Goal: Task Accomplishment & Management: Manage account settings

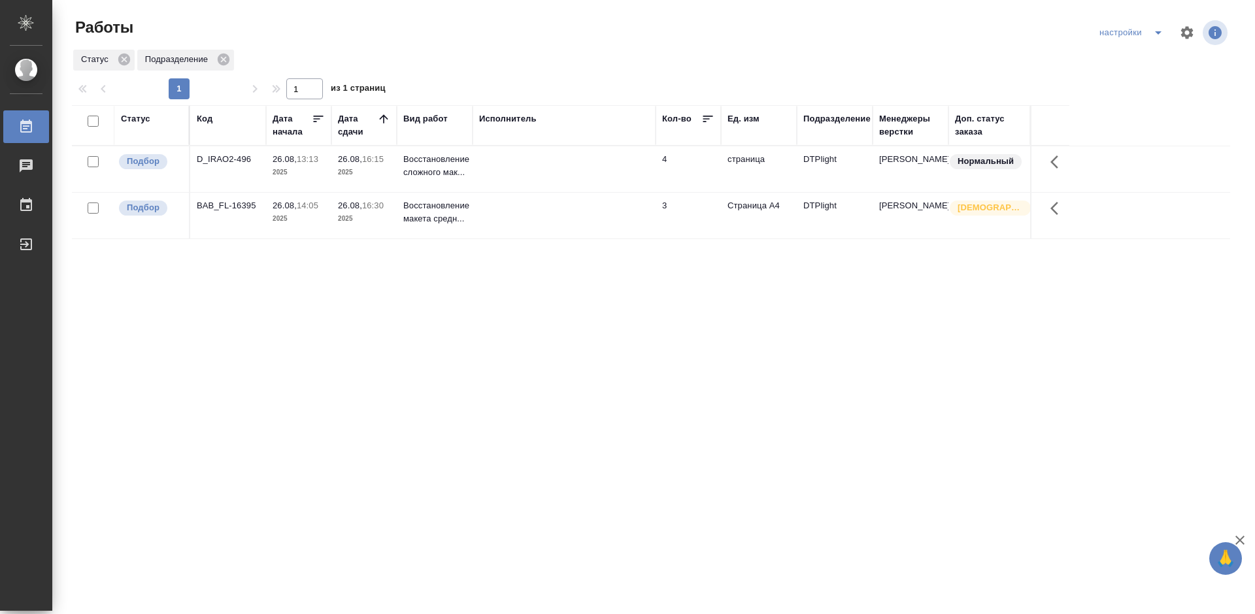
click at [233, 156] on div "D_IRAO2-496" at bounding box center [228, 159] width 63 height 13
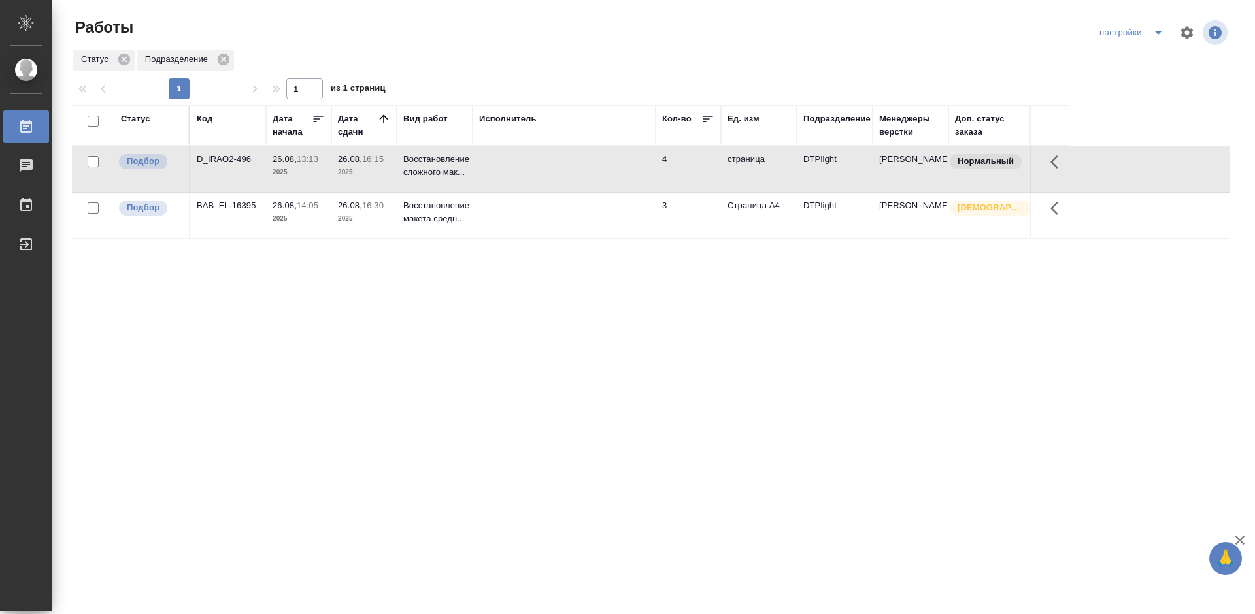
click at [233, 156] on div "D_IRAO2-496" at bounding box center [228, 159] width 63 height 13
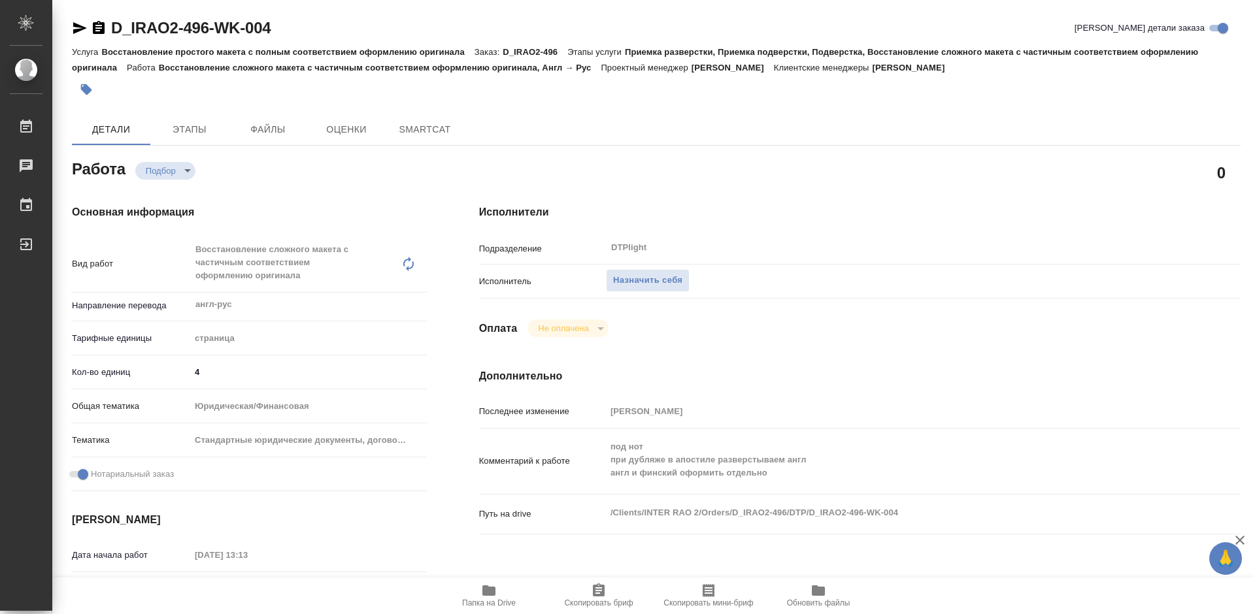
type textarea "x"
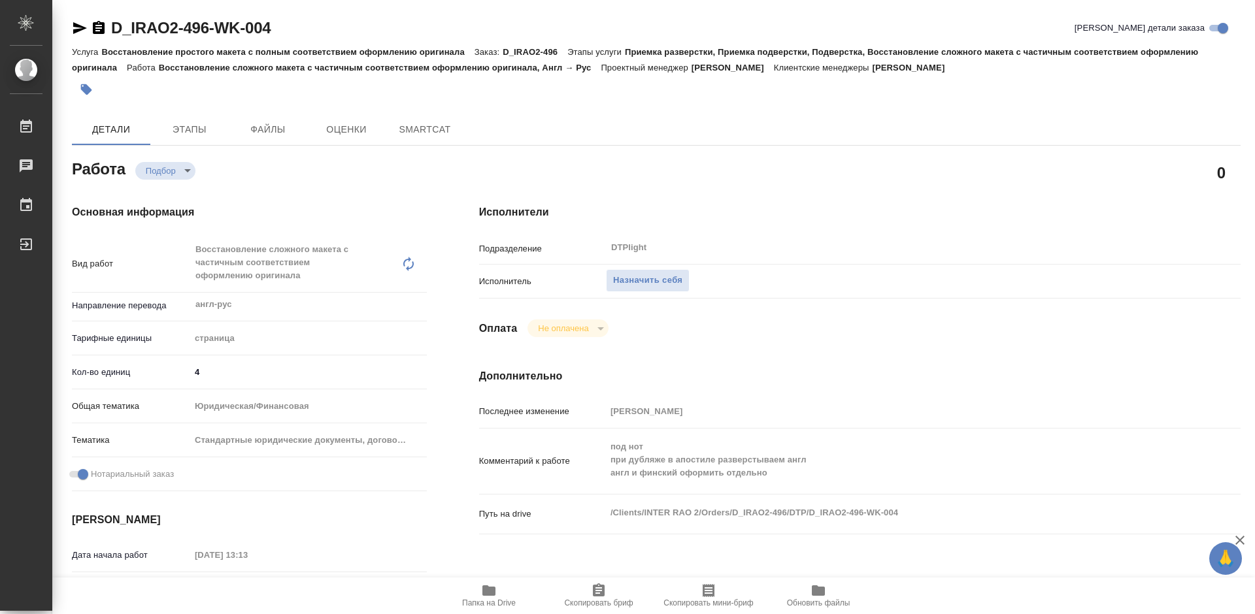
type textarea "x"
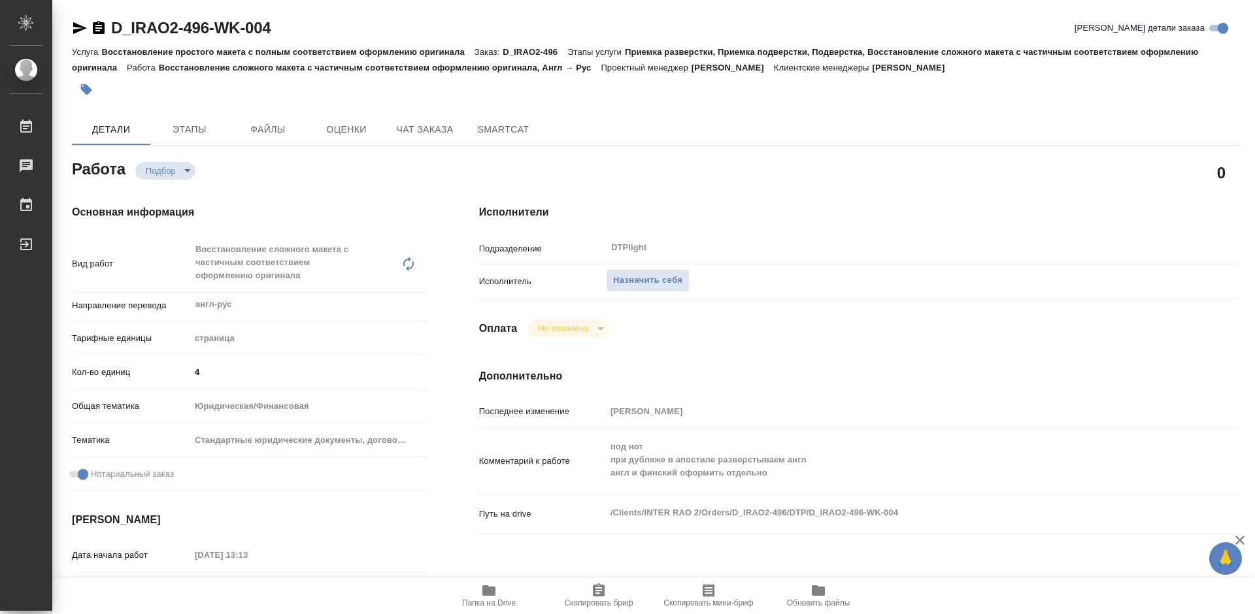
type textarea "x"
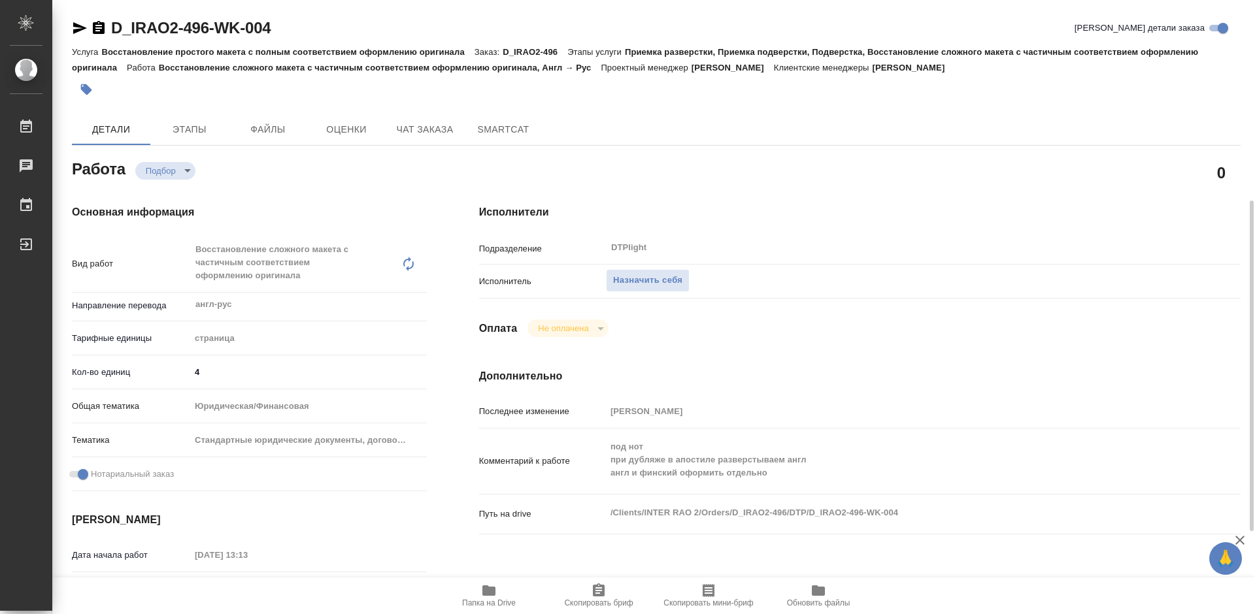
scroll to position [261, 0]
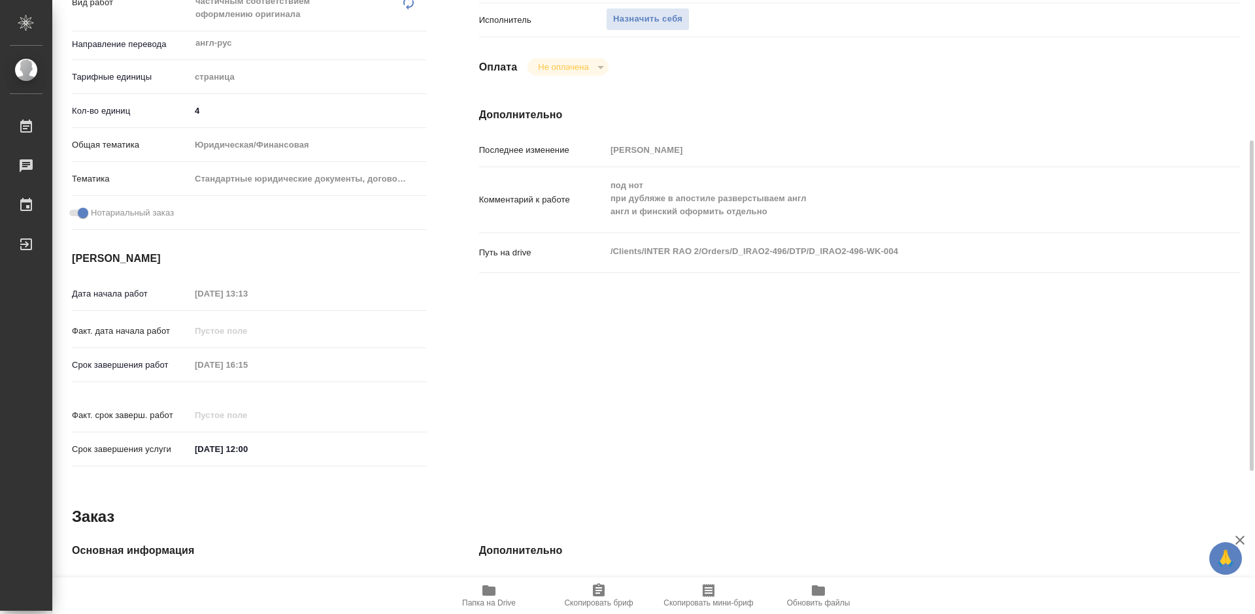
type textarea "x"
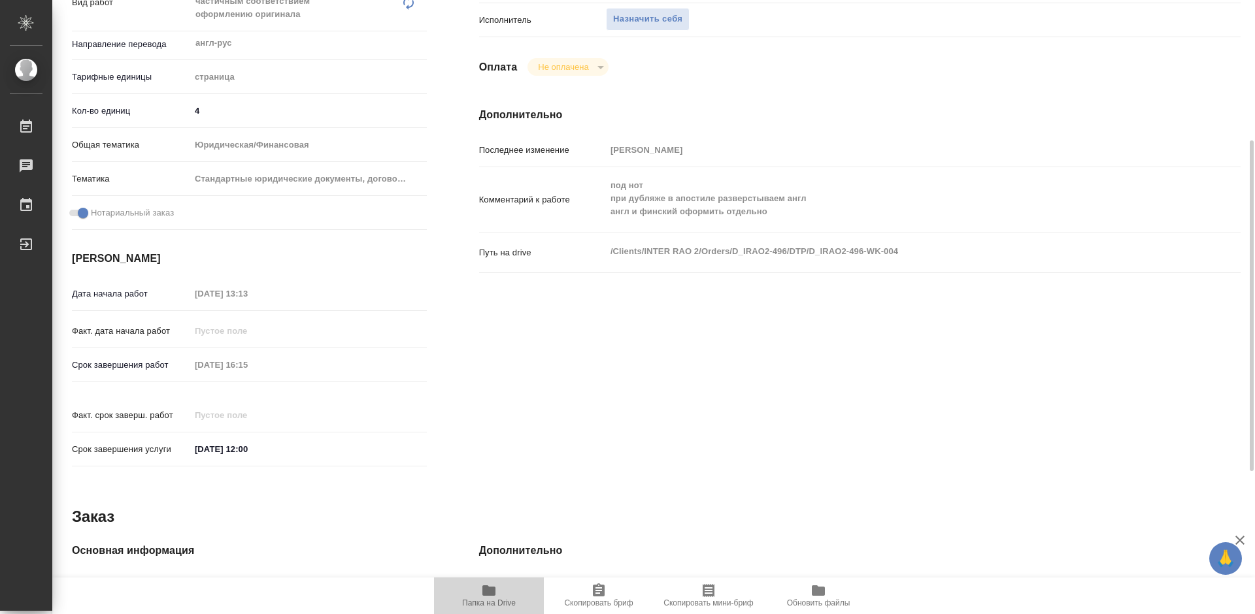
click at [493, 593] on icon "button" at bounding box center [488, 591] width 13 height 10
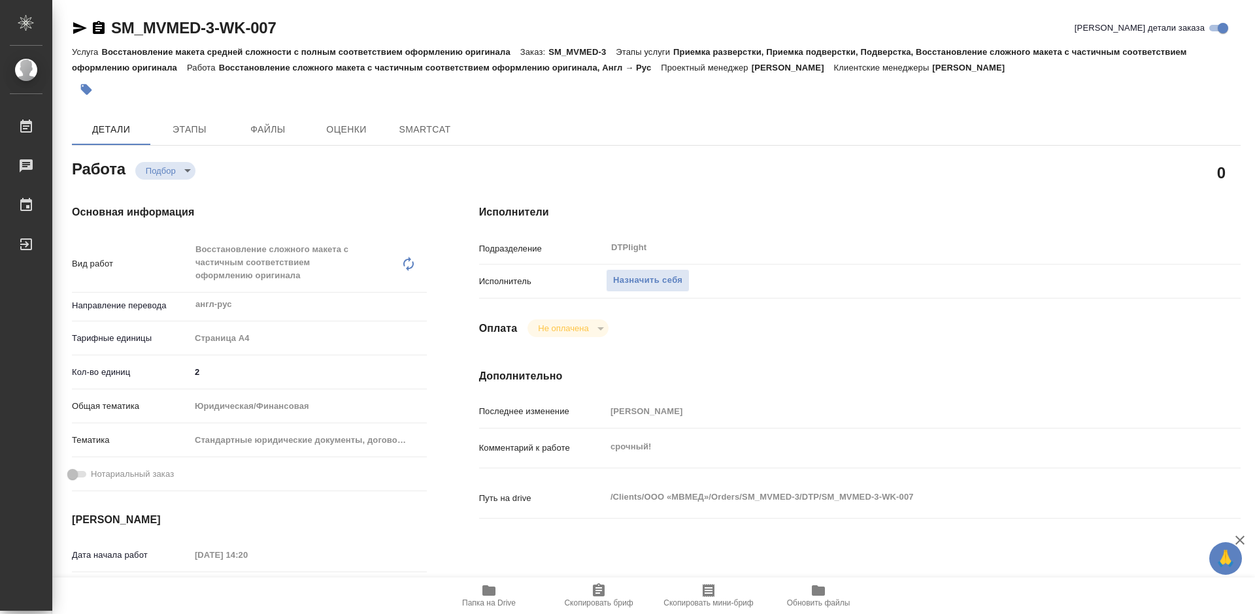
type textarea "x"
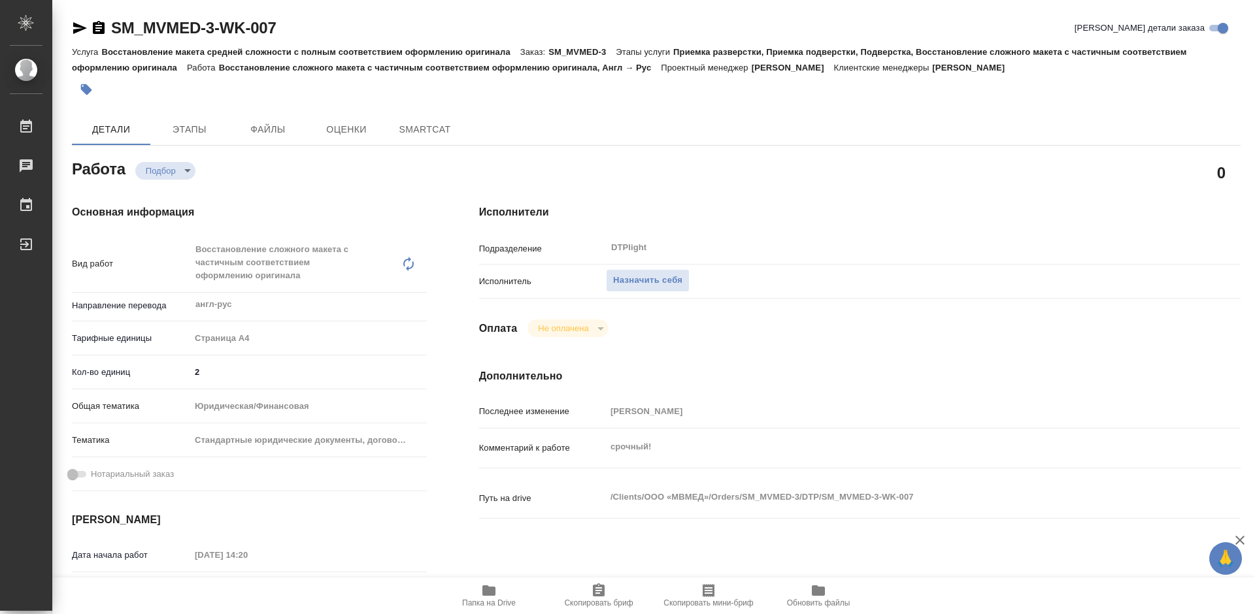
type textarea "x"
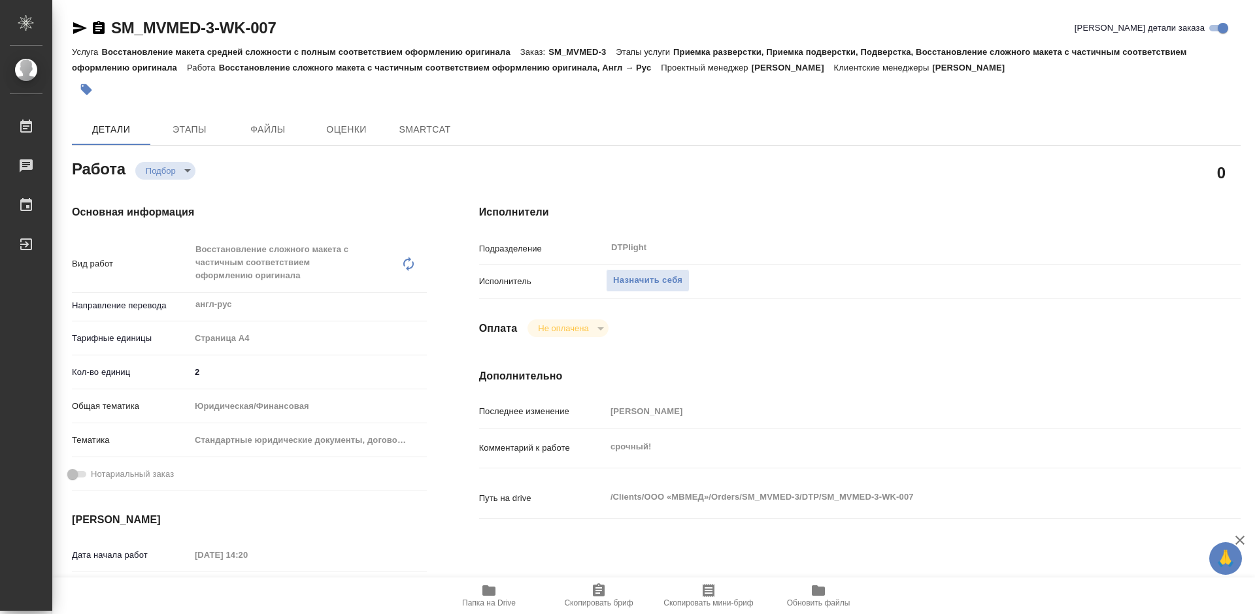
type textarea "x"
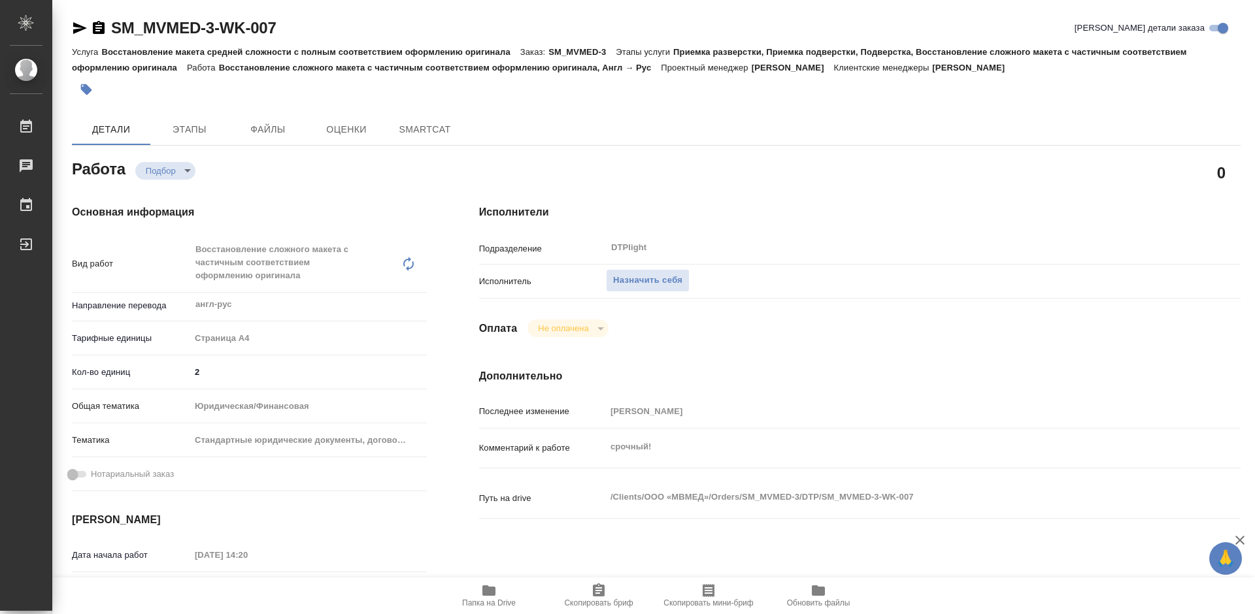
type textarea "x"
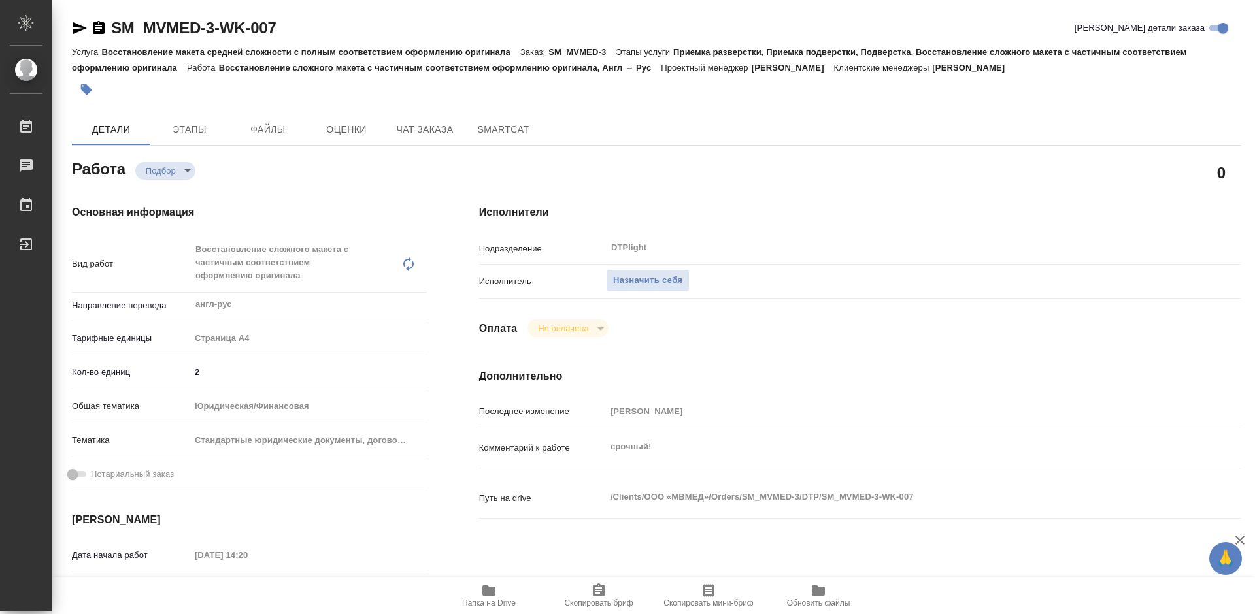
type textarea "x"
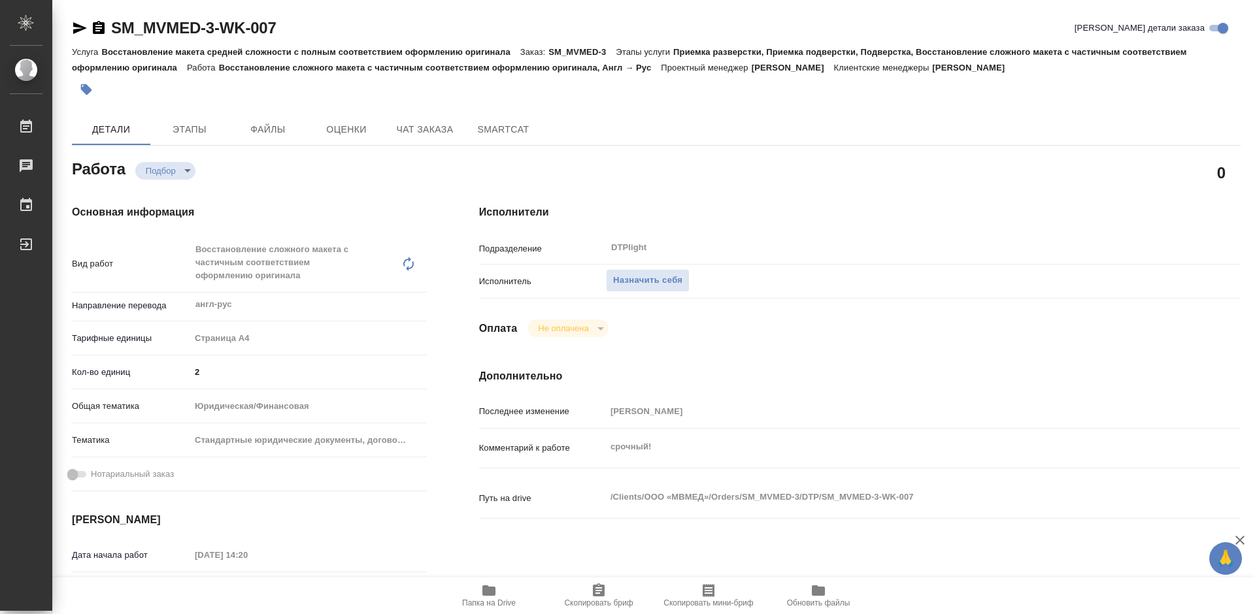
type textarea "x"
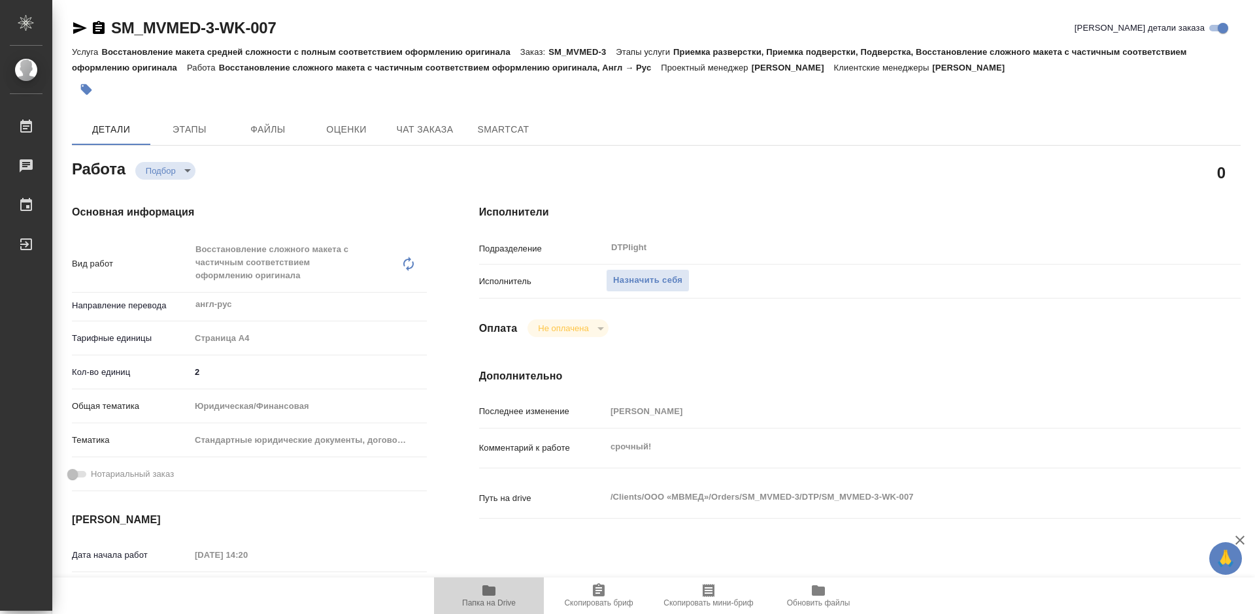
click at [492, 594] on icon "button" at bounding box center [488, 591] width 13 height 10
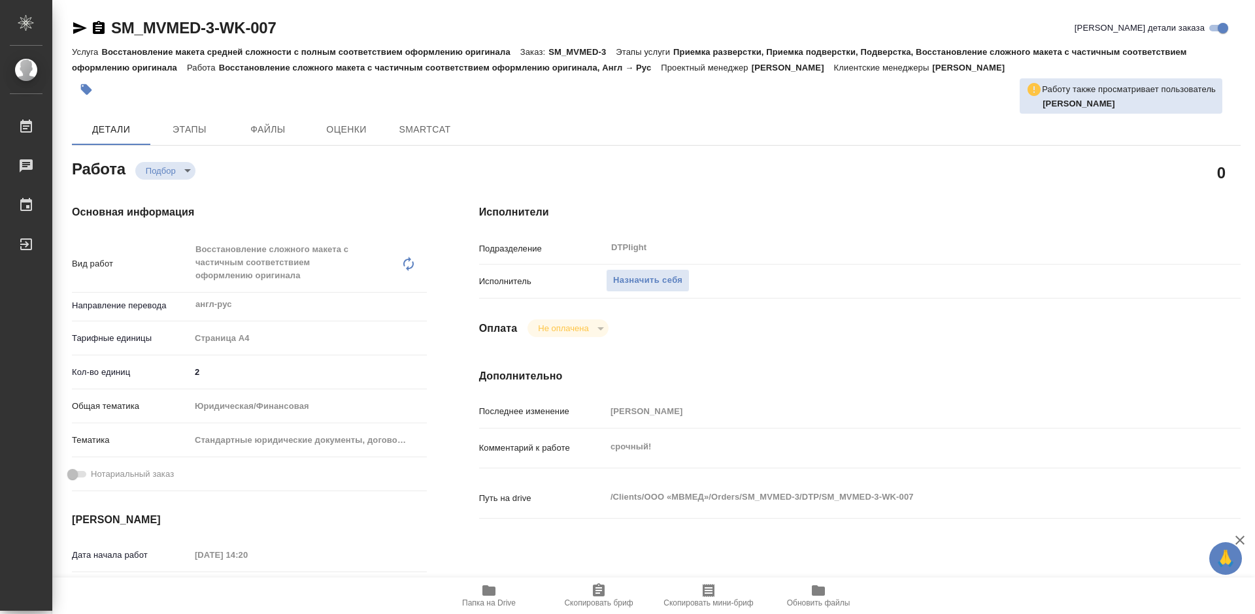
type textarea "x"
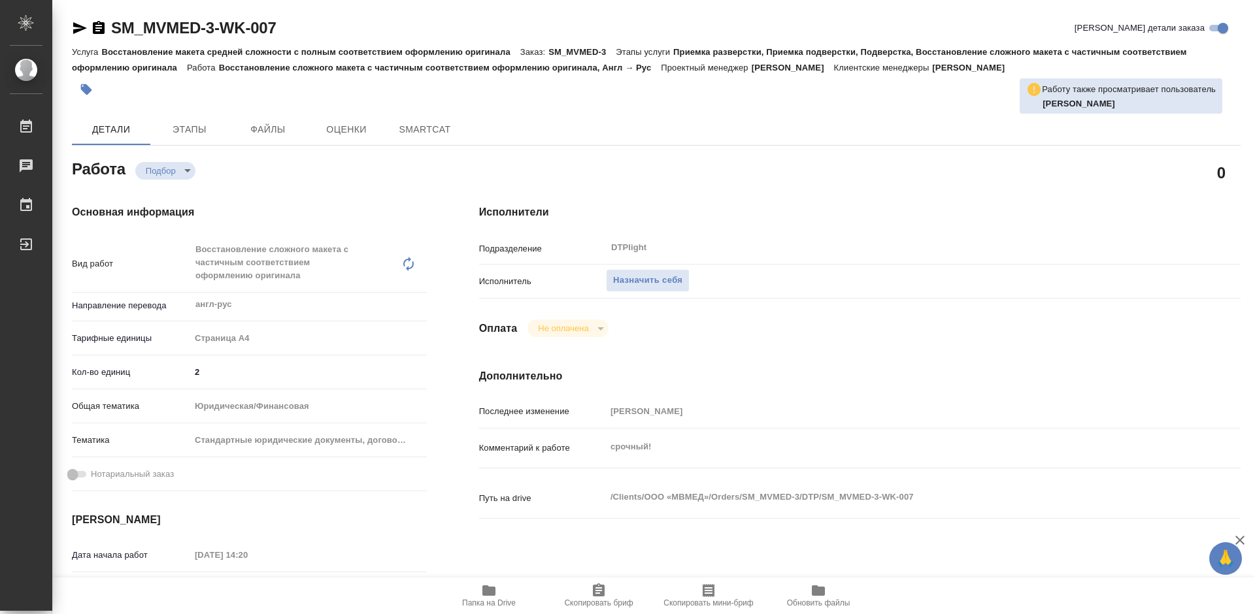
type textarea "x"
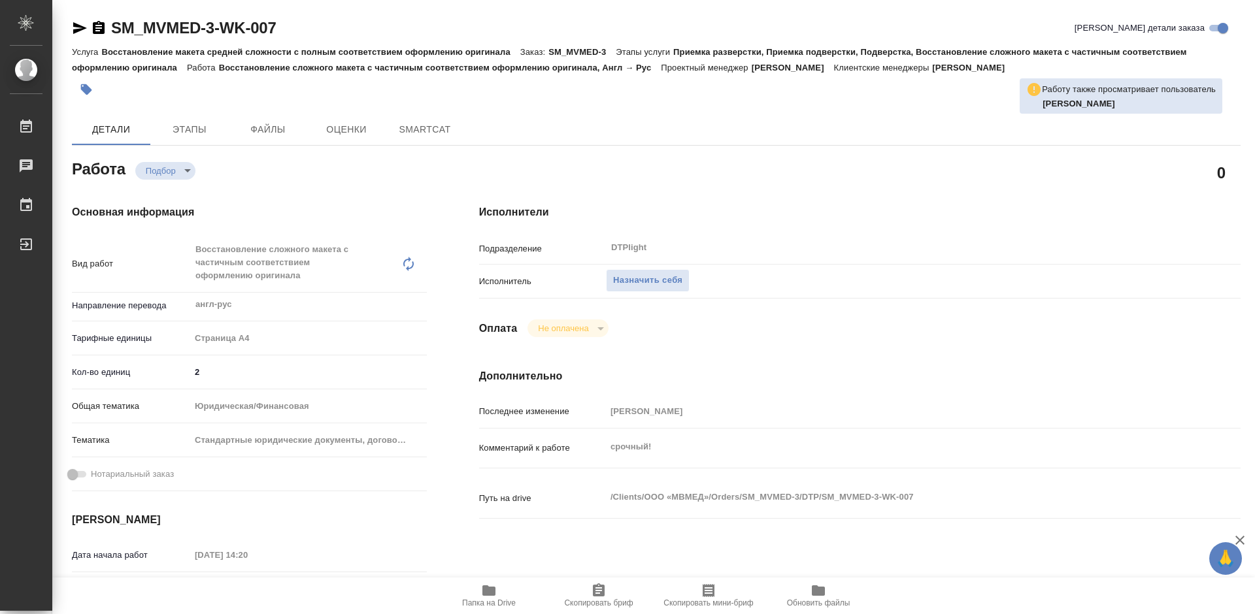
type textarea "x"
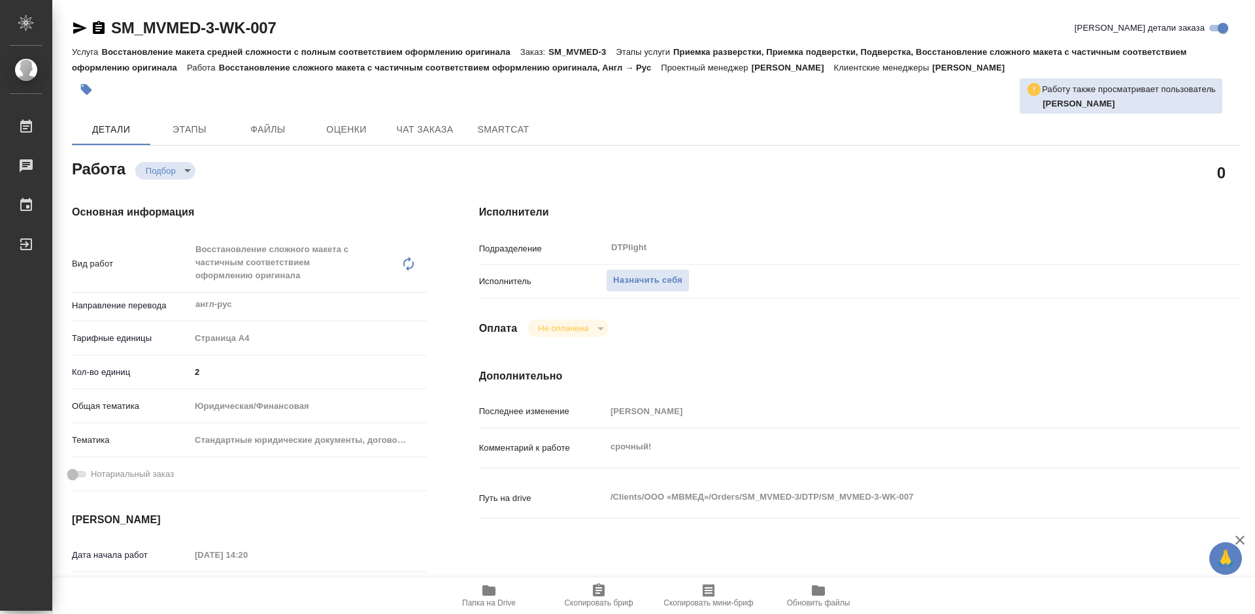
type textarea "x"
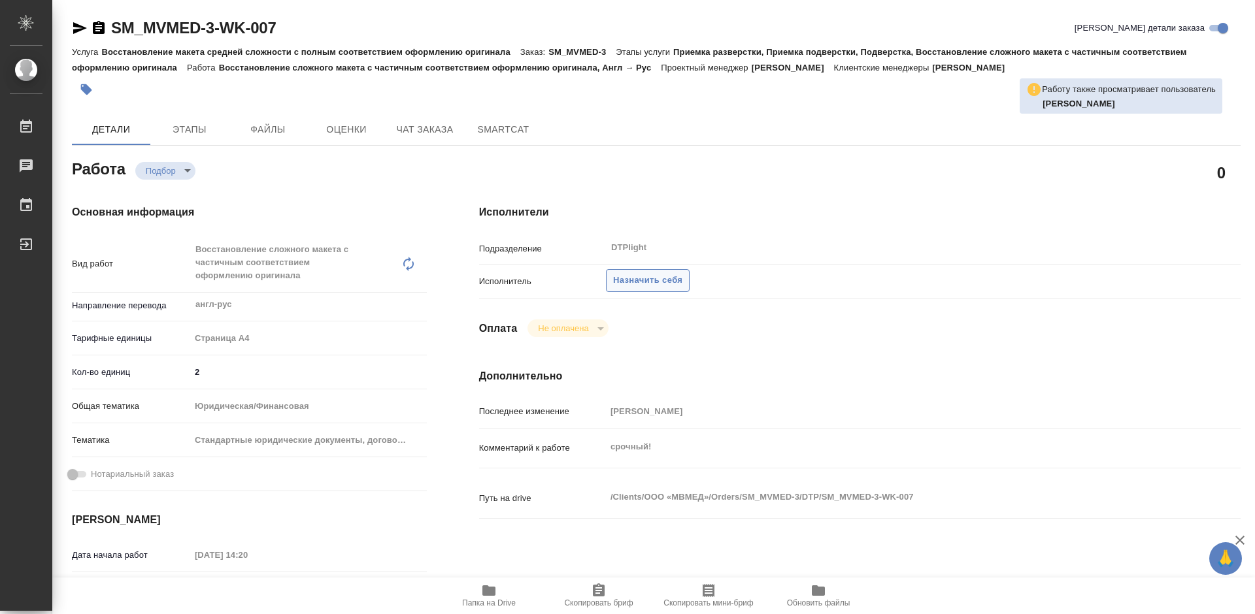
click at [666, 280] on span "Назначить себя" at bounding box center [647, 280] width 69 height 15
type textarea "x"
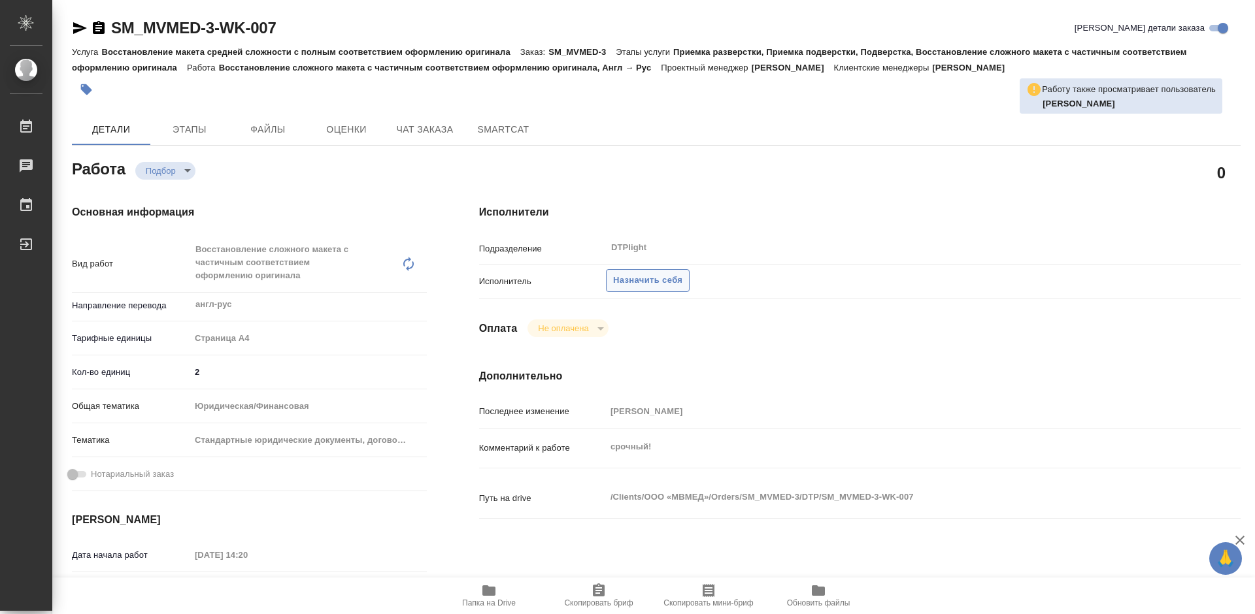
type textarea "x"
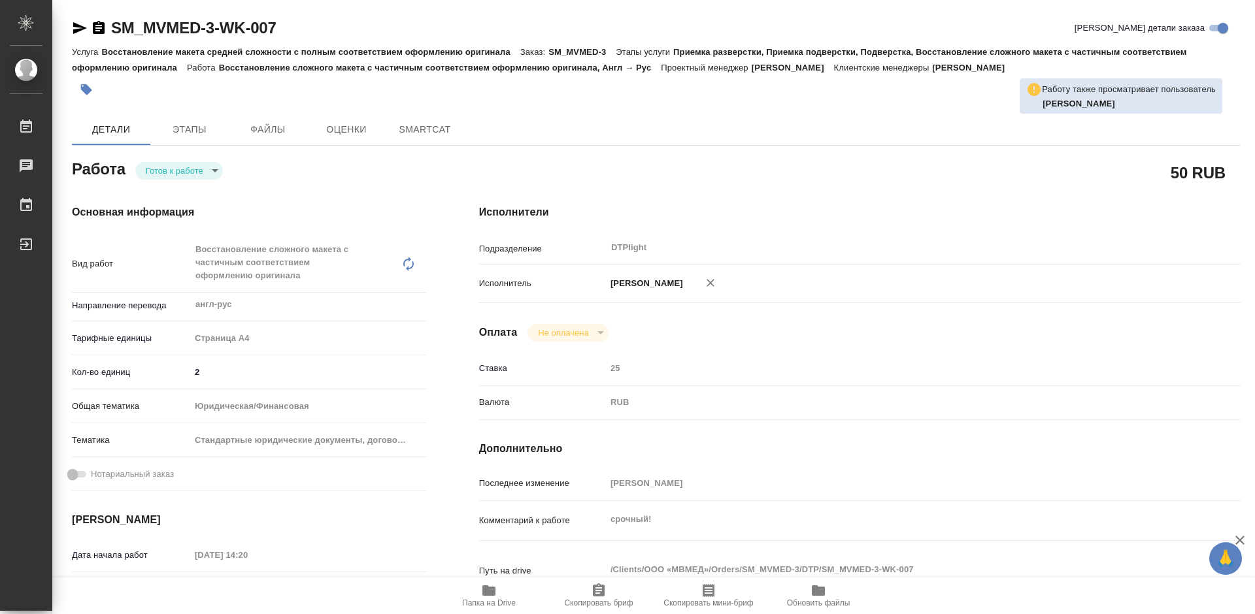
type textarea "x"
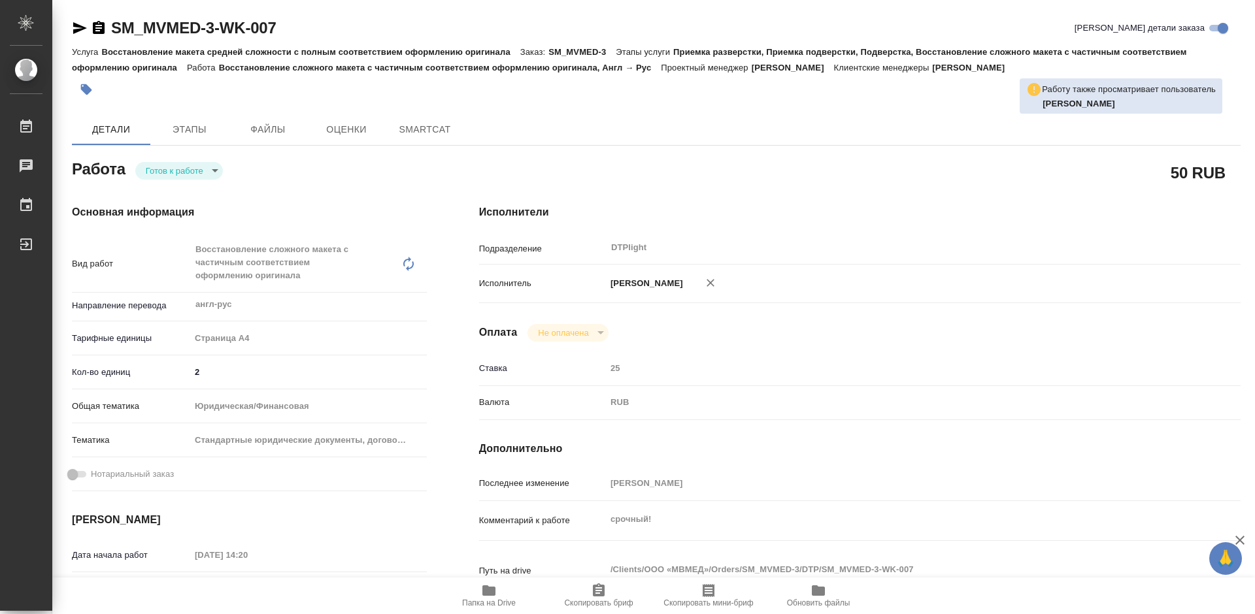
type textarea "x"
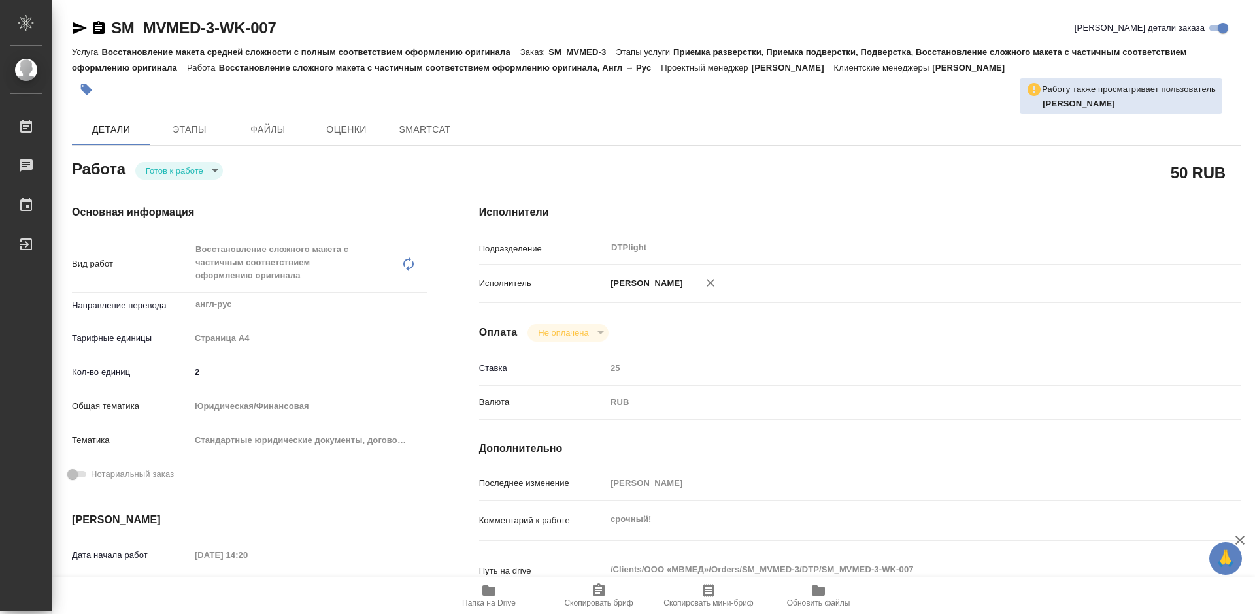
type textarea "x"
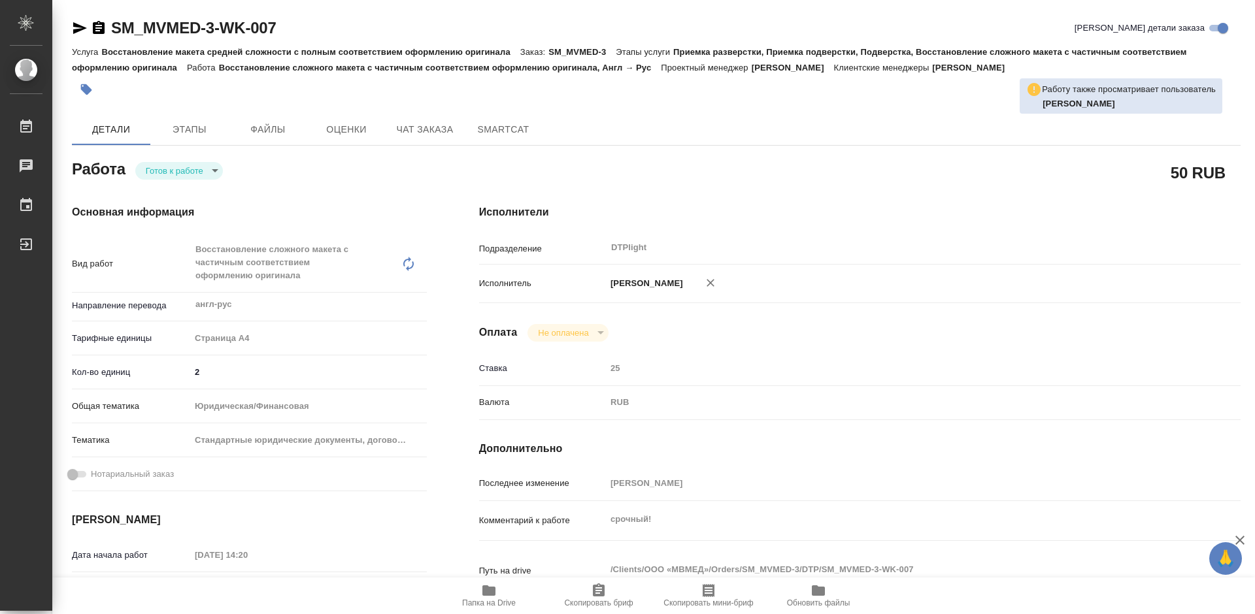
type textarea "x"
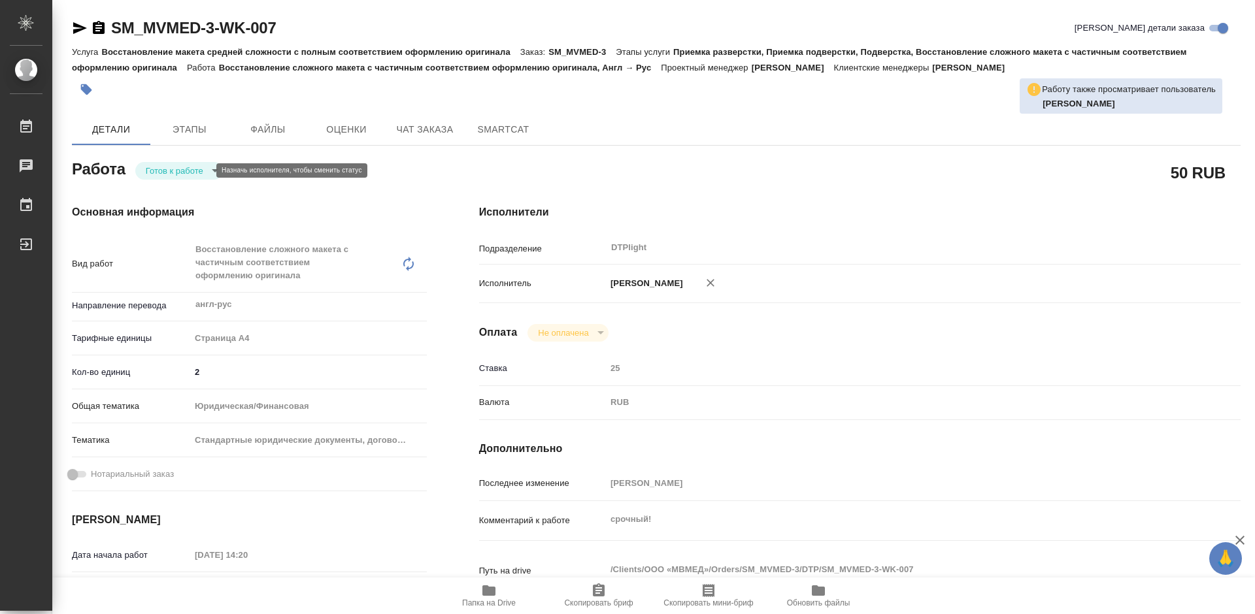
click at [191, 173] on body "🙏 .cls-1 fill:#fff; AWATERA Tretyakova Mariya Работы Чаты График Выйти SM_MVMED…" at bounding box center [627, 307] width 1255 height 614
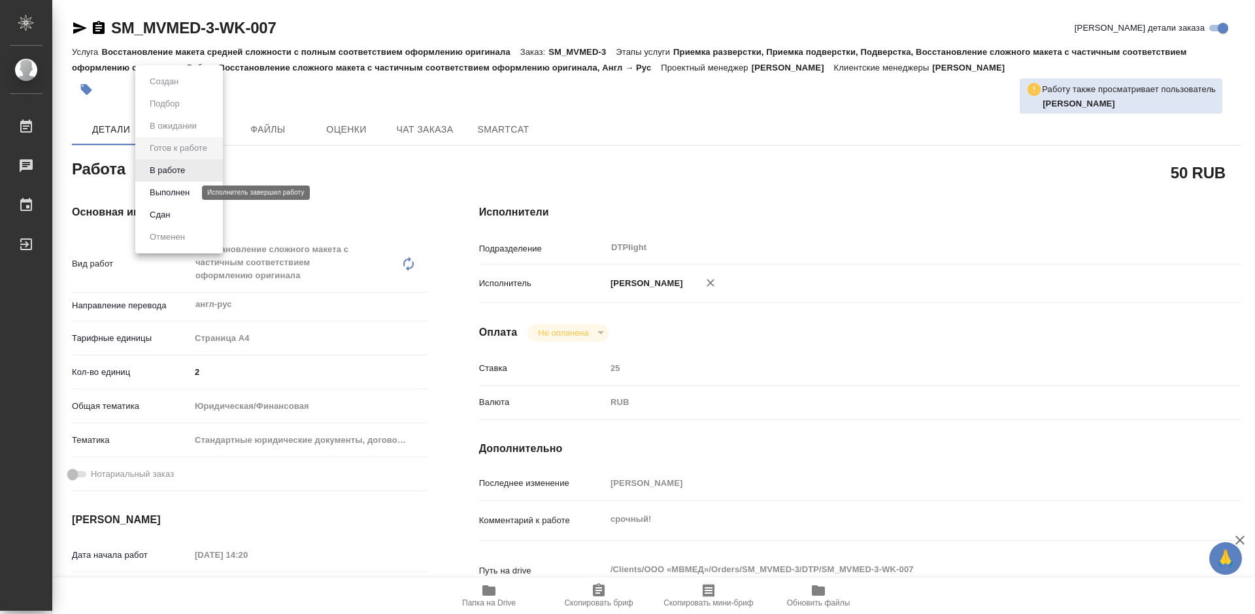
type textarea "x"
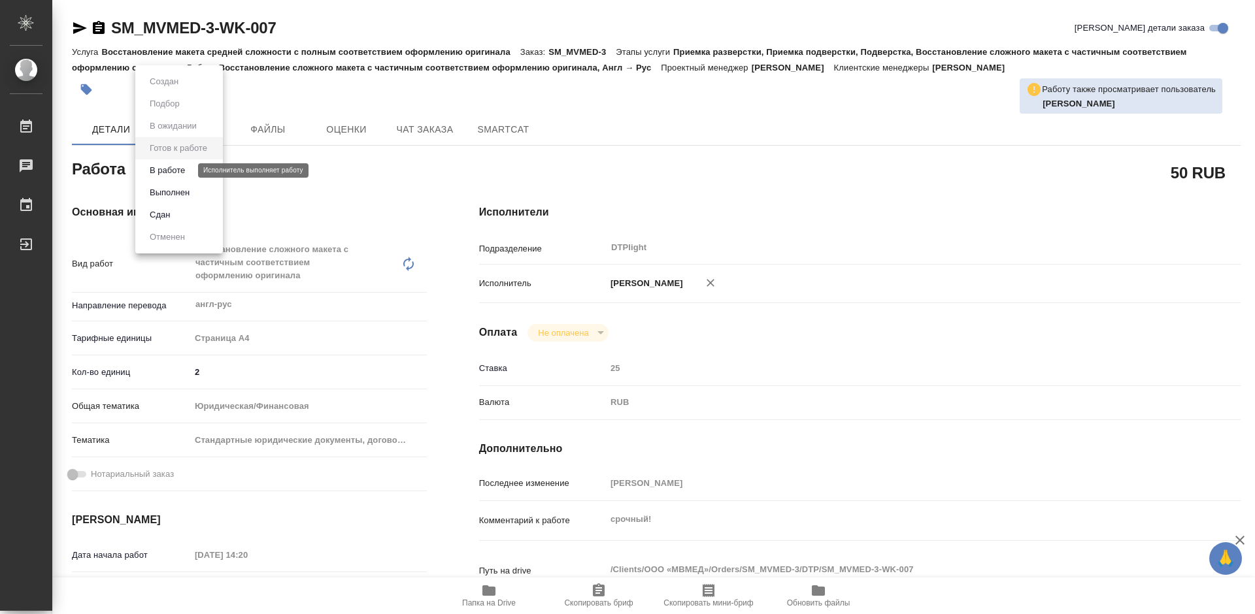
click at [172, 167] on button "В работе" at bounding box center [167, 170] width 43 height 14
type textarea "x"
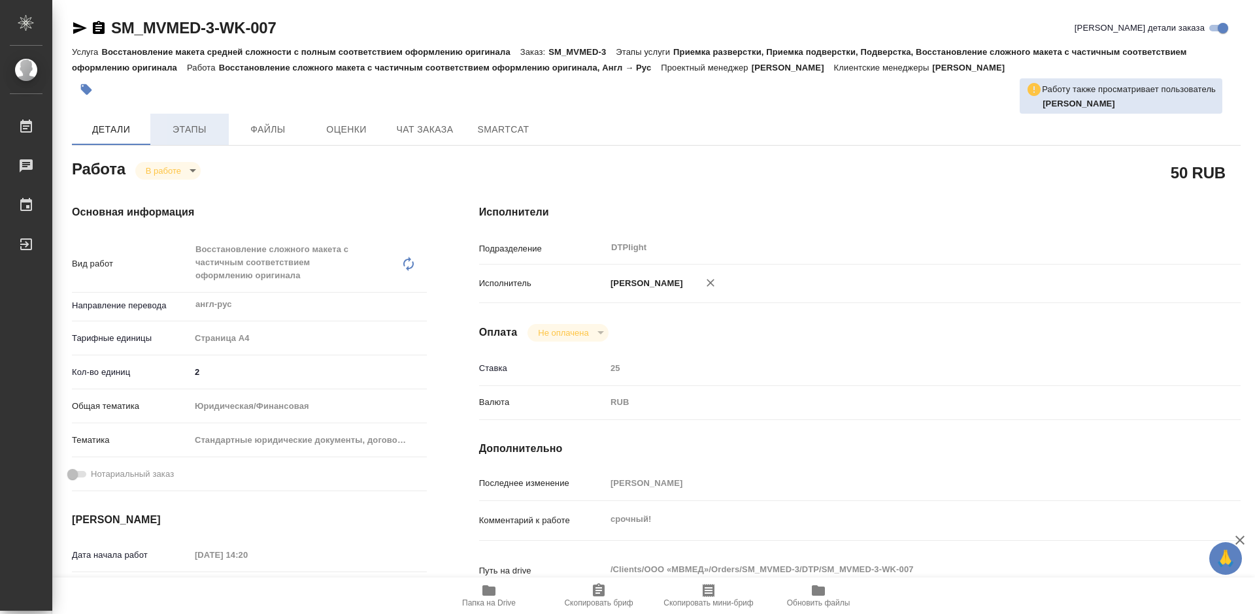
type textarea "x"
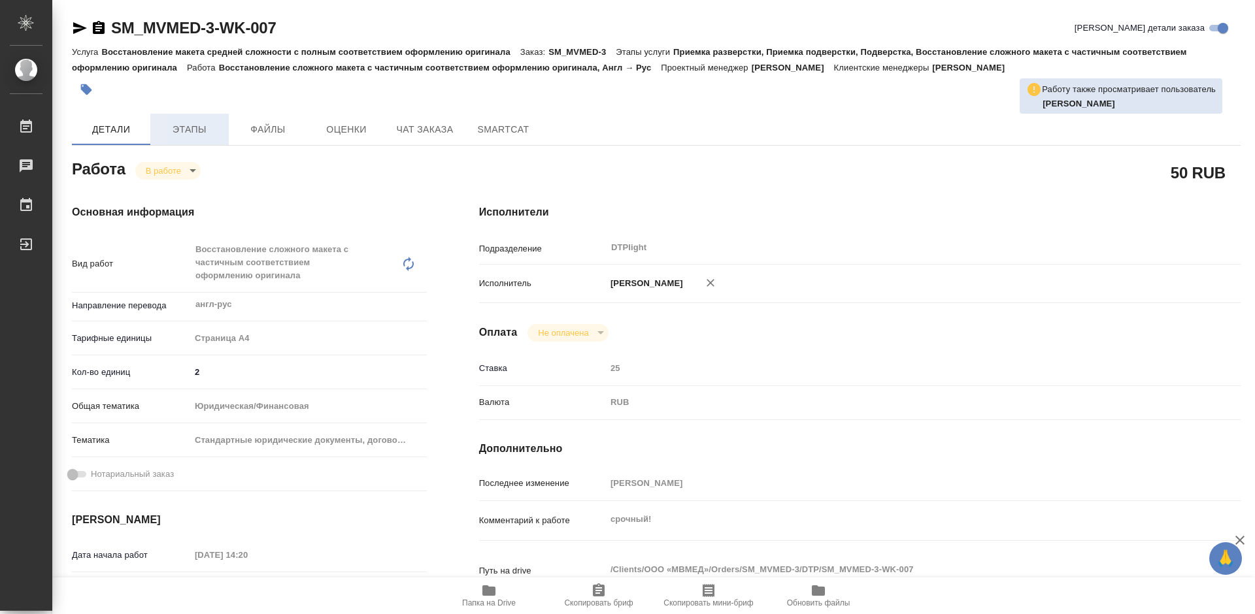
type textarea "x"
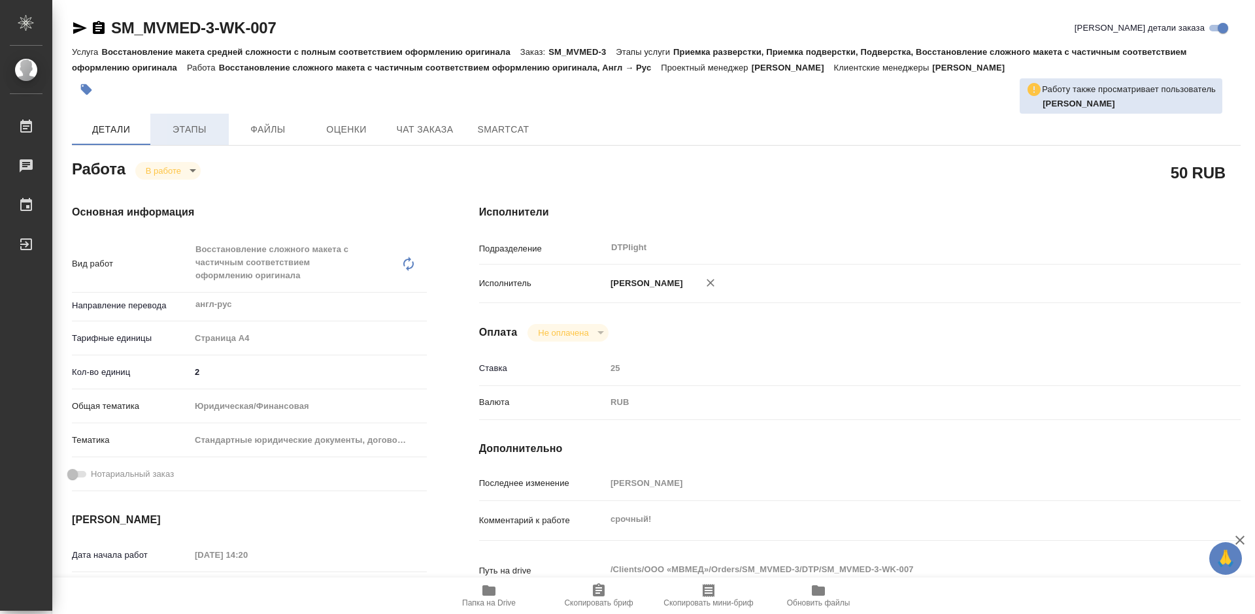
type textarea "x"
drag, startPoint x: 297, startPoint y: 31, endPoint x: 113, endPoint y: 33, distance: 183.7
click at [113, 33] on div "SM_MVMED-3-WK-007 Кратко детали заказа" at bounding box center [656, 28] width 1169 height 21
copy link "SM_MVMED-3-WK-007"
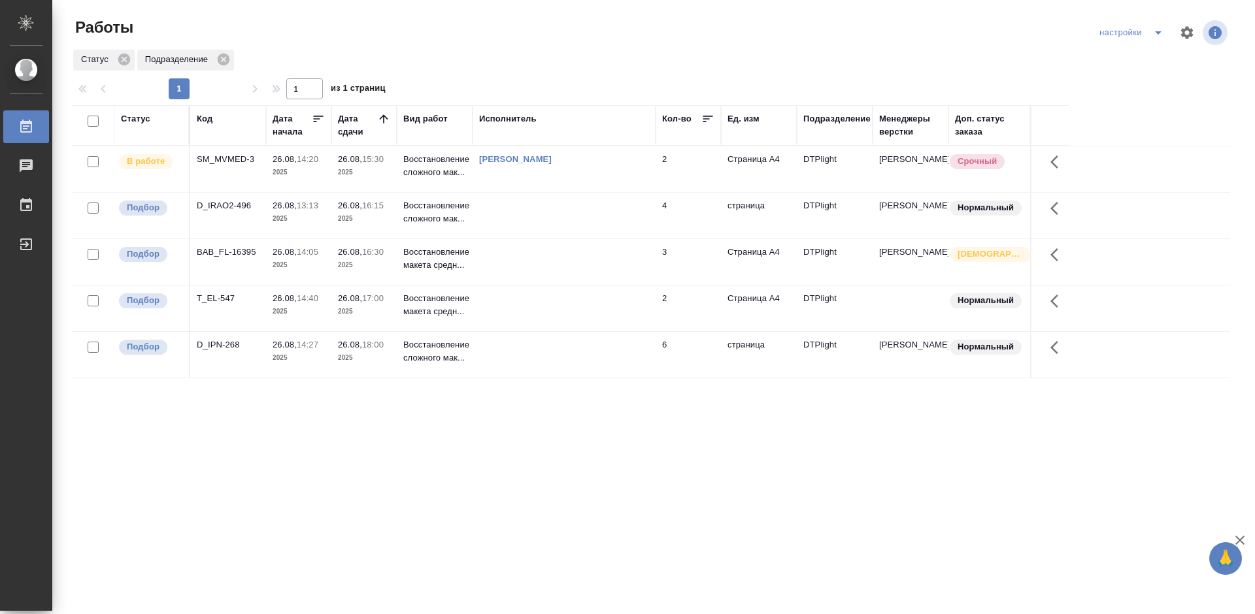
click at [222, 205] on div "D_IRAO2-496" at bounding box center [228, 205] width 63 height 13
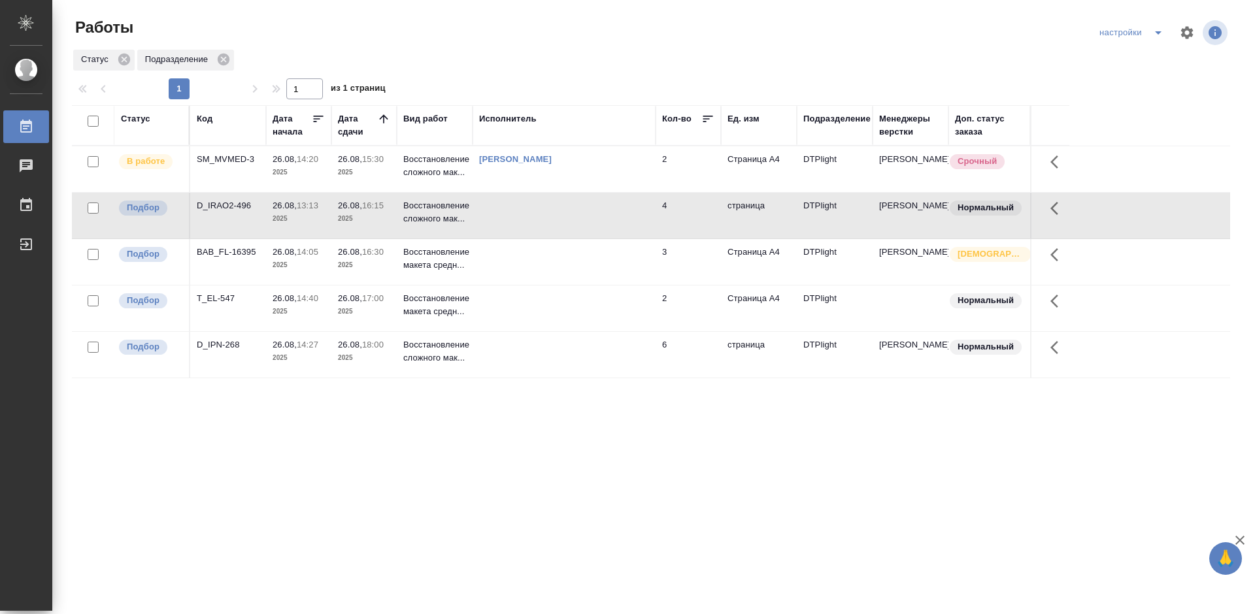
click at [222, 205] on div "D_IRAO2-496" at bounding box center [228, 205] width 63 height 13
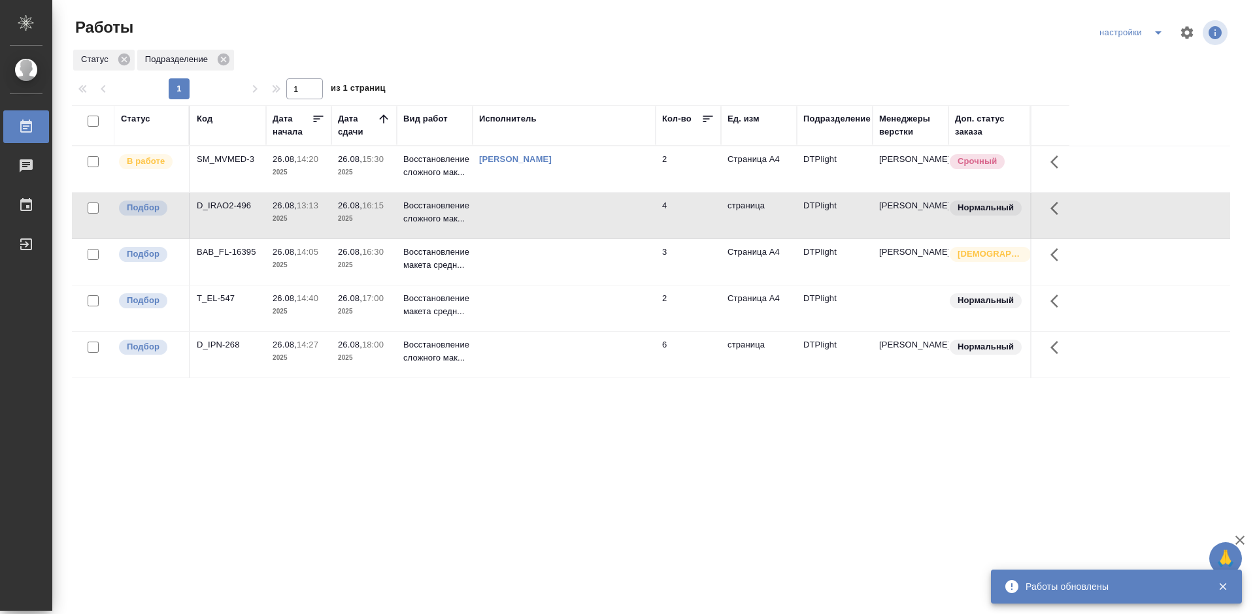
click at [236, 254] on div "BAB_FL-16395" at bounding box center [228, 252] width 63 height 13
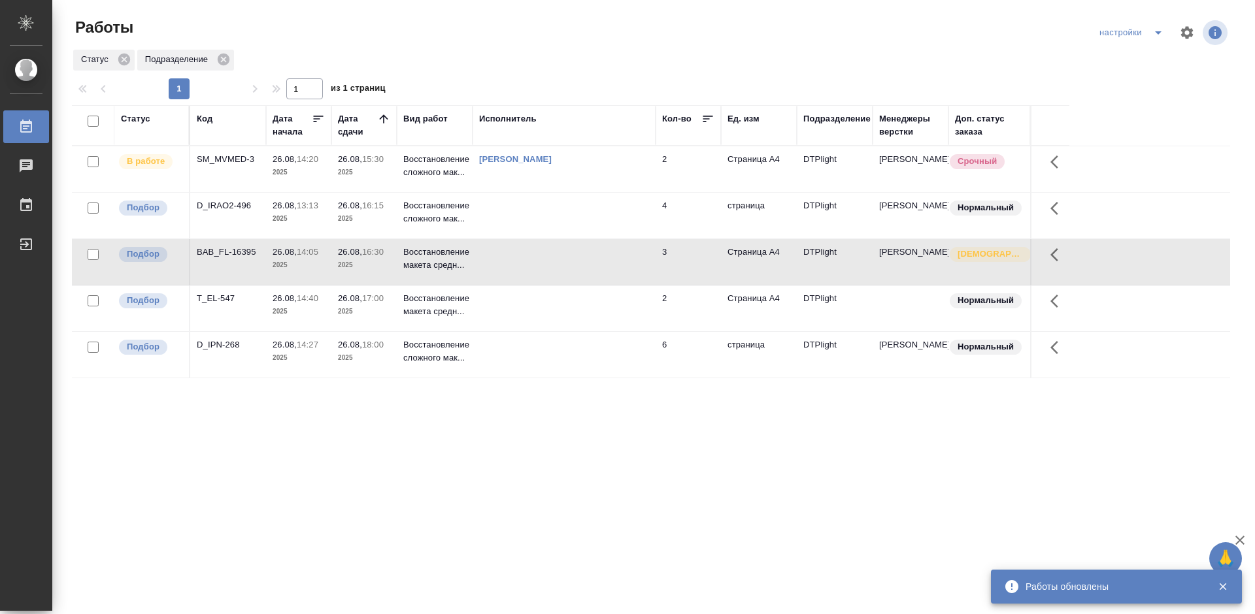
click at [408, 442] on div "Статус Код Дата начала Дата сдачи Вид работ Исполнитель Кол-во Ед. изм Подразде…" at bounding box center [651, 340] width 1158 height 471
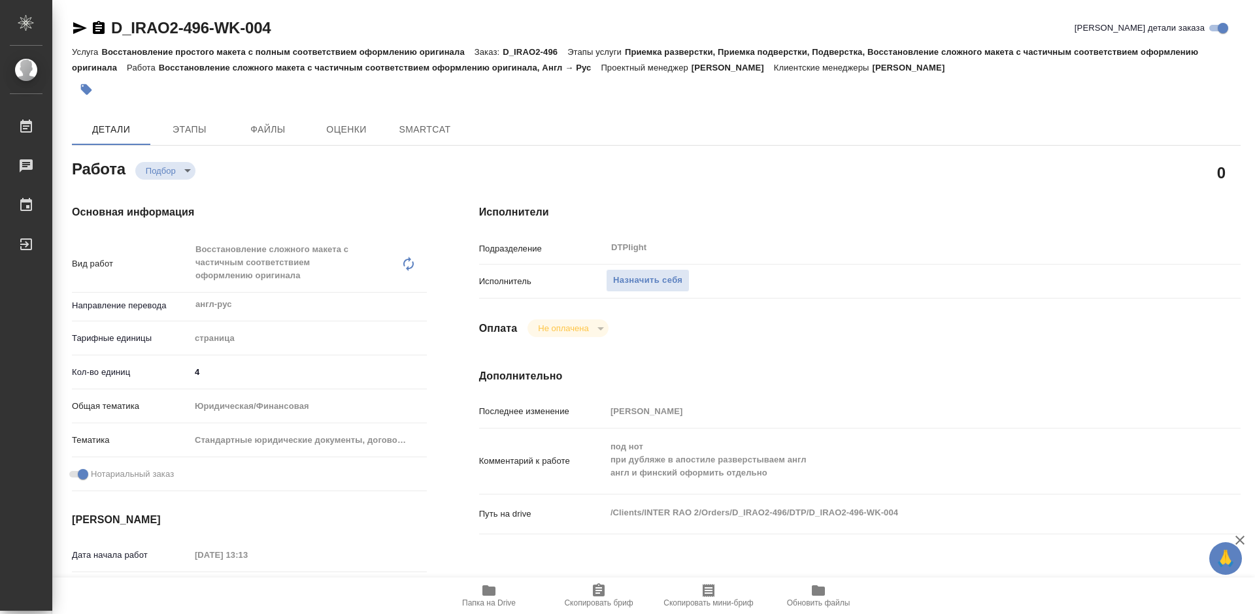
type textarea "x"
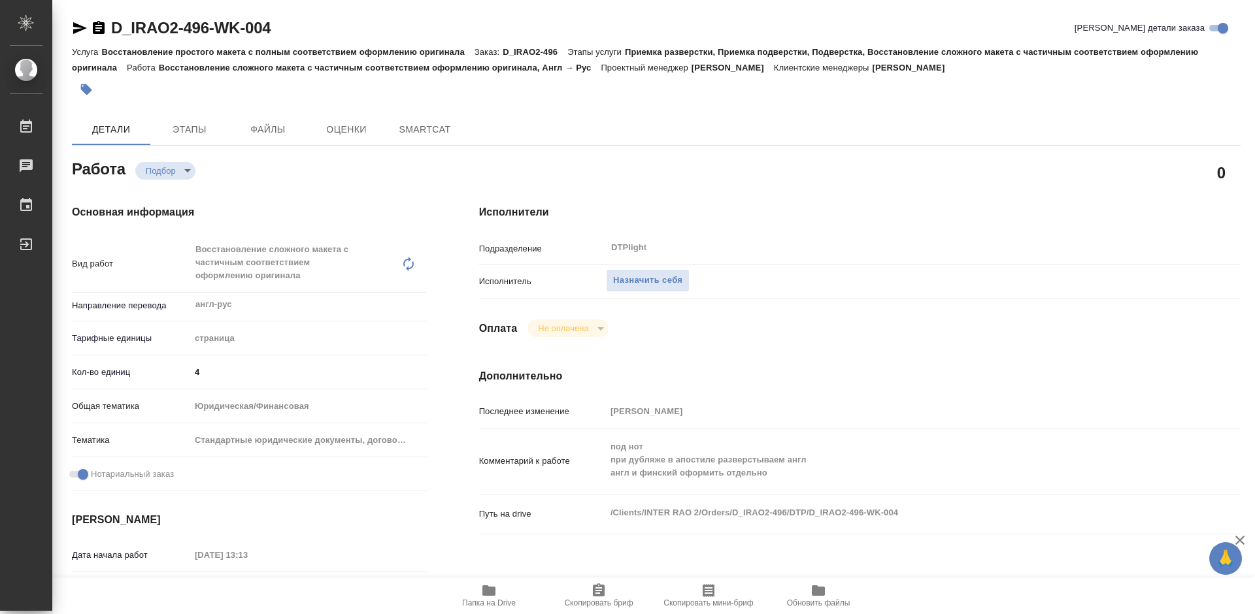
type textarea "x"
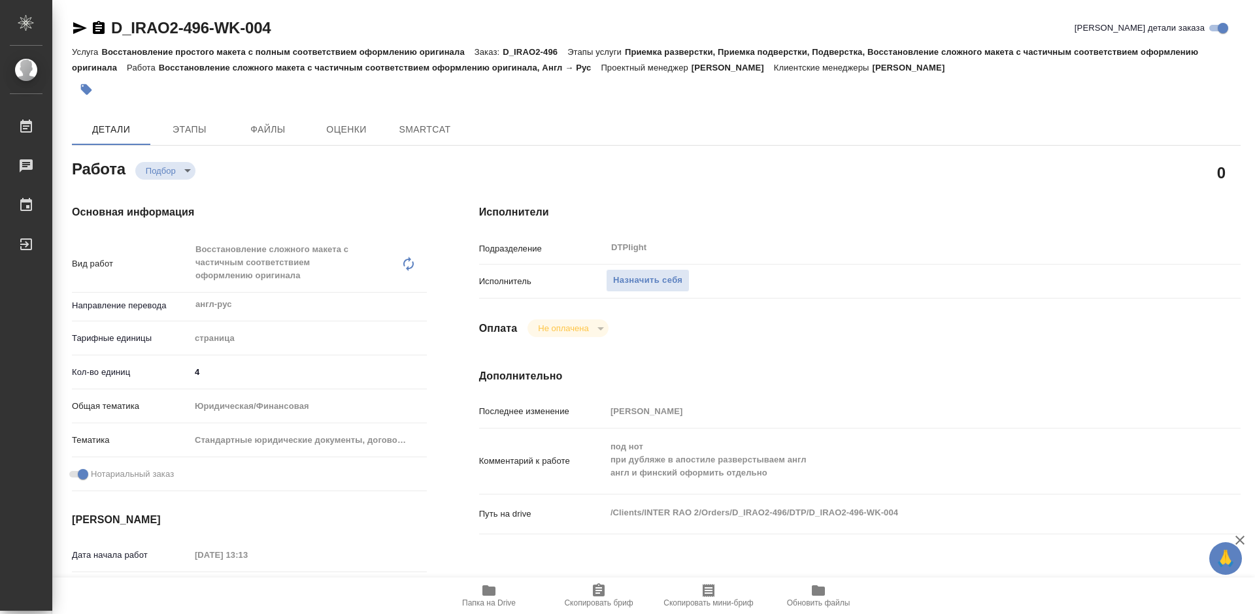
type textarea "x"
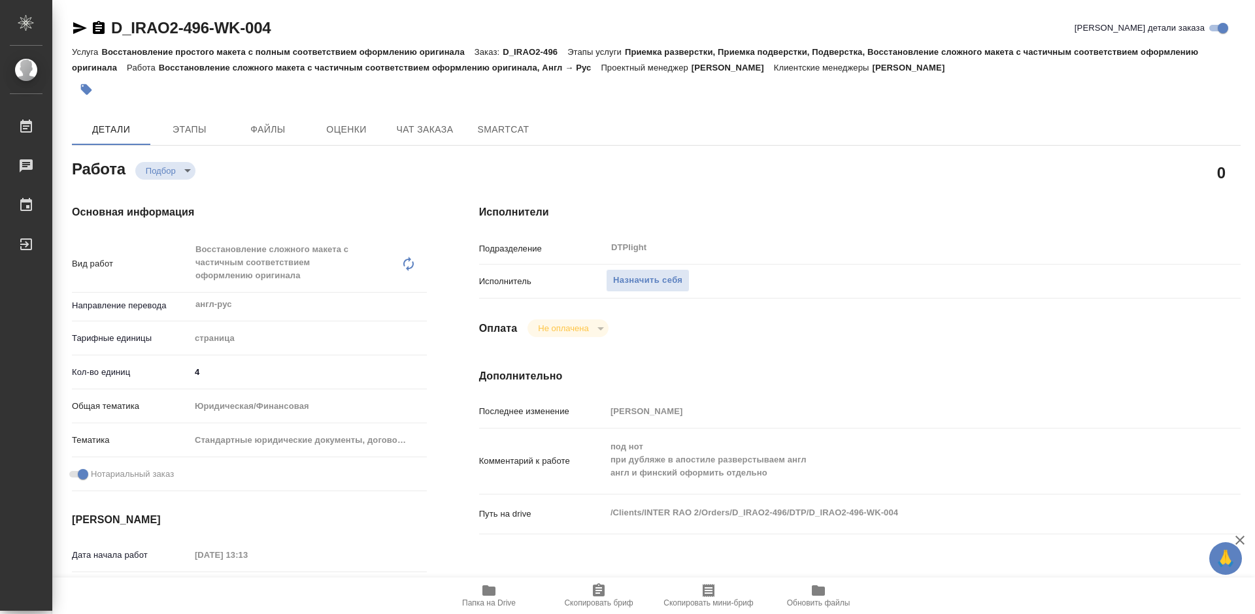
type textarea "x"
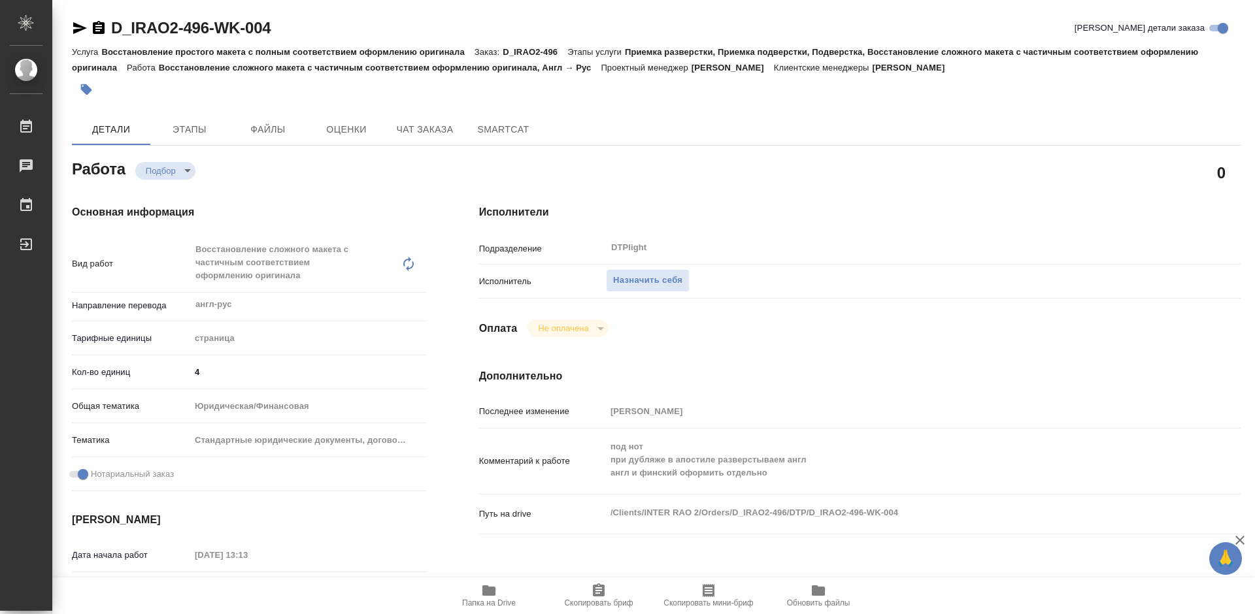
type textarea "x"
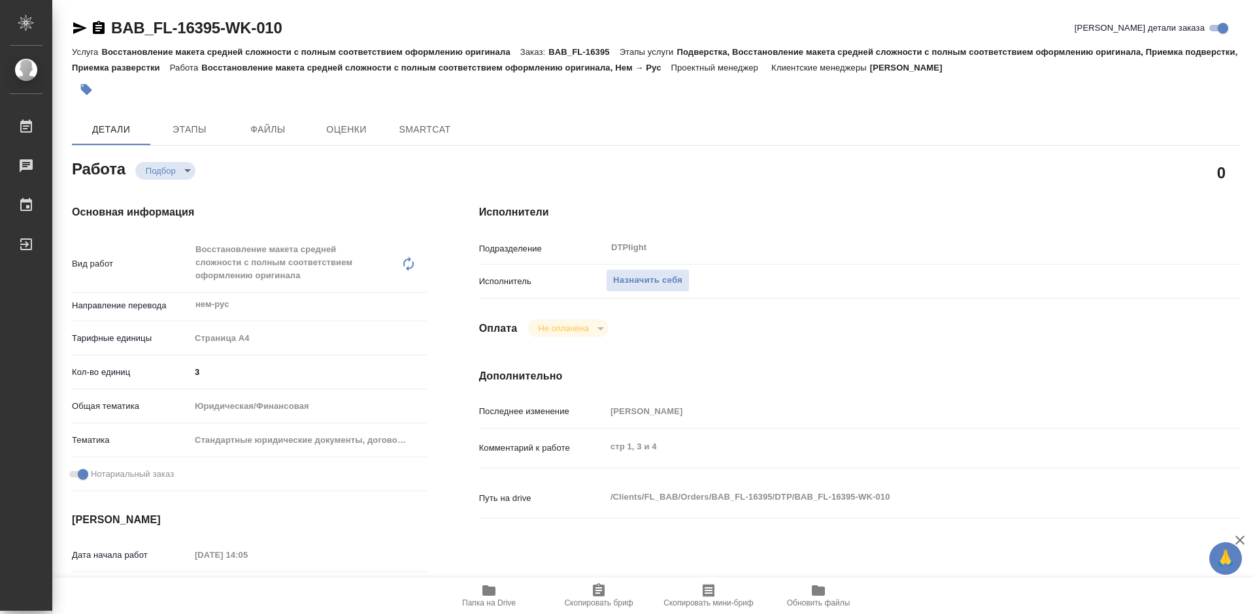
type textarea "x"
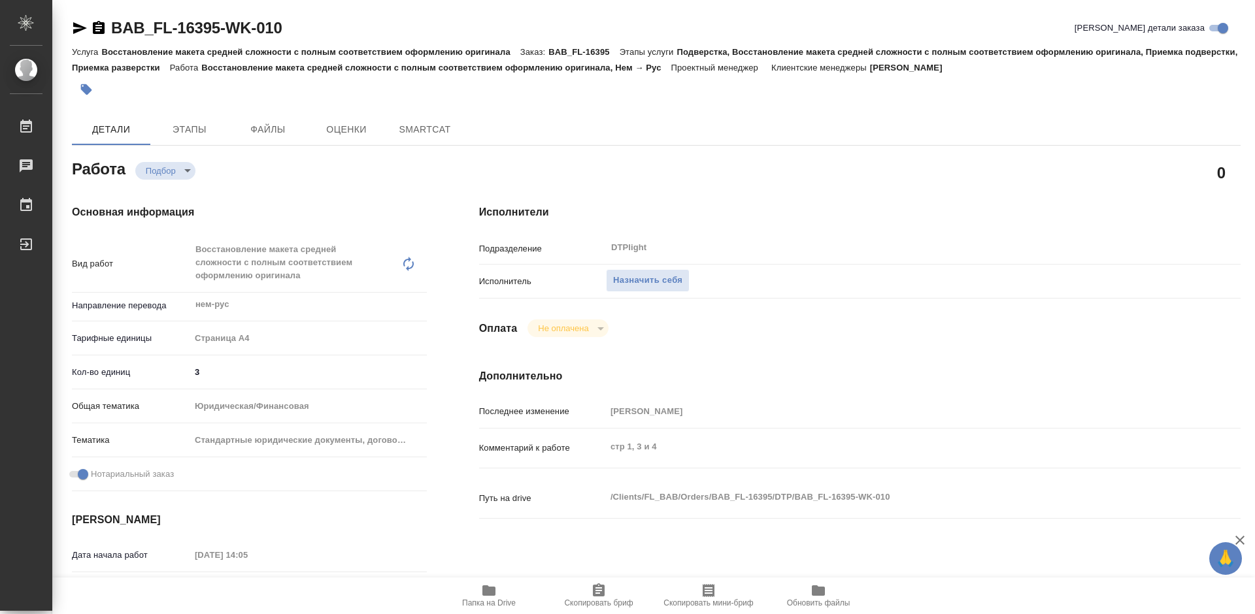
type textarea "x"
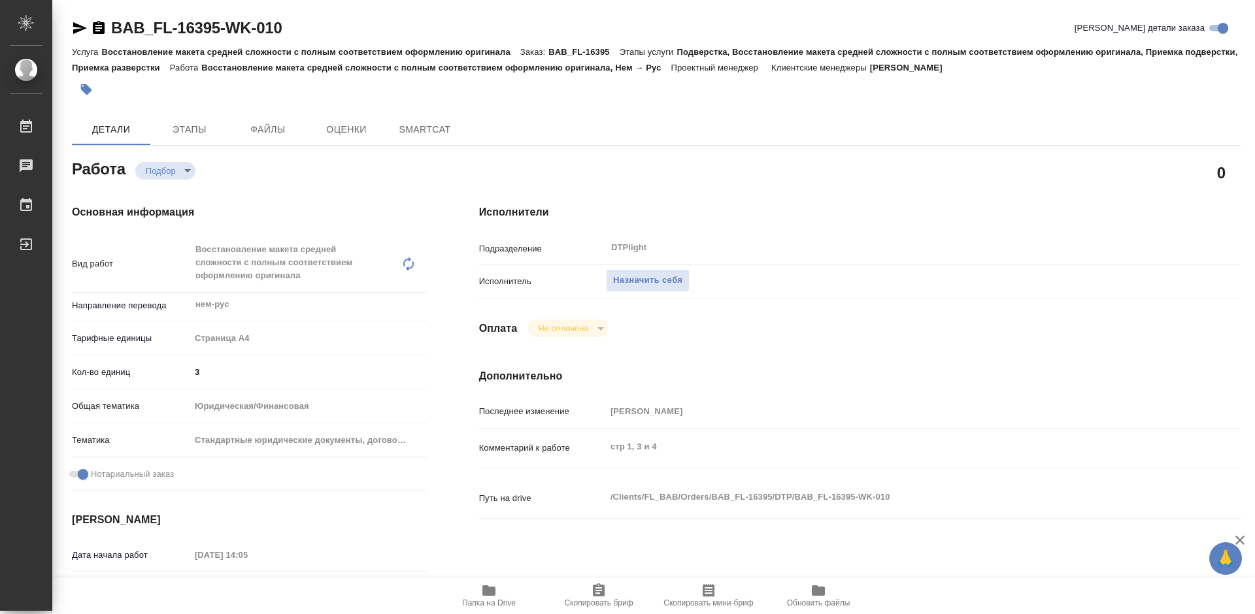
type textarea "x"
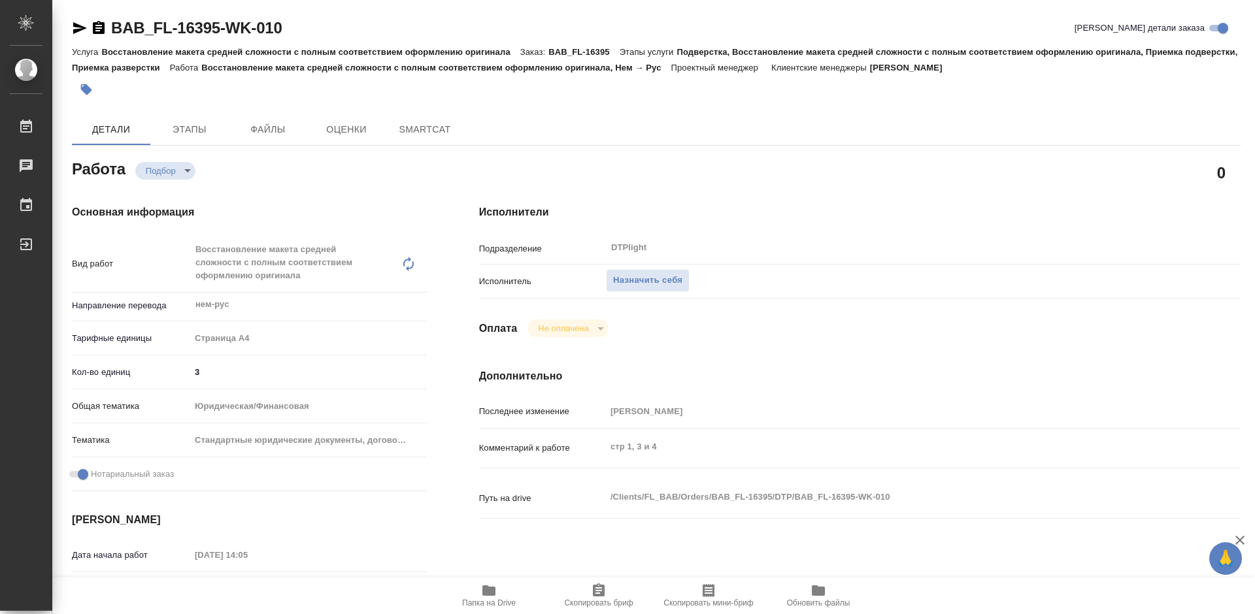
type textarea "x"
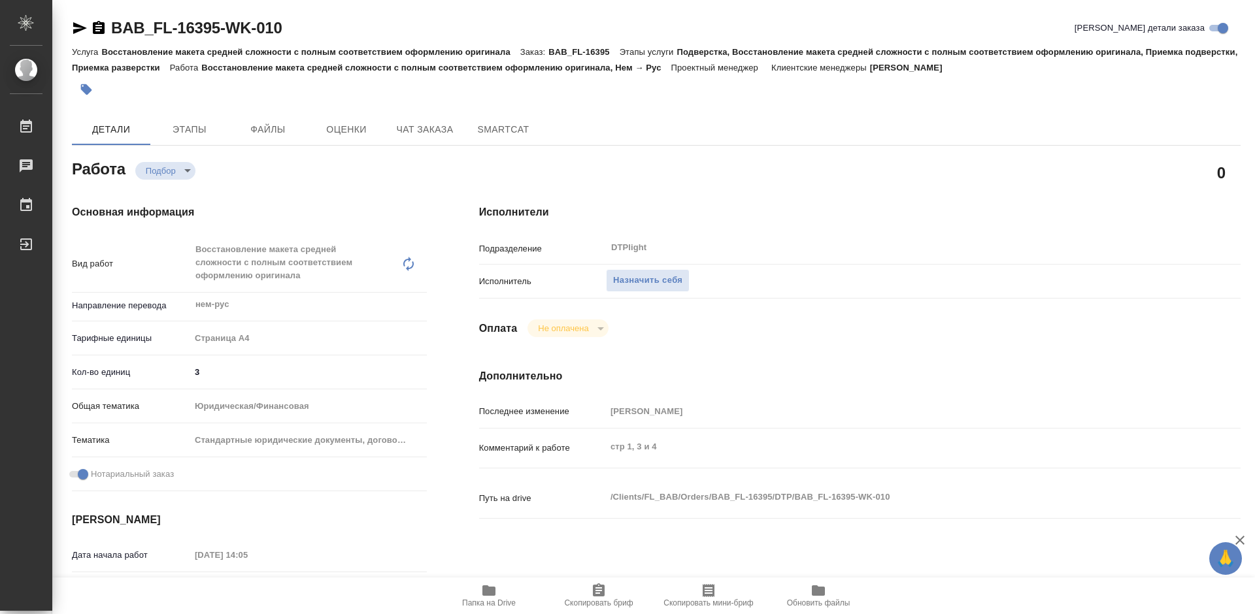
type textarea "x"
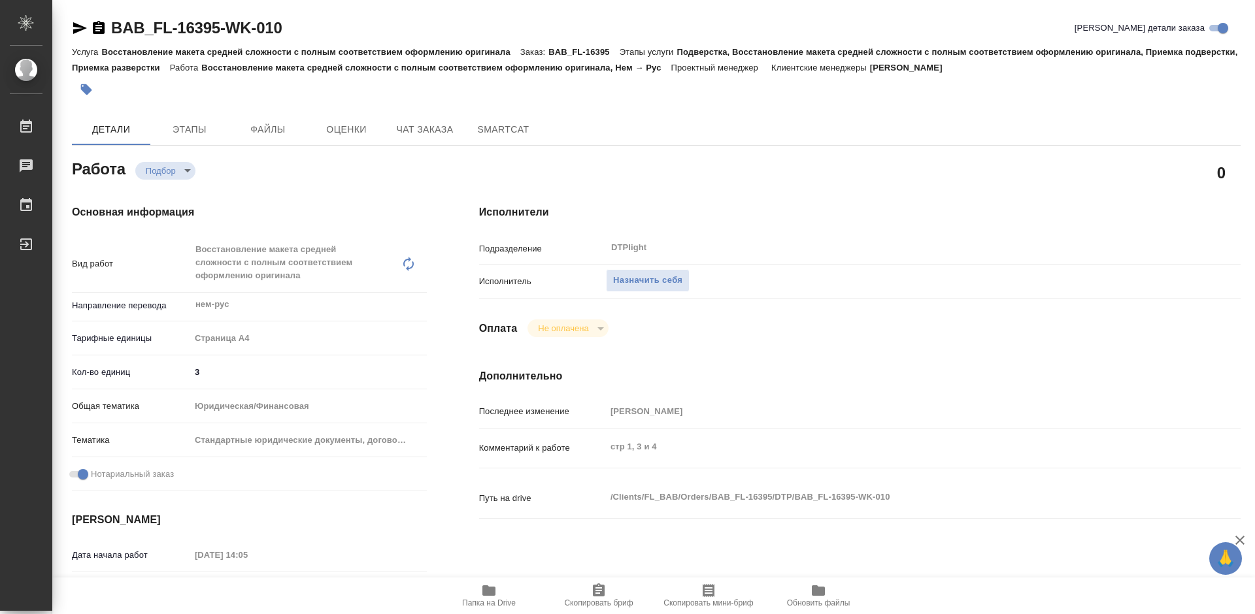
type textarea "x"
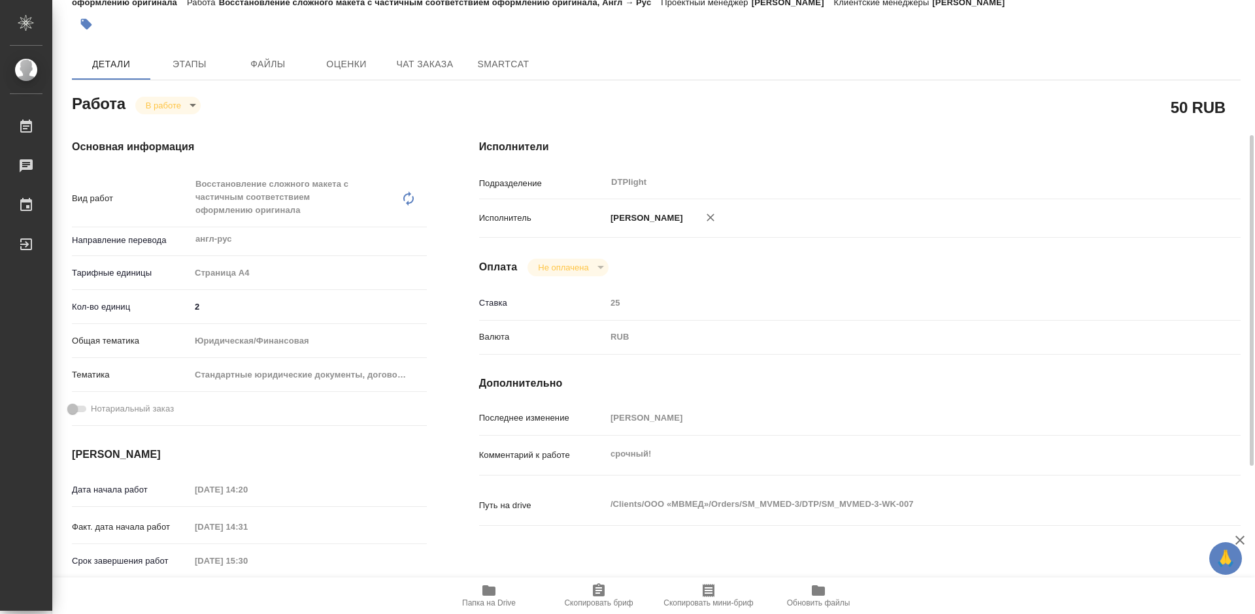
scroll to position [196, 0]
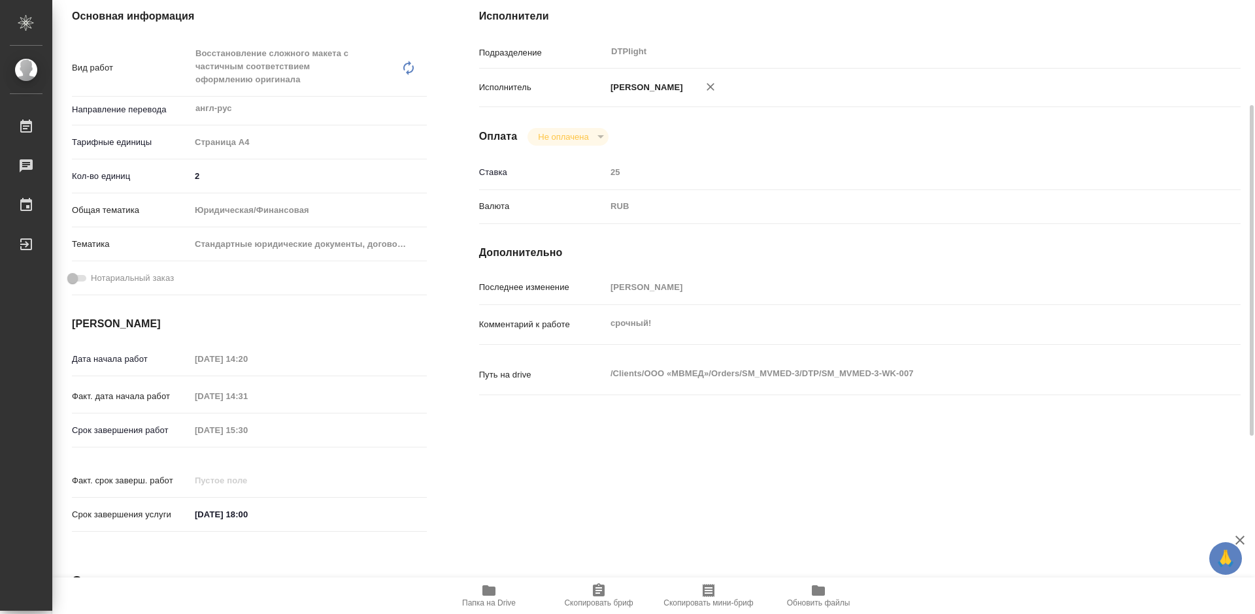
click at [493, 593] on icon "button" at bounding box center [488, 591] width 13 height 10
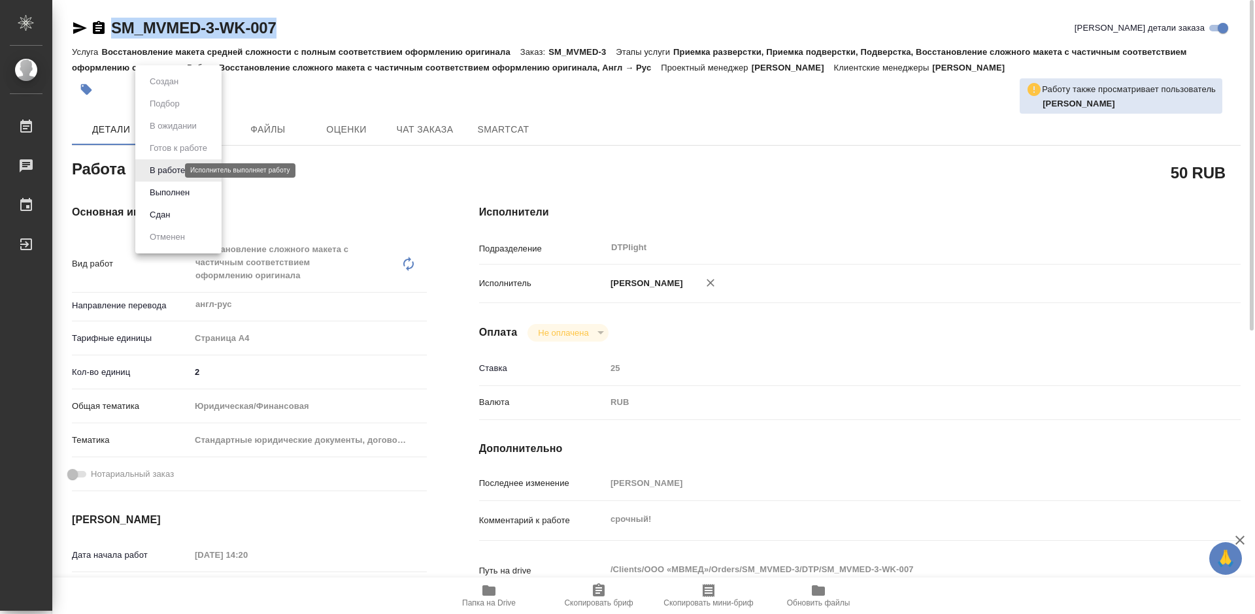
click at [159, 170] on body "🙏 .cls-1 fill:#fff; AWATERA Tretyakova Mariya Работы 0 Чаты График Выйти SM_MVM…" at bounding box center [627, 307] width 1255 height 614
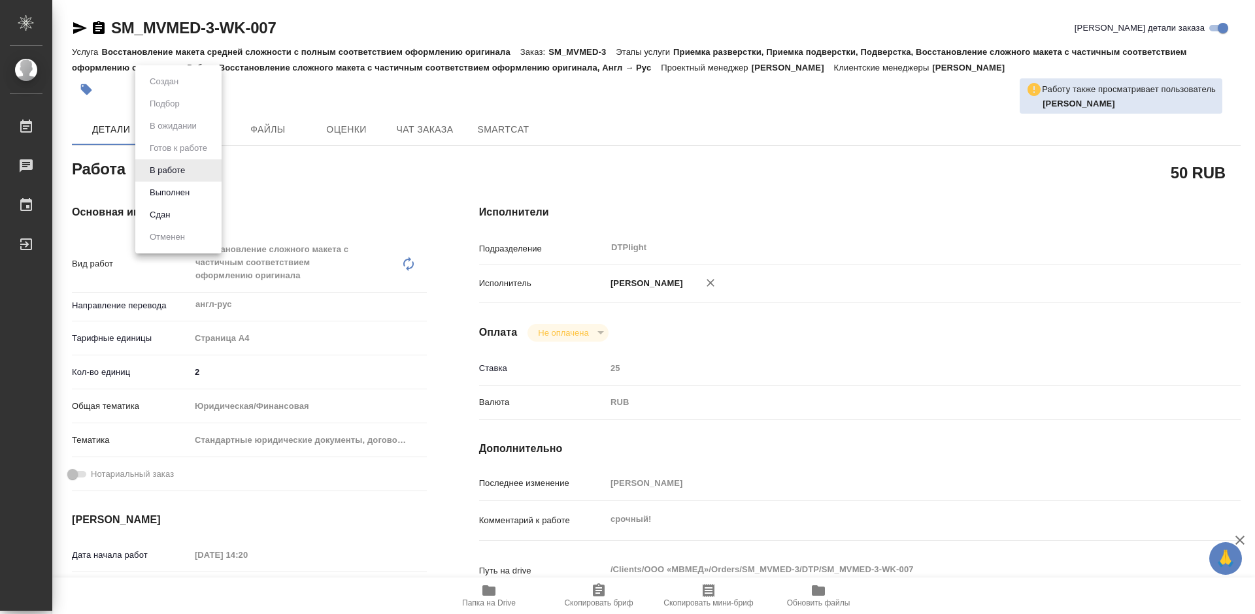
click at [852, 244] on div at bounding box center [627, 307] width 1255 height 614
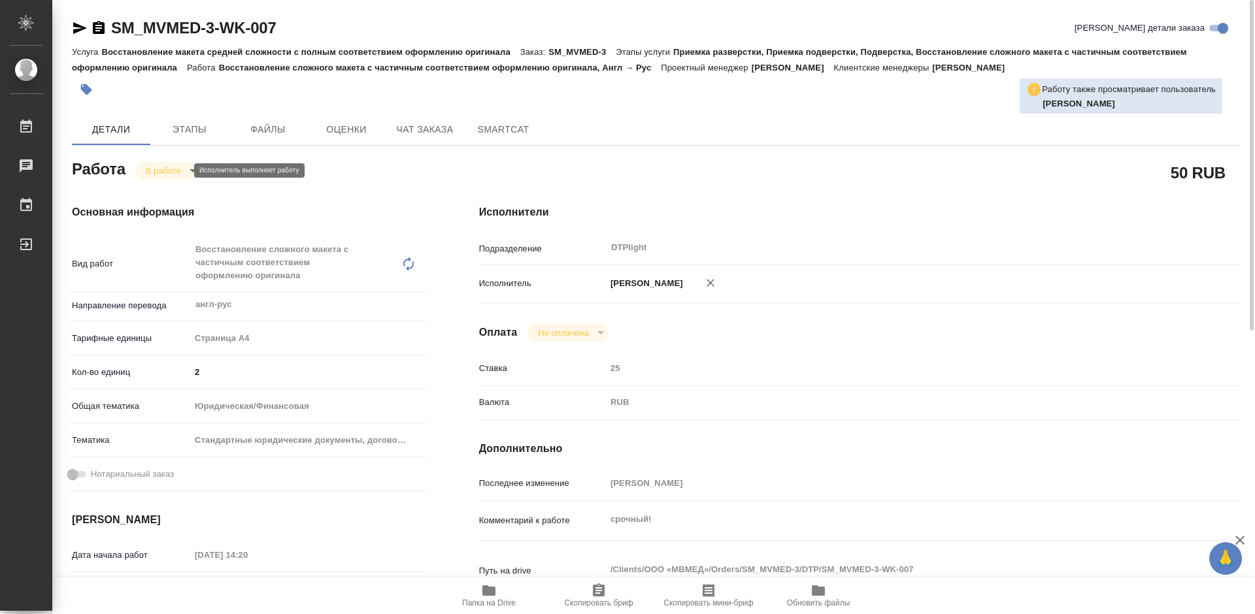
click at [173, 171] on body "🙏 .cls-1 fill:#fff; AWATERA Tretyakova Mariya Работы 0 Чаты График Выйти SM_MVM…" at bounding box center [627, 307] width 1255 height 614
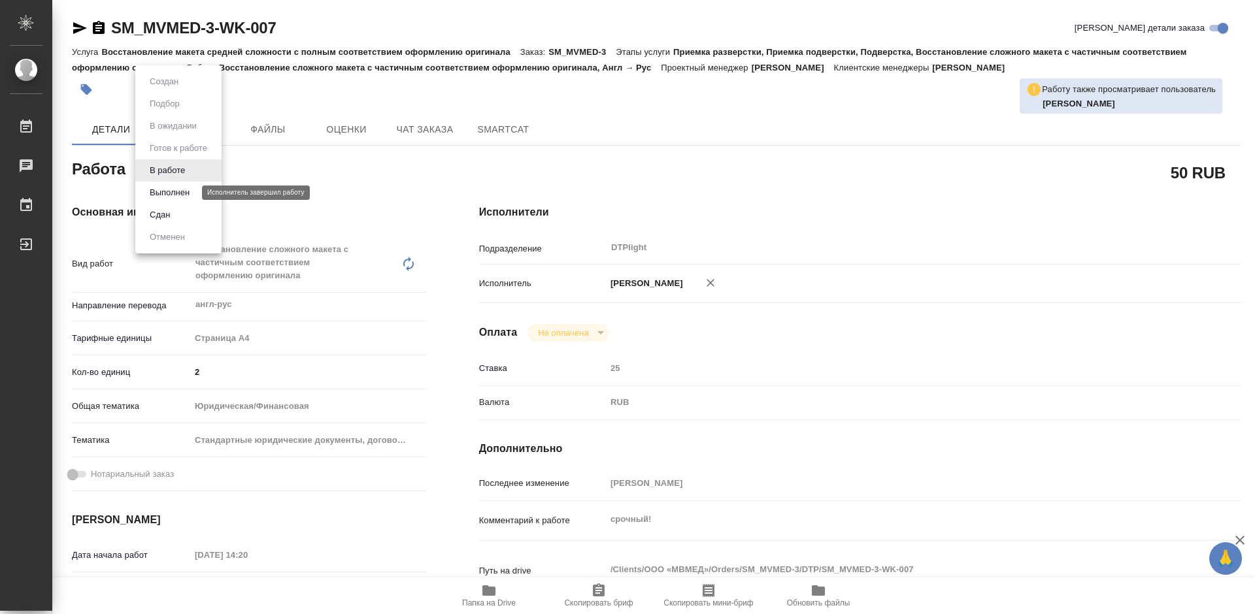
click at [179, 190] on button "Выполнен" at bounding box center [170, 193] width 48 height 14
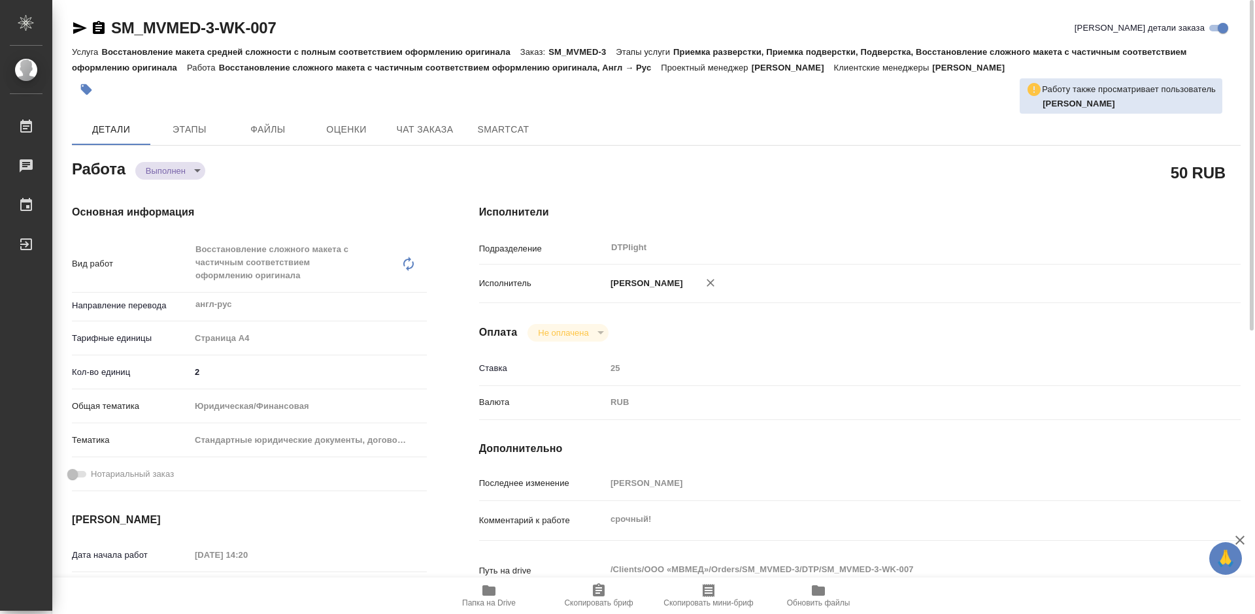
type textarea "x"
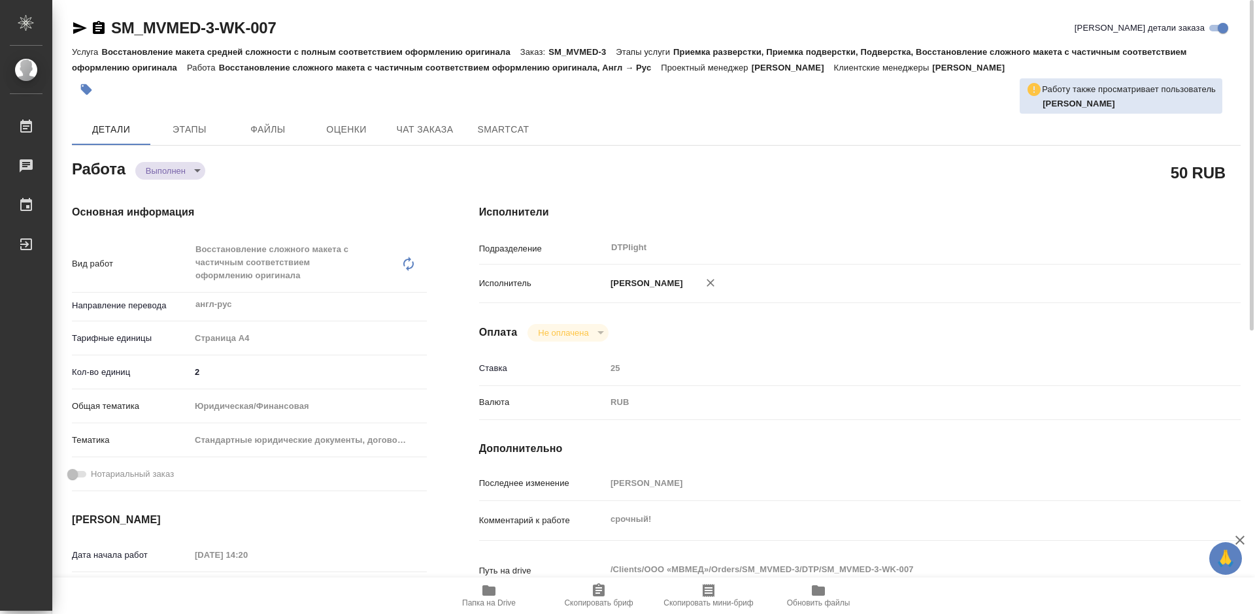
type textarea "x"
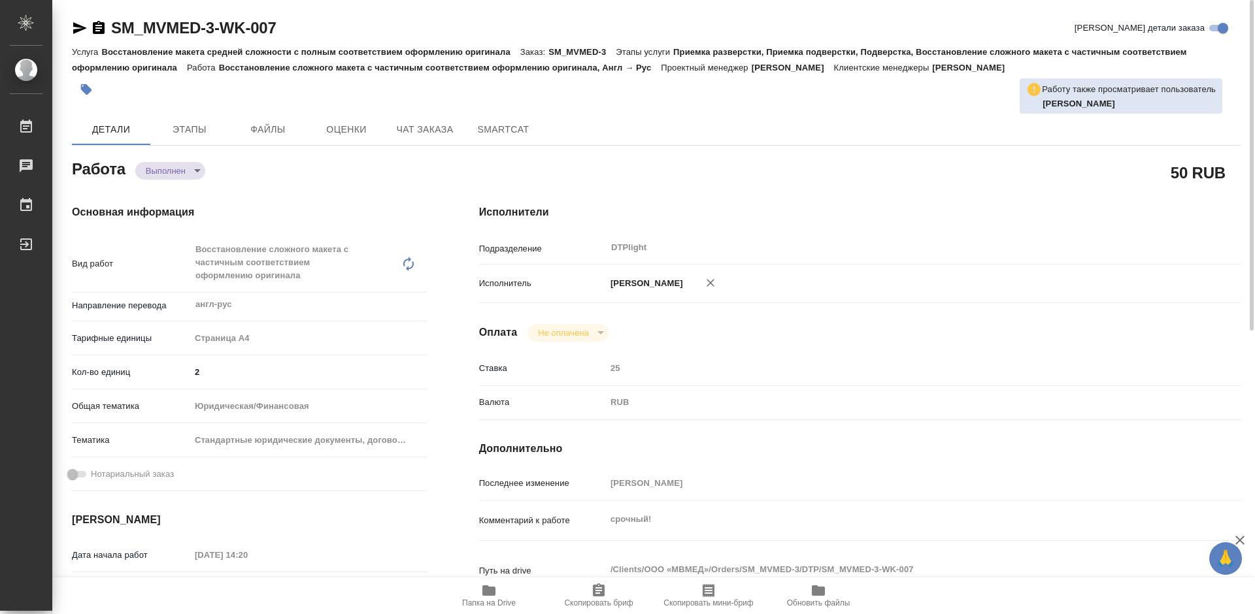
type textarea "x"
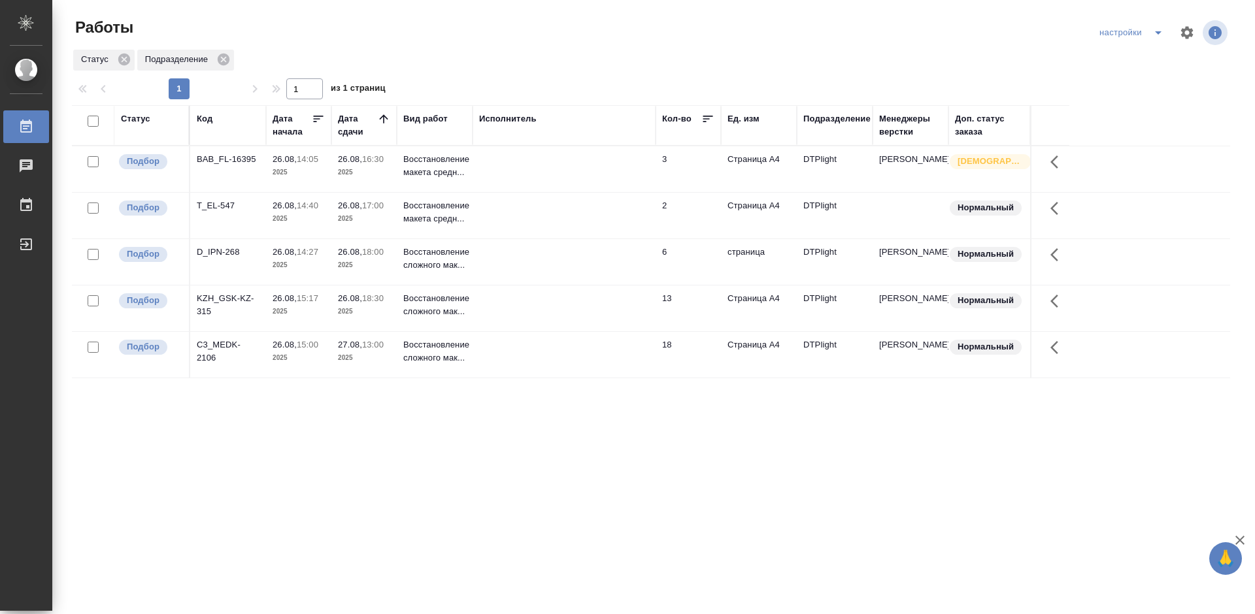
click at [346, 449] on div "Статус Код Дата начала Дата сдачи Вид работ Исполнитель Кол-во Ед. изм Подразде…" at bounding box center [651, 340] width 1158 height 471
click at [237, 154] on div "BAB_FL-16395" at bounding box center [228, 159] width 63 height 13
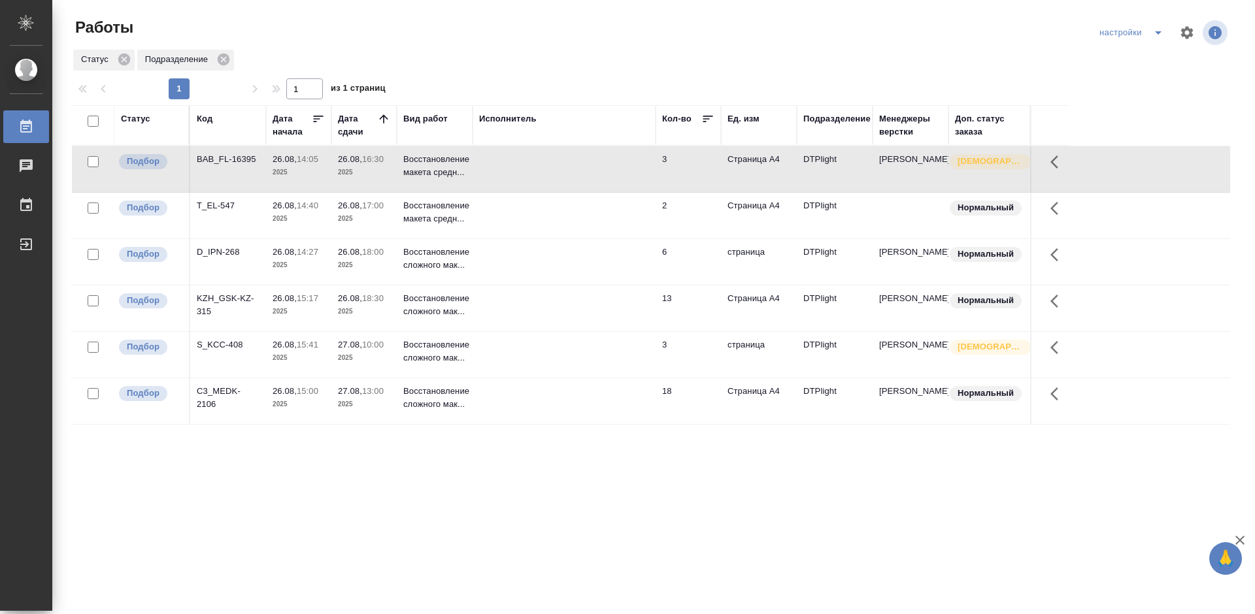
click at [216, 300] on div "KZH_GSK-KZ-315" at bounding box center [228, 305] width 63 height 26
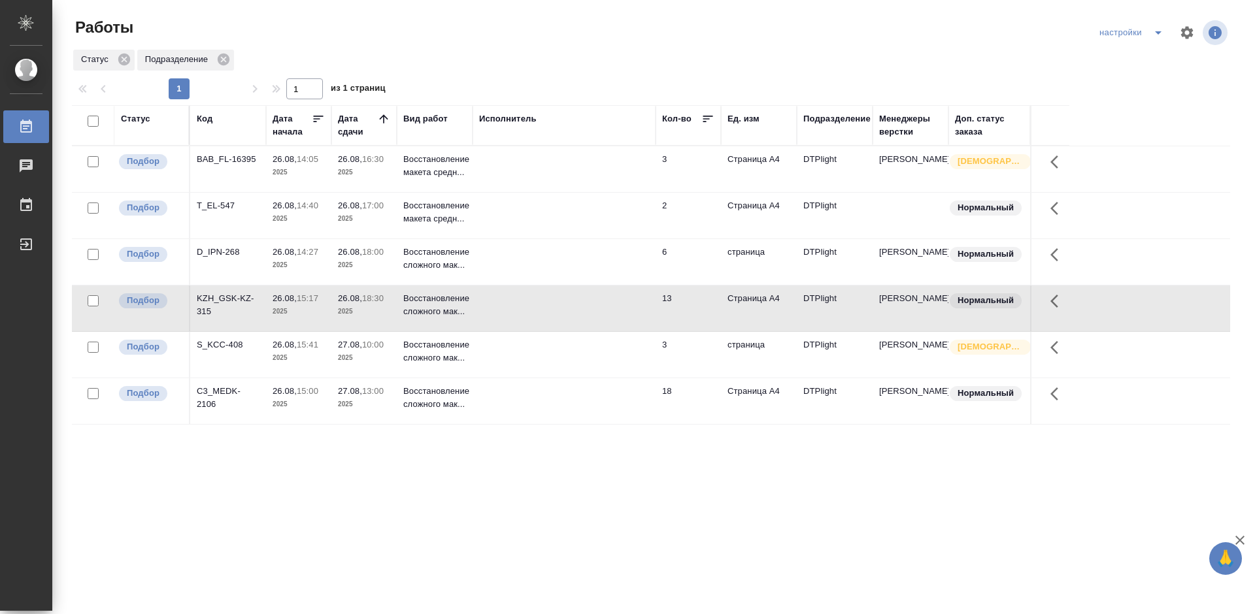
click at [216, 300] on div "KZH_GSK-KZ-315" at bounding box center [228, 305] width 63 height 26
click at [224, 388] on div "C3_MEDK-2106" at bounding box center [228, 398] width 63 height 26
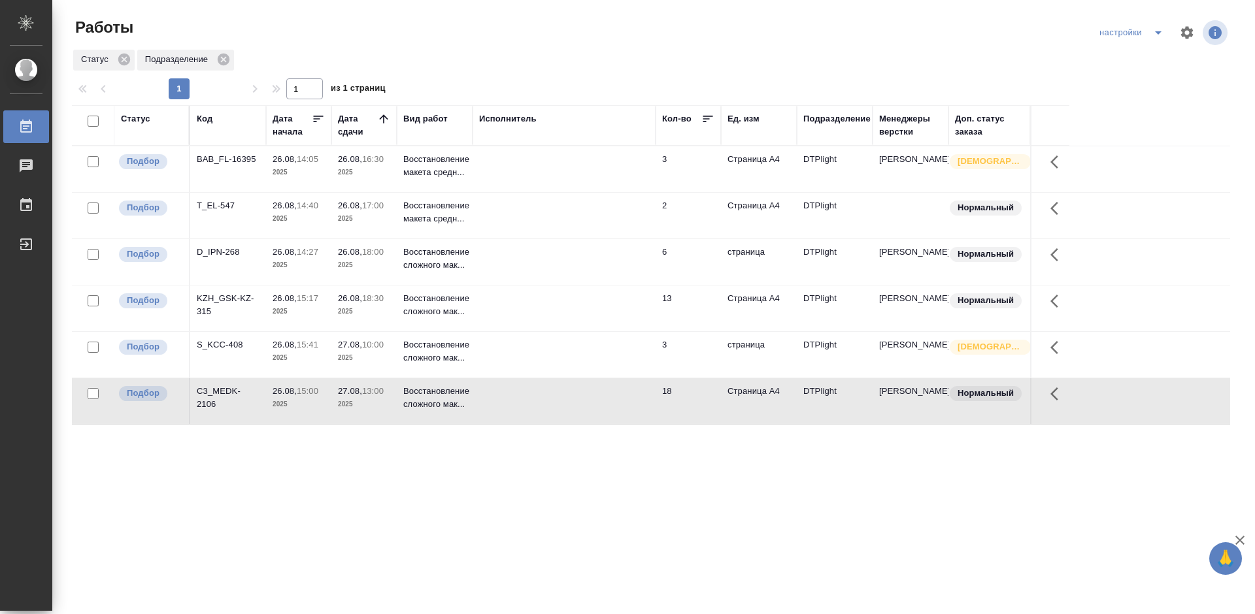
click at [217, 339] on div "S_KCC-408" at bounding box center [228, 345] width 63 height 13
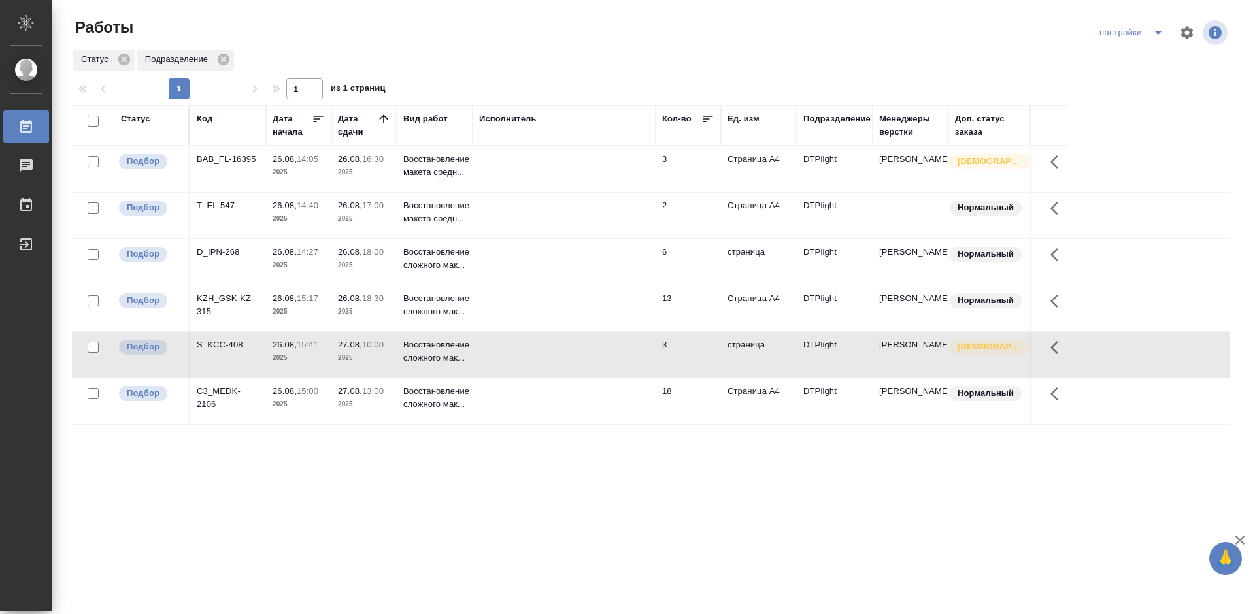
click at [218, 342] on div "S_KCC-408" at bounding box center [228, 345] width 63 height 13
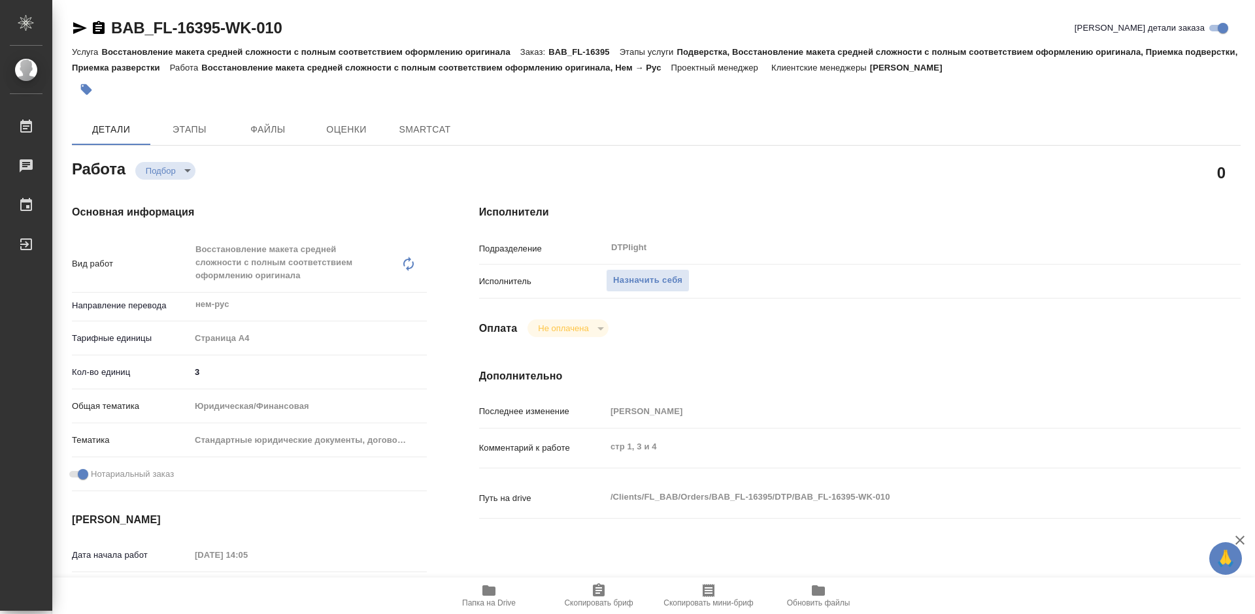
type textarea "x"
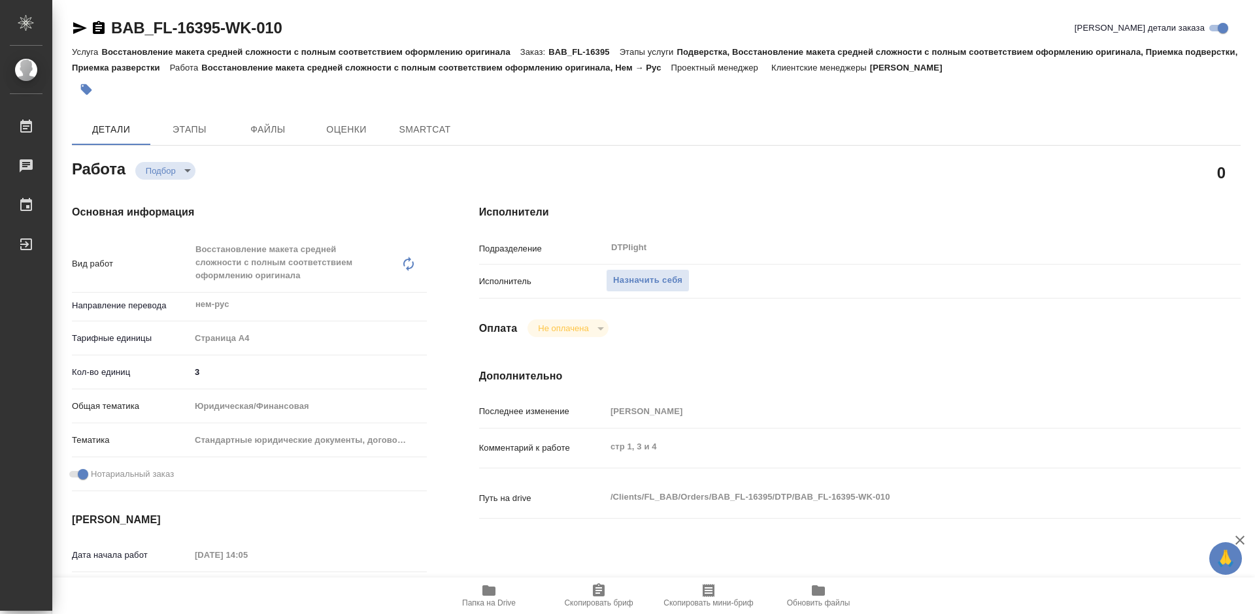
type textarea "x"
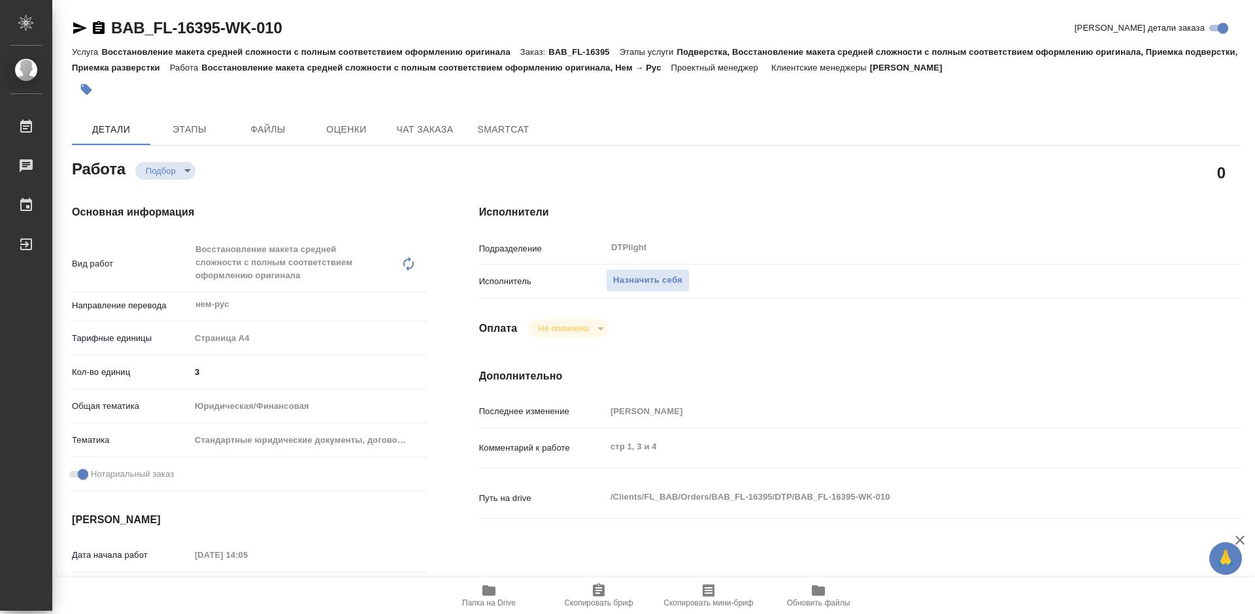
type textarea "x"
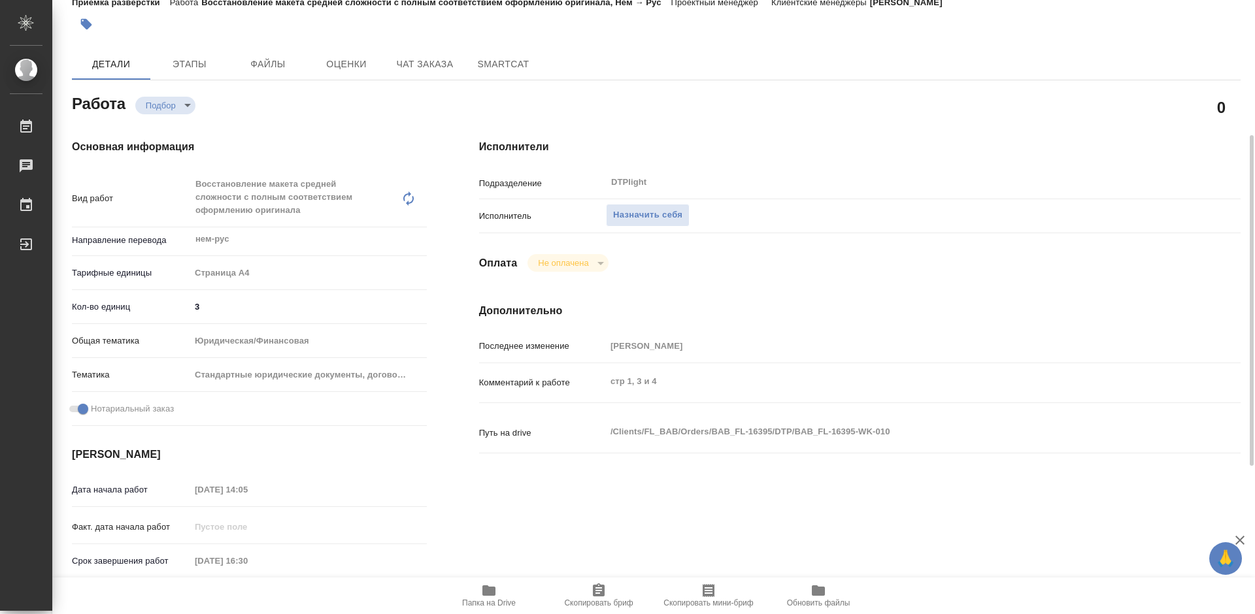
scroll to position [131, 0]
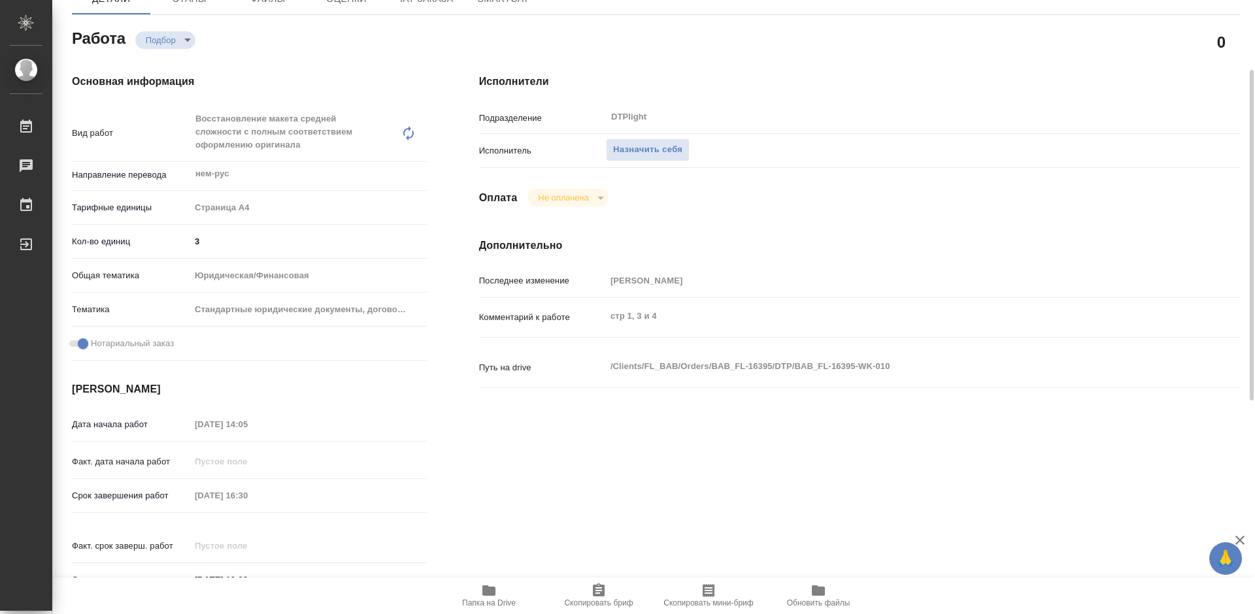
type textarea "x"
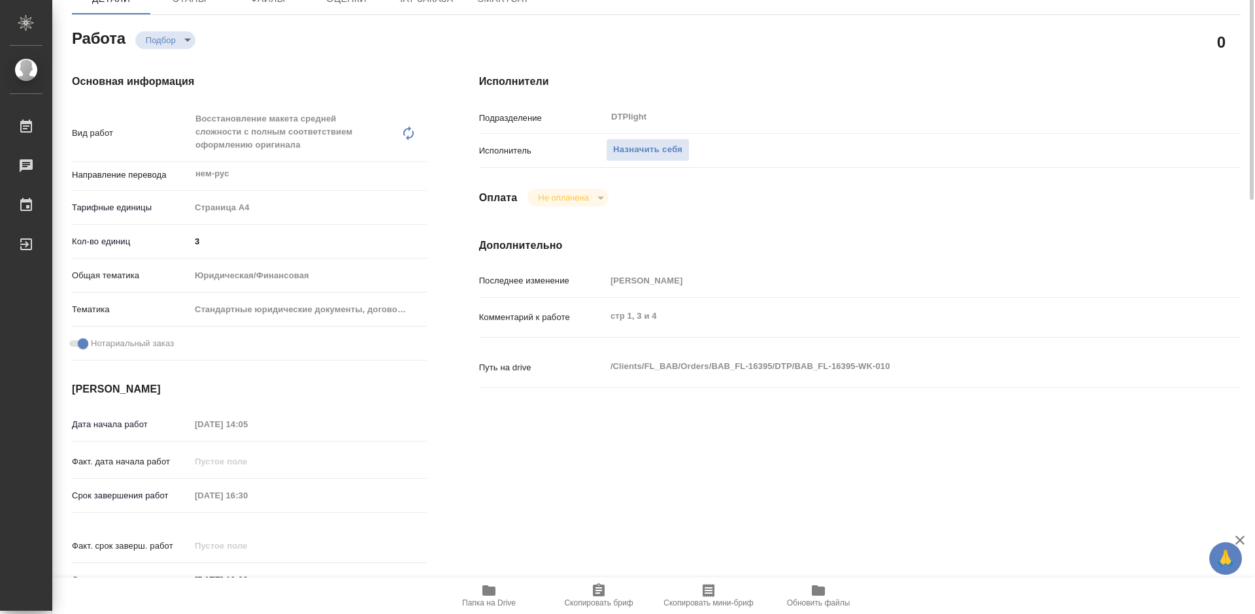
scroll to position [0, 0]
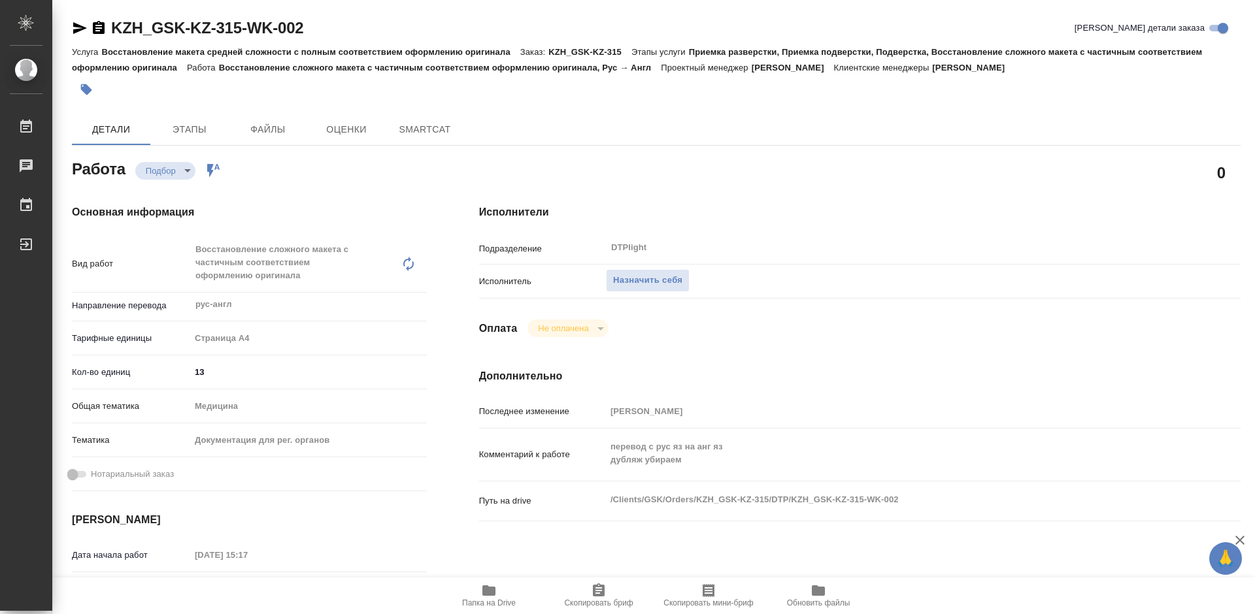
type textarea "x"
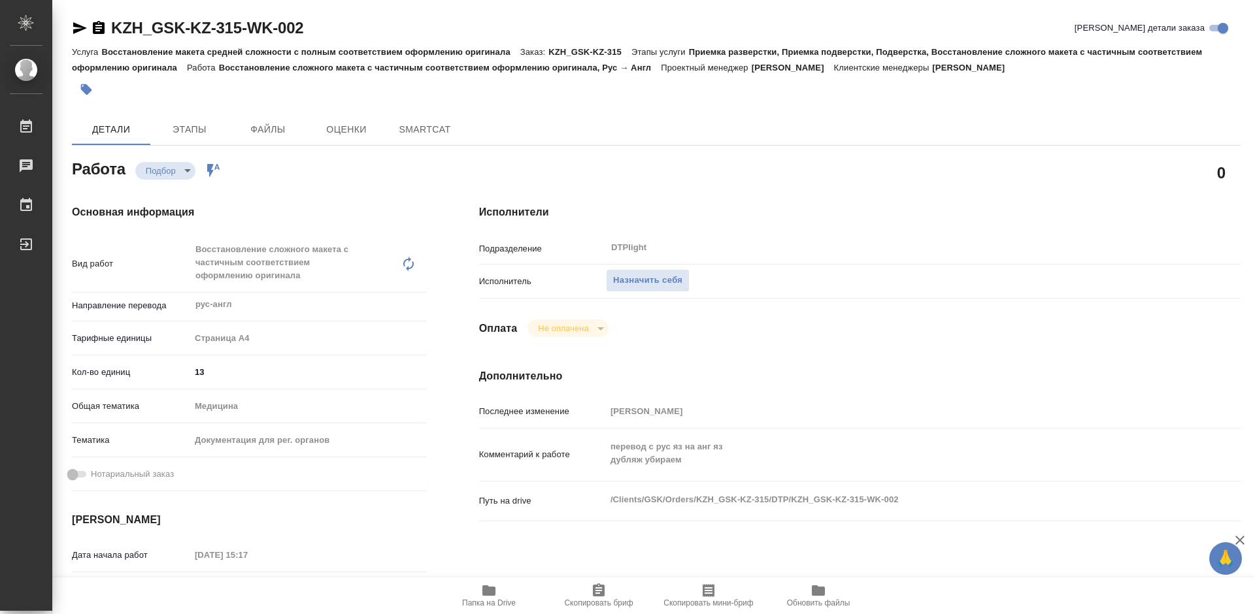
type textarea "x"
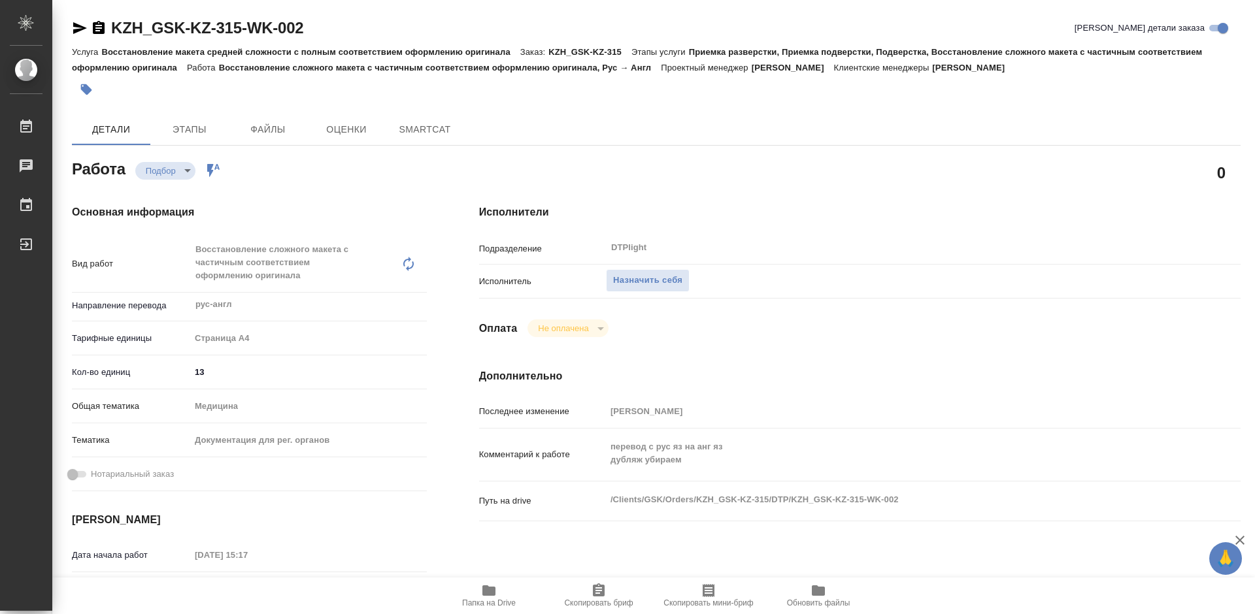
type textarea "x"
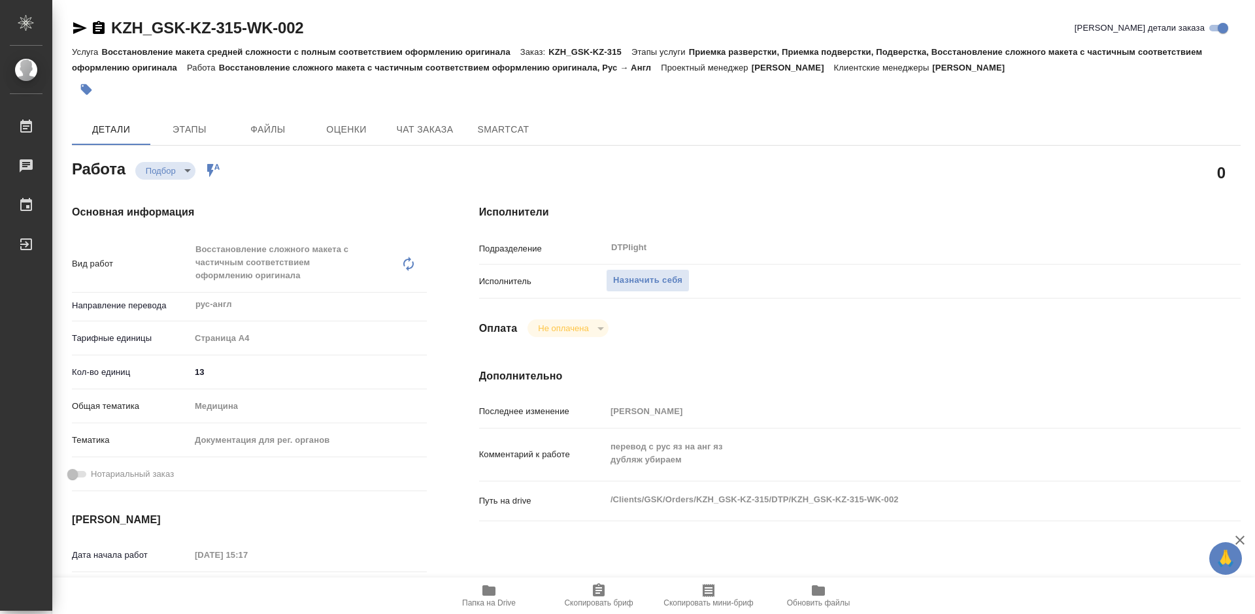
type textarea "x"
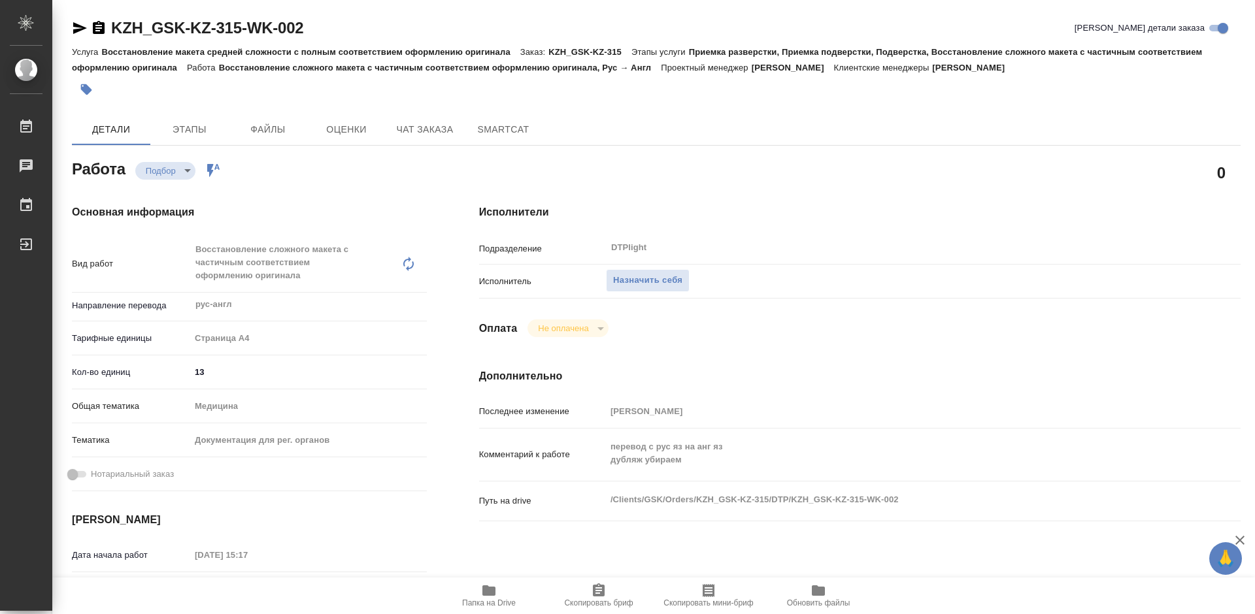
type textarea "x"
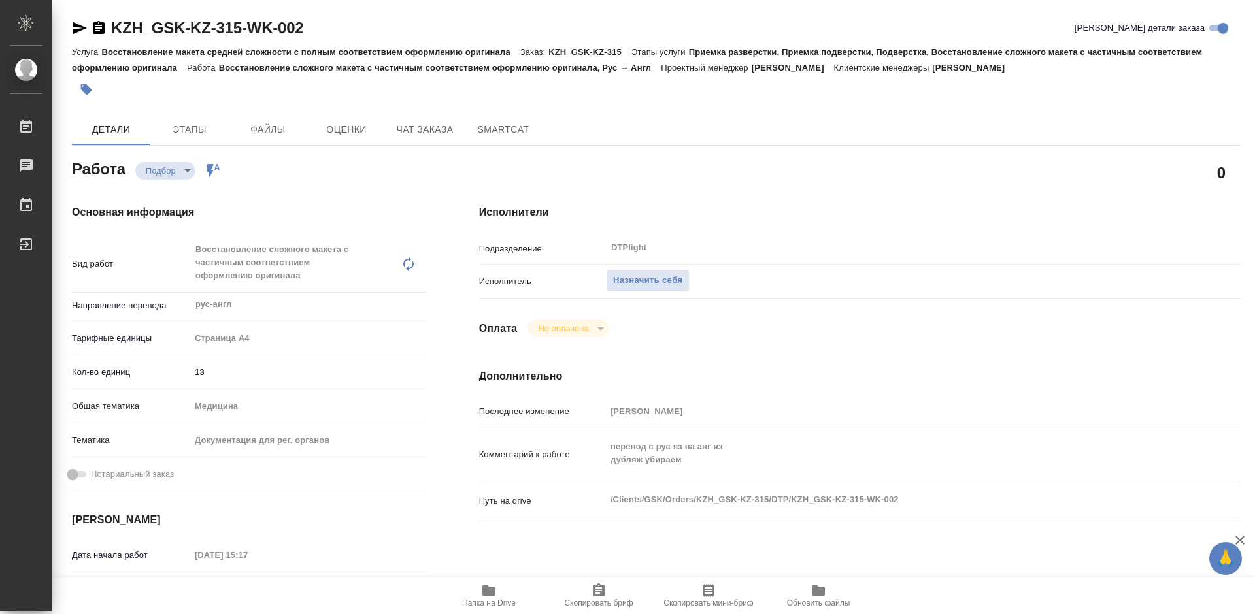
click at [491, 591] on icon "button" at bounding box center [488, 591] width 13 height 10
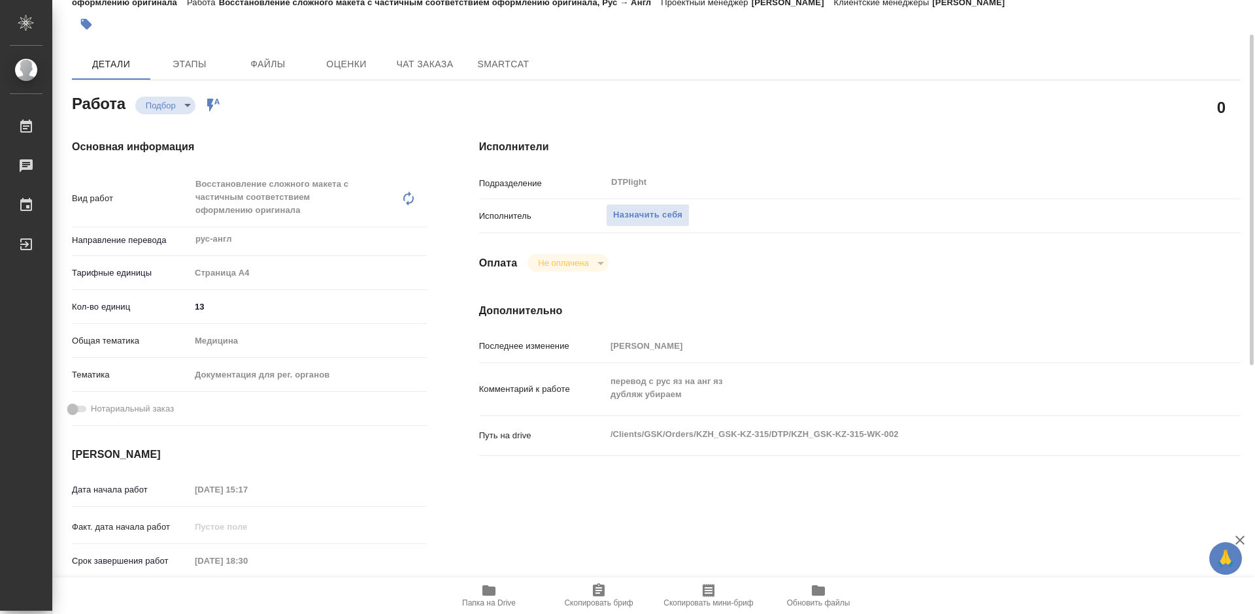
scroll to position [131, 0]
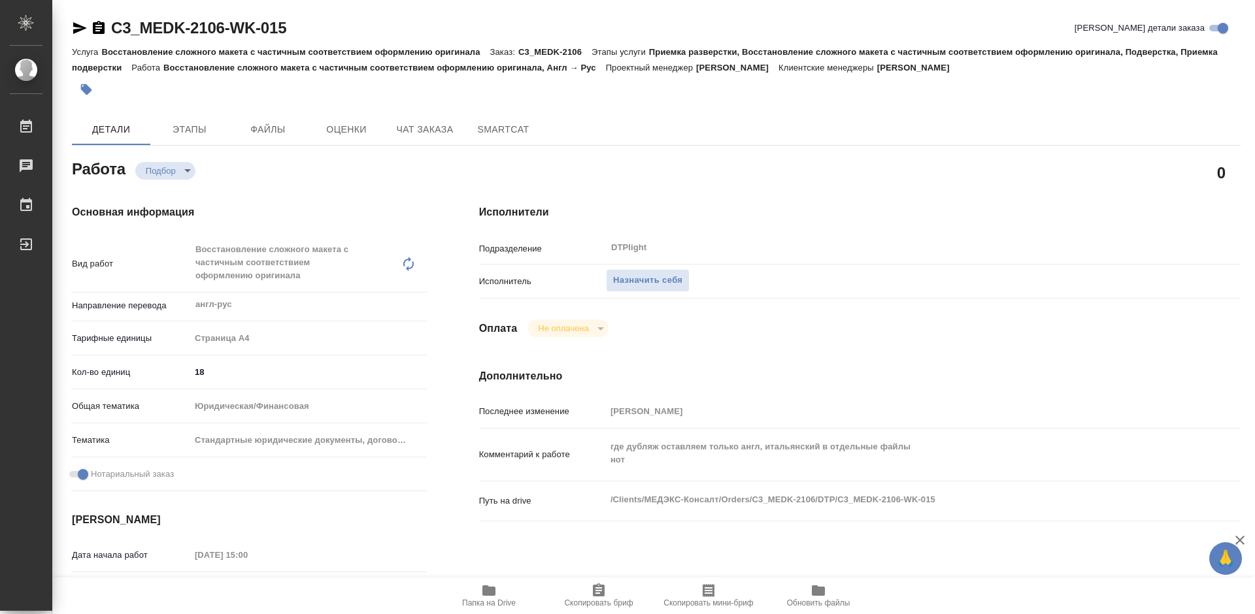
type textarea "x"
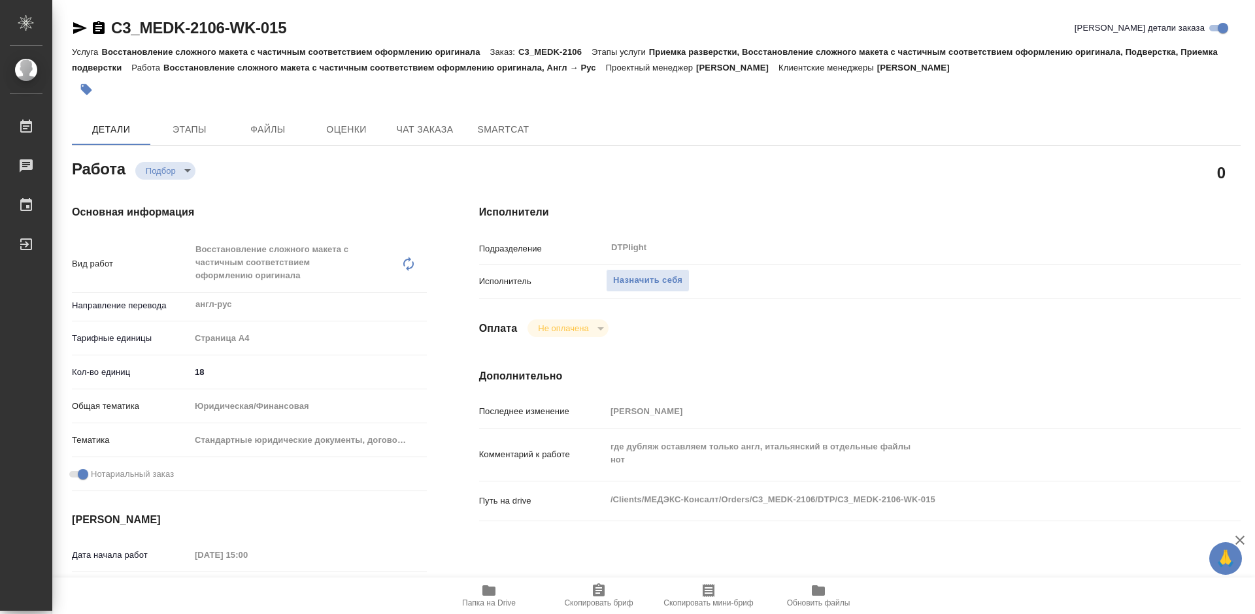
type textarea "x"
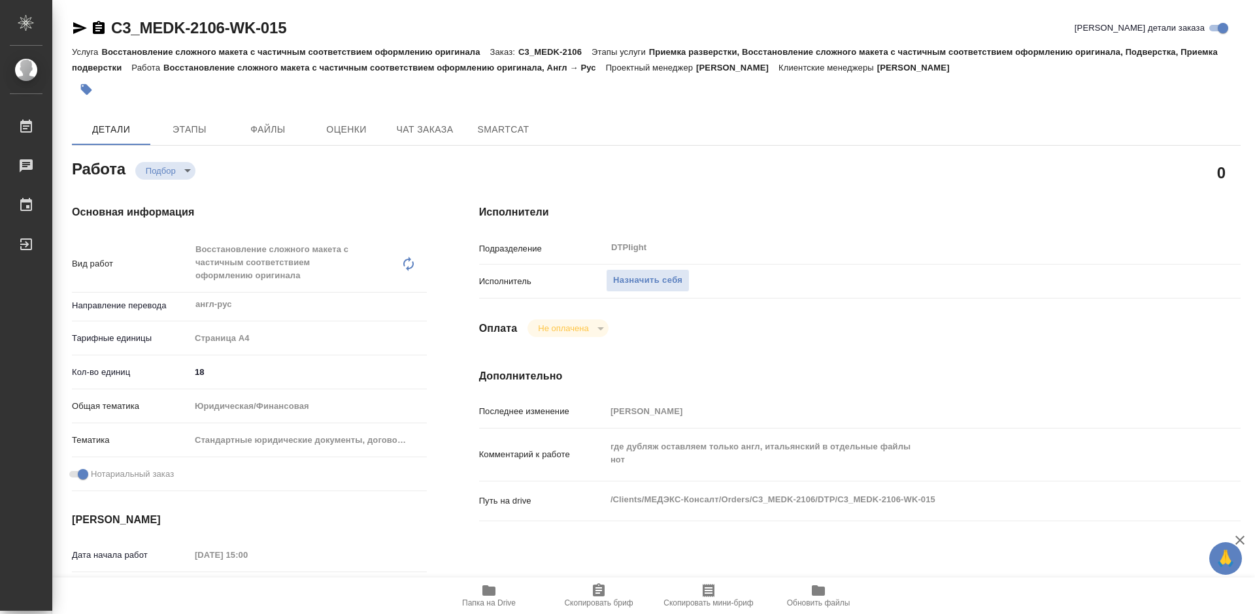
scroll to position [65, 0]
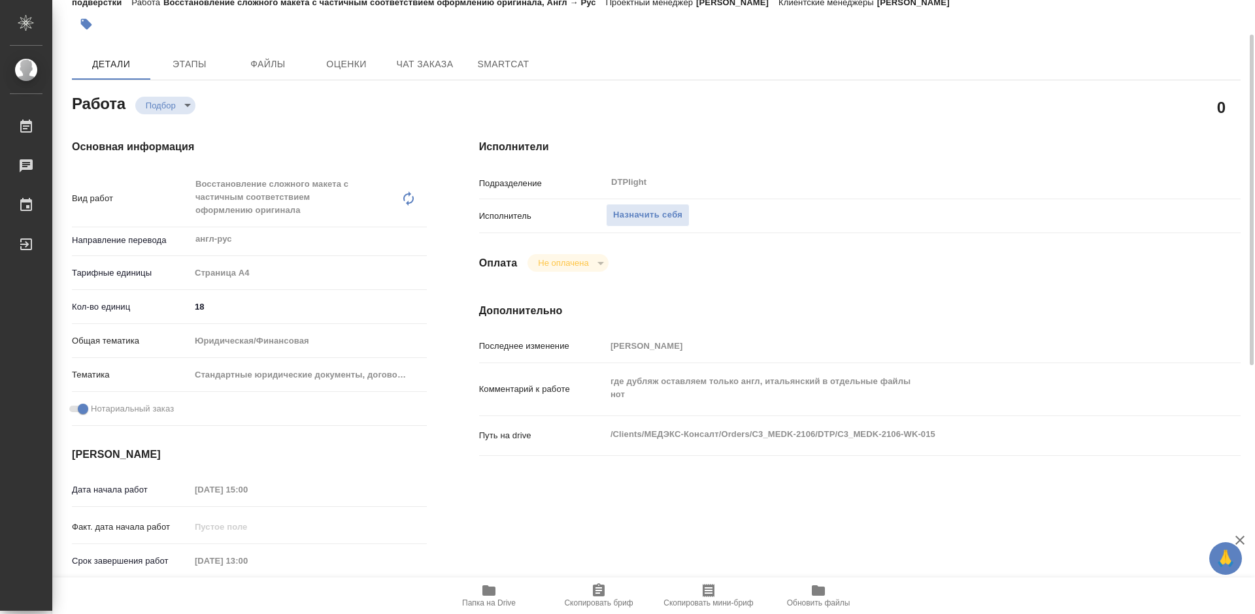
click at [489, 596] on icon "button" at bounding box center [488, 591] width 13 height 10
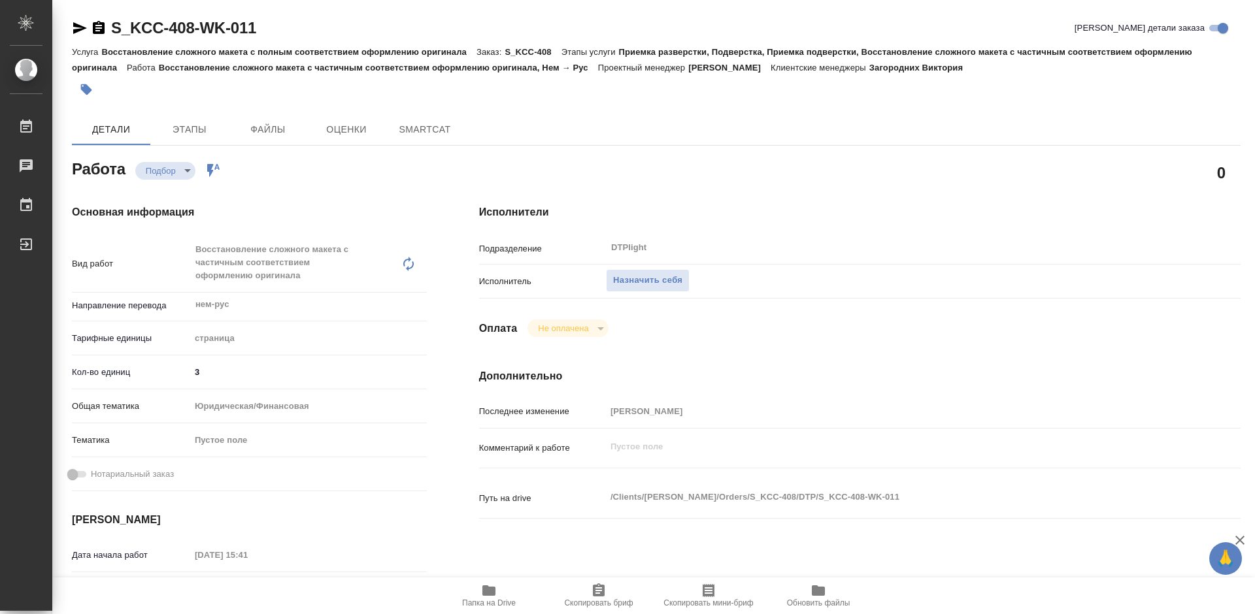
type textarea "x"
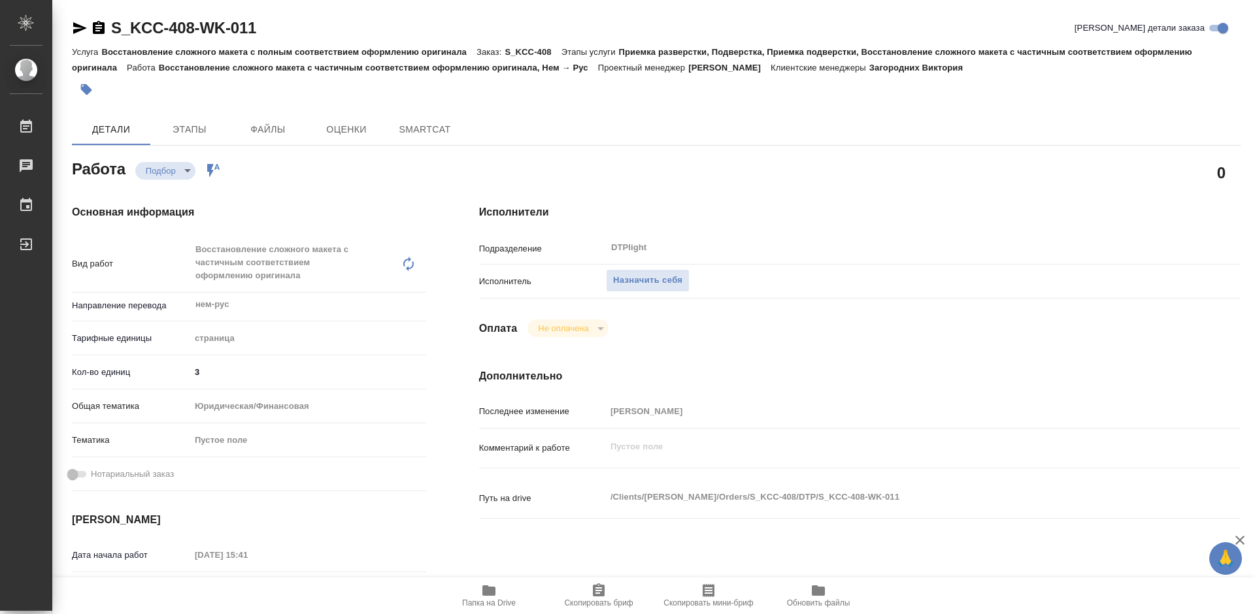
type textarea "x"
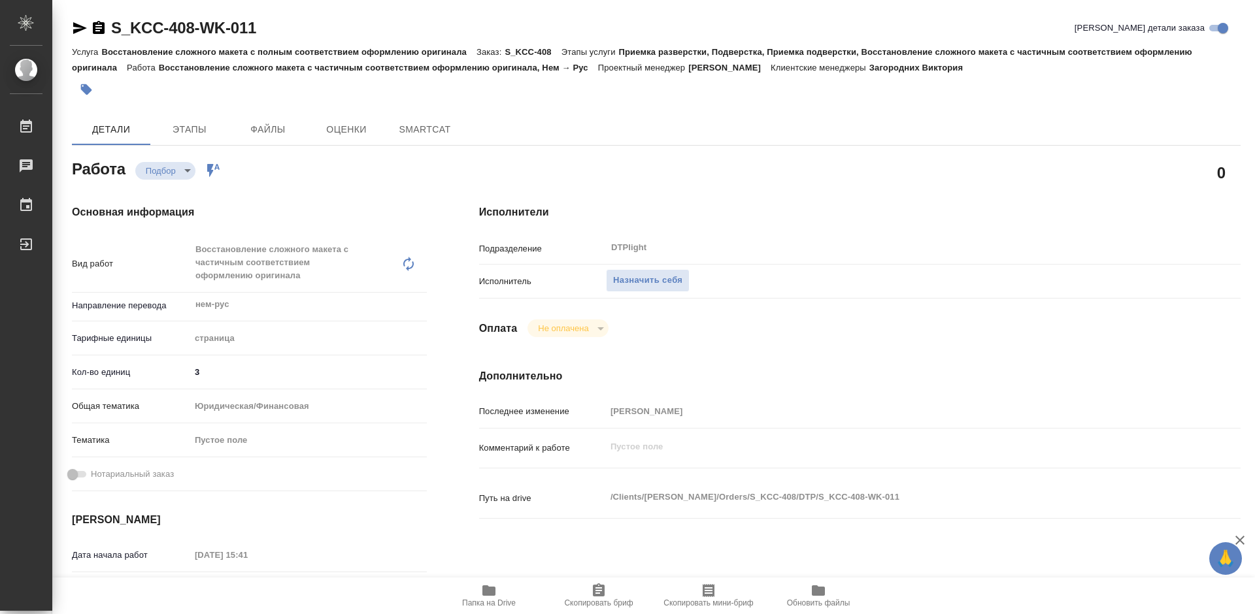
type textarea "x"
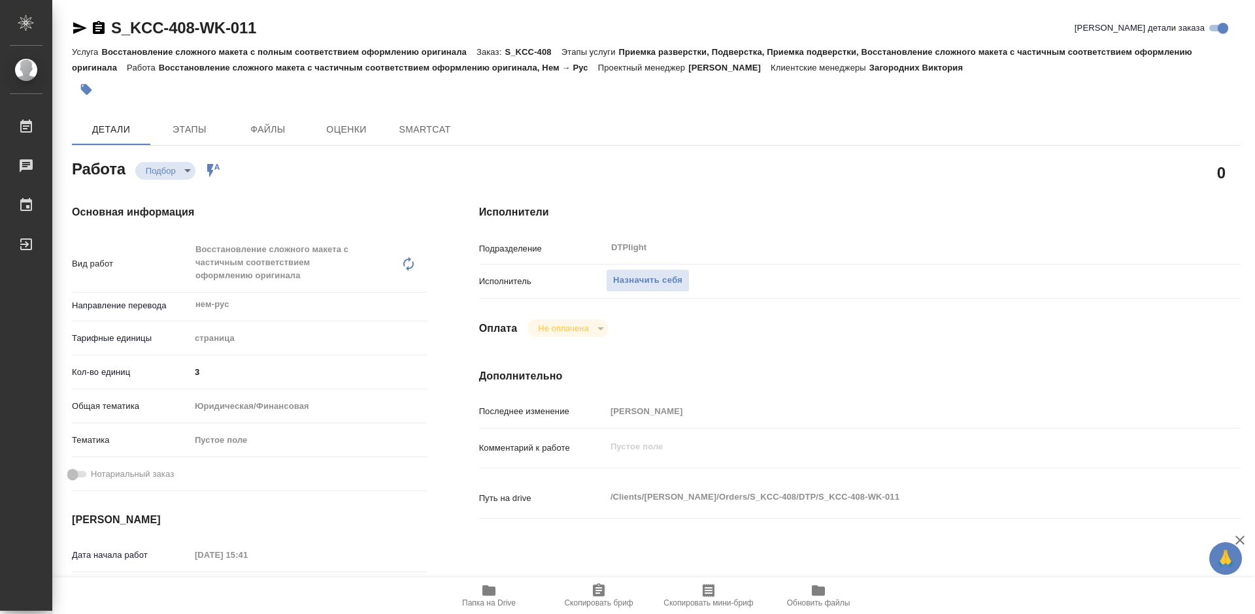
type textarea "x"
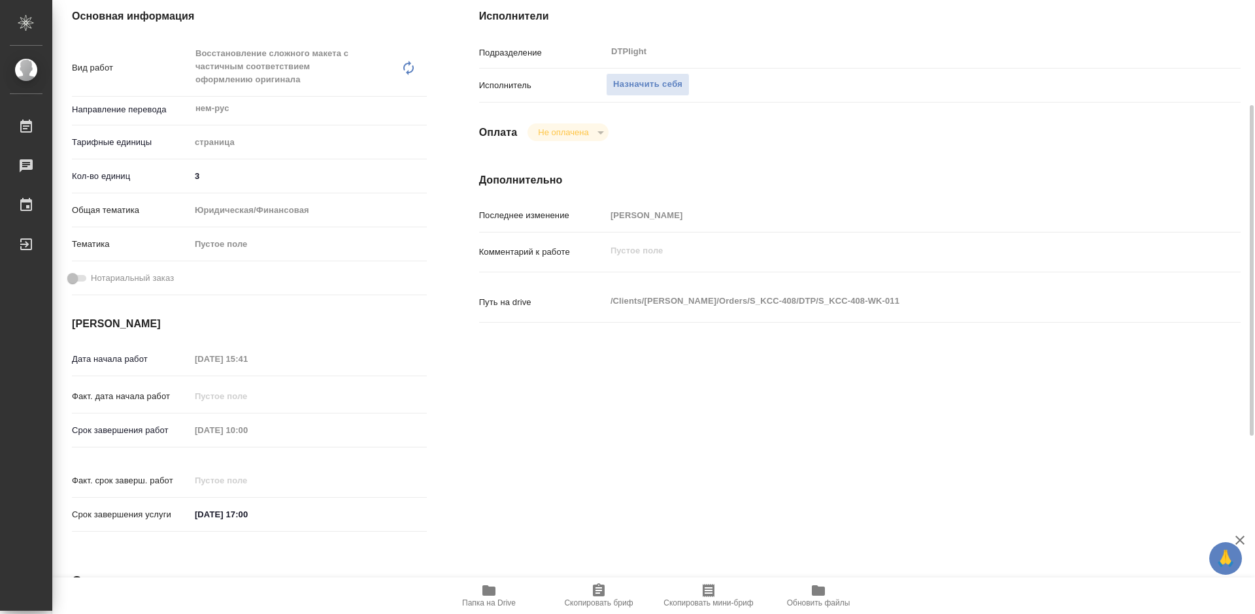
scroll to position [261, 0]
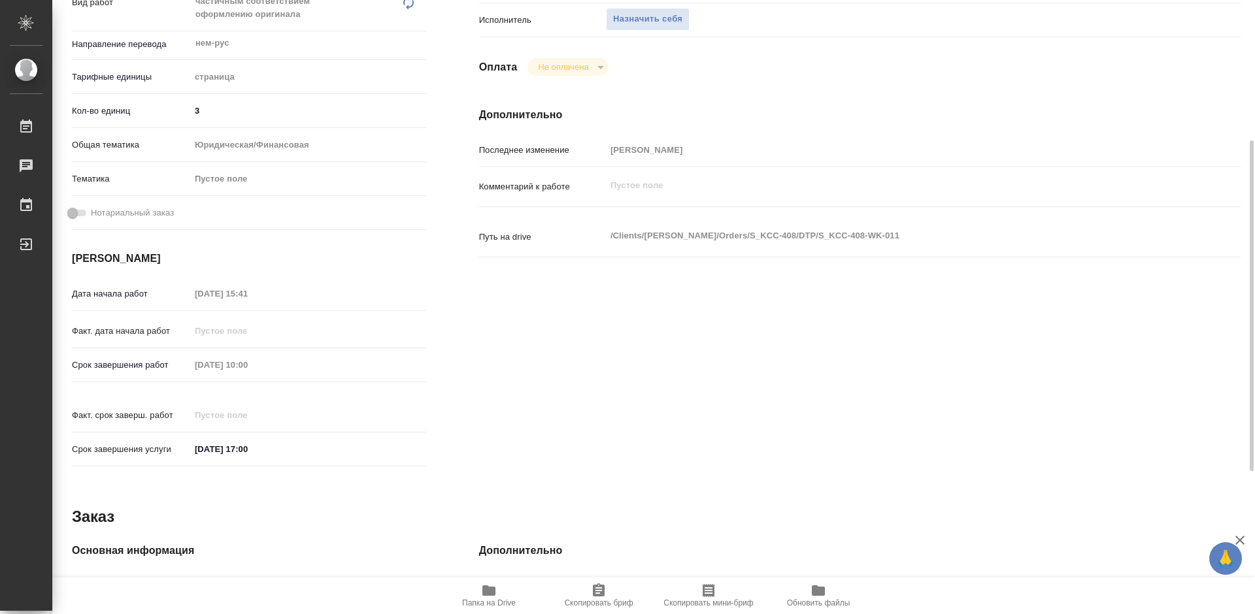
type textarea "x"
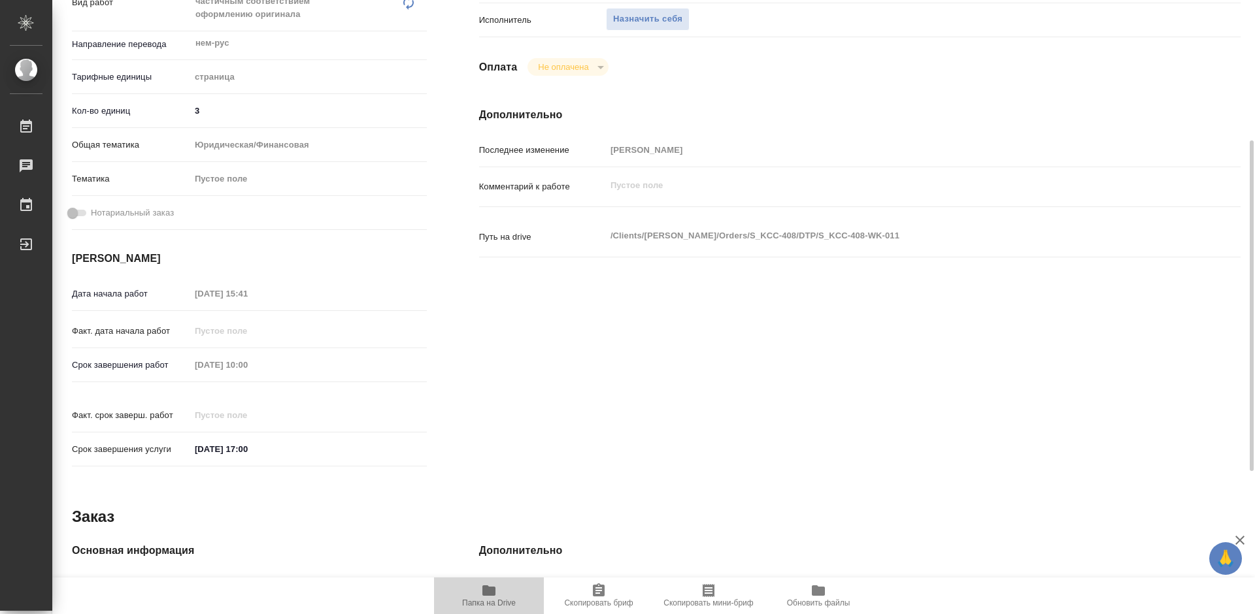
click at [499, 588] on span "Папка на Drive" at bounding box center [489, 595] width 94 height 25
type textarea "x"
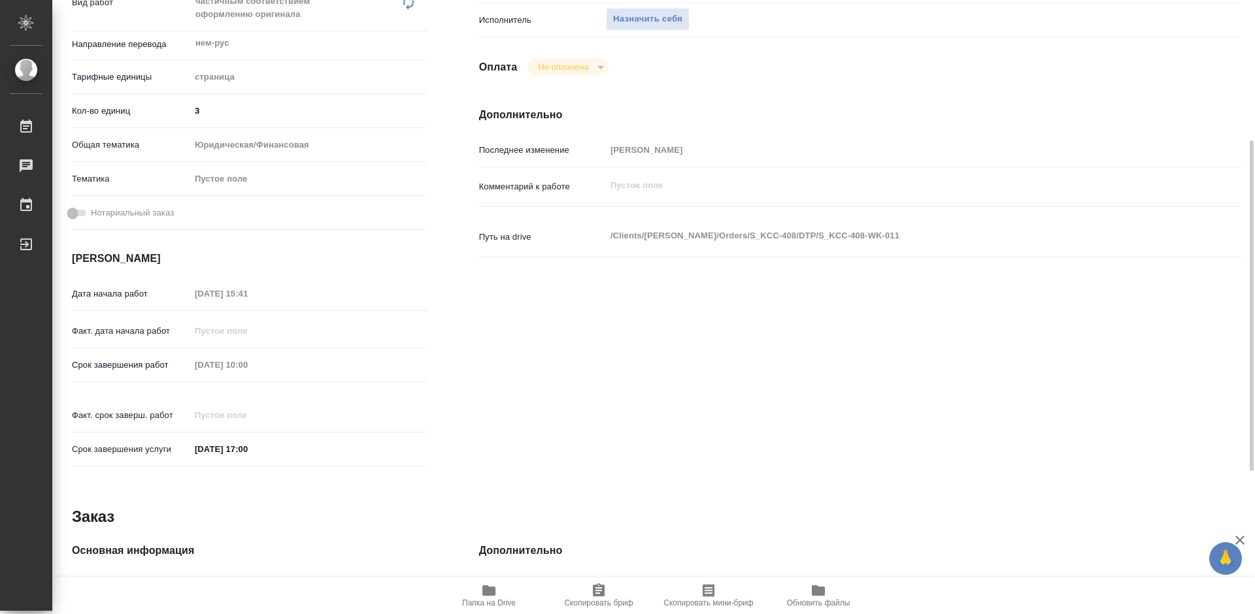
type textarea "x"
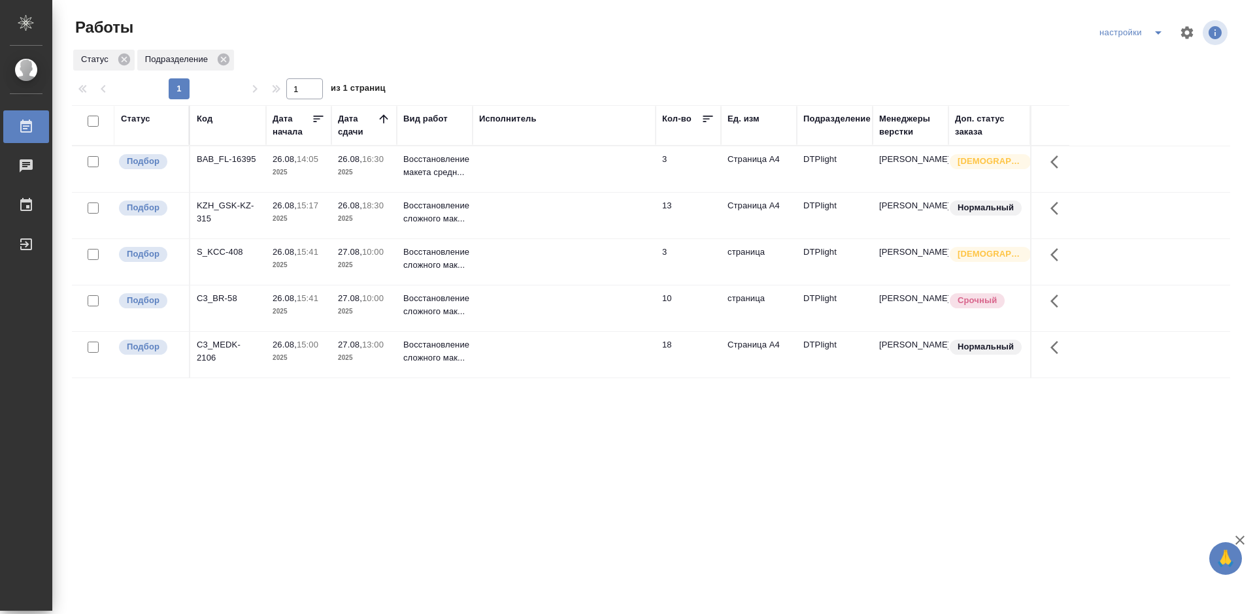
click at [229, 154] on div "BAB_FL-16395" at bounding box center [228, 159] width 63 height 13
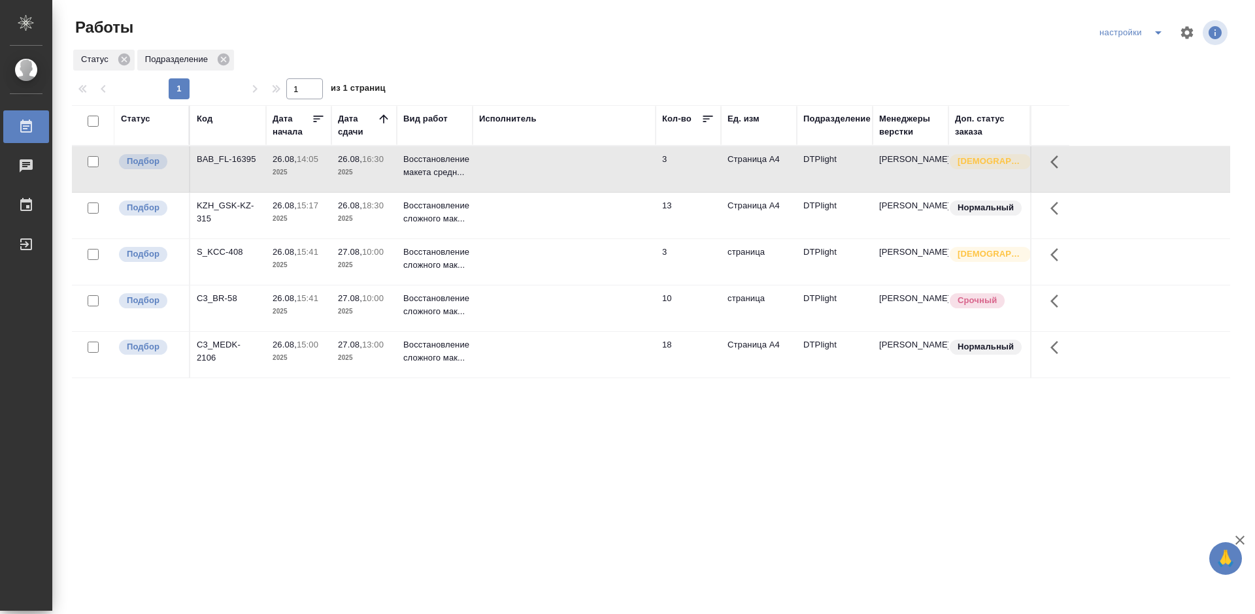
click at [229, 154] on div "BAB_FL-16395" at bounding box center [228, 159] width 63 height 13
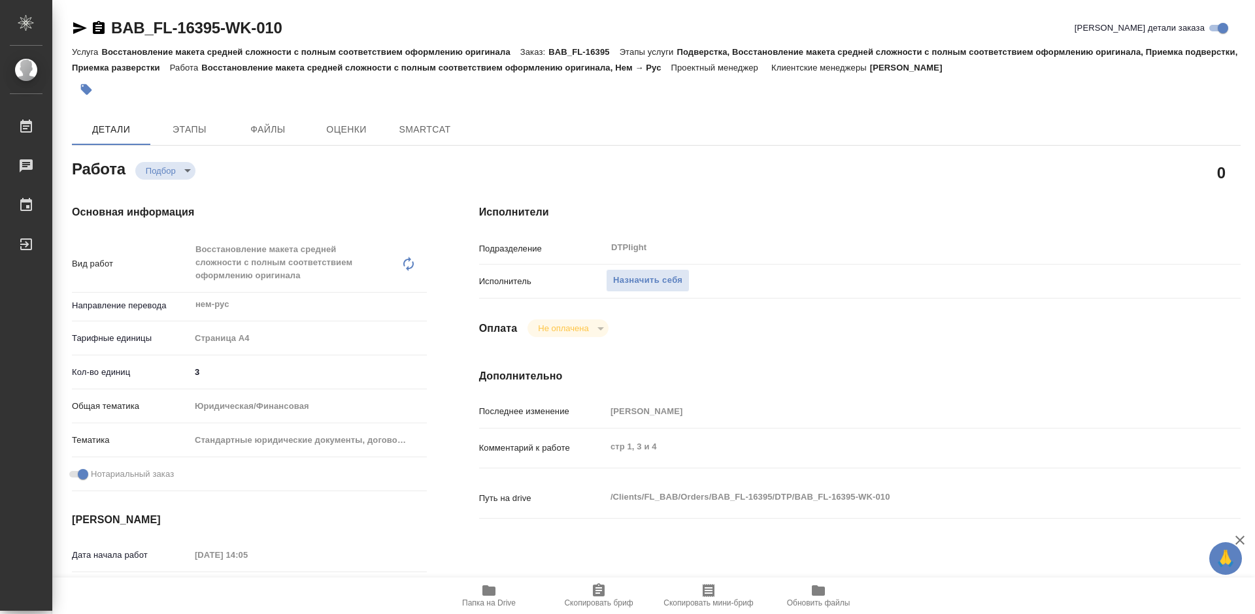
type textarea "x"
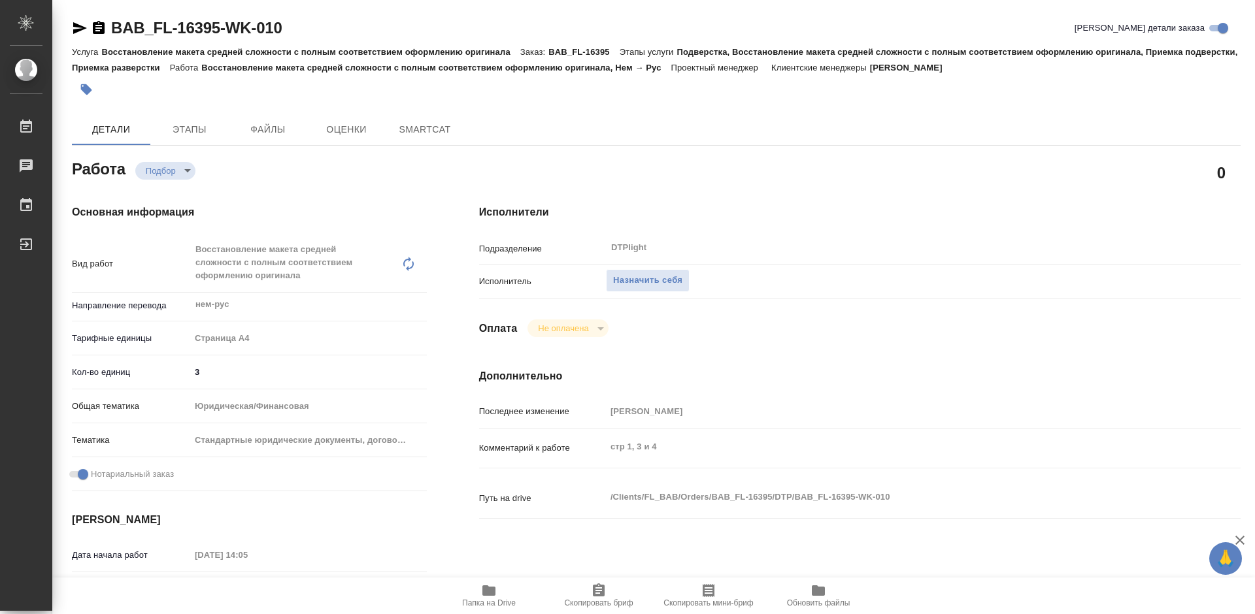
type textarea "x"
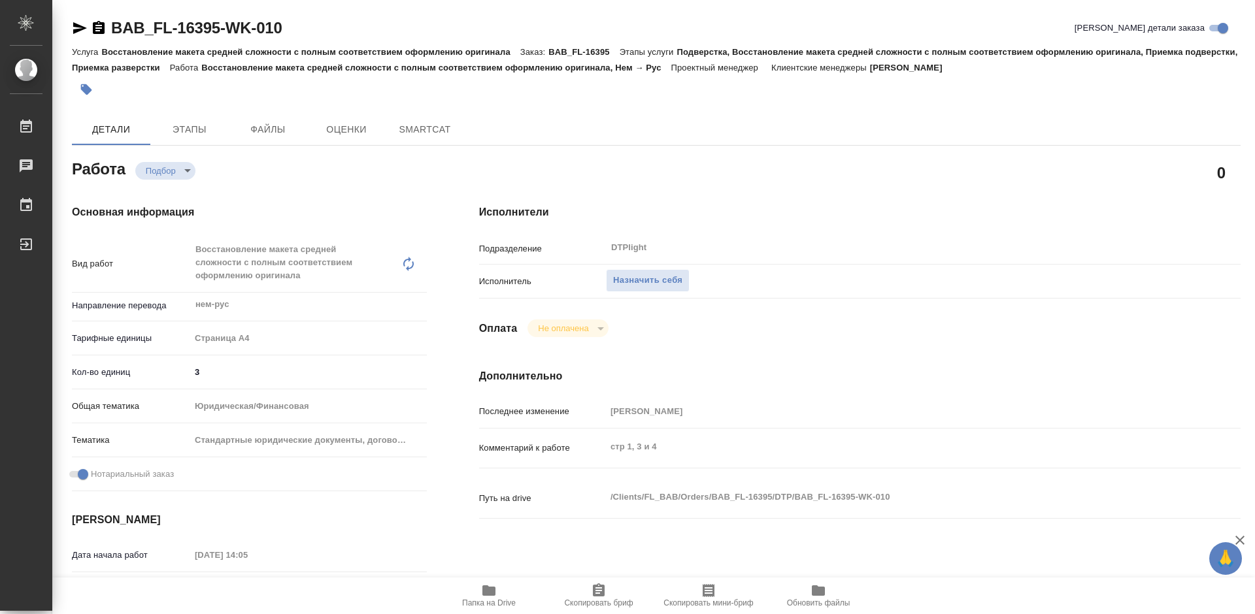
type textarea "x"
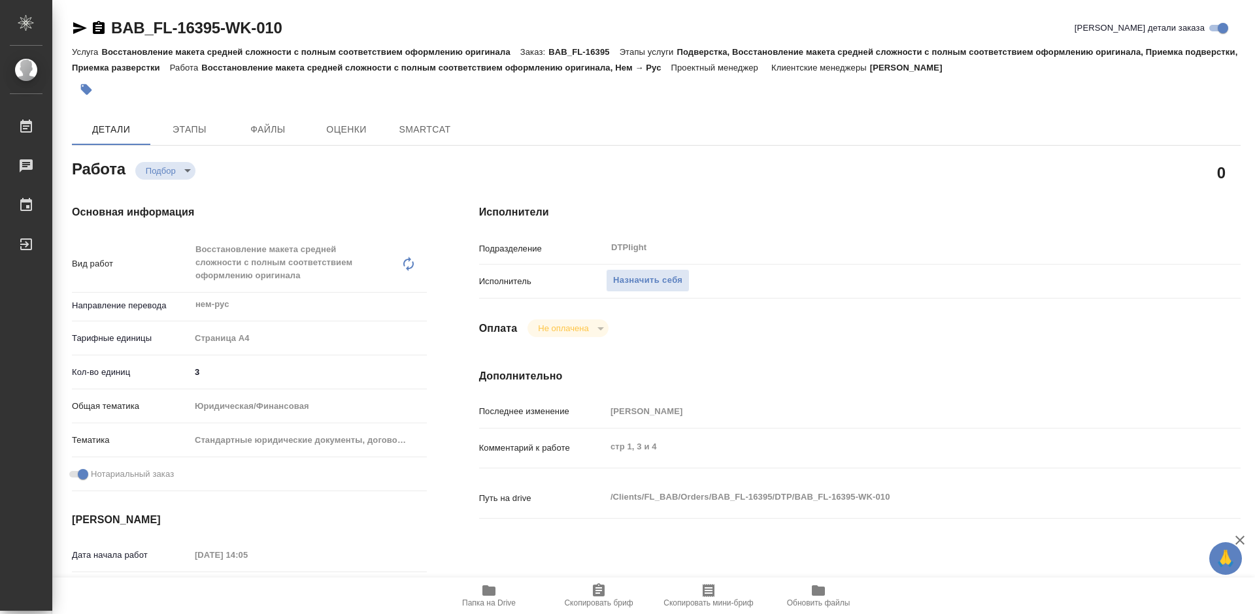
type textarea "x"
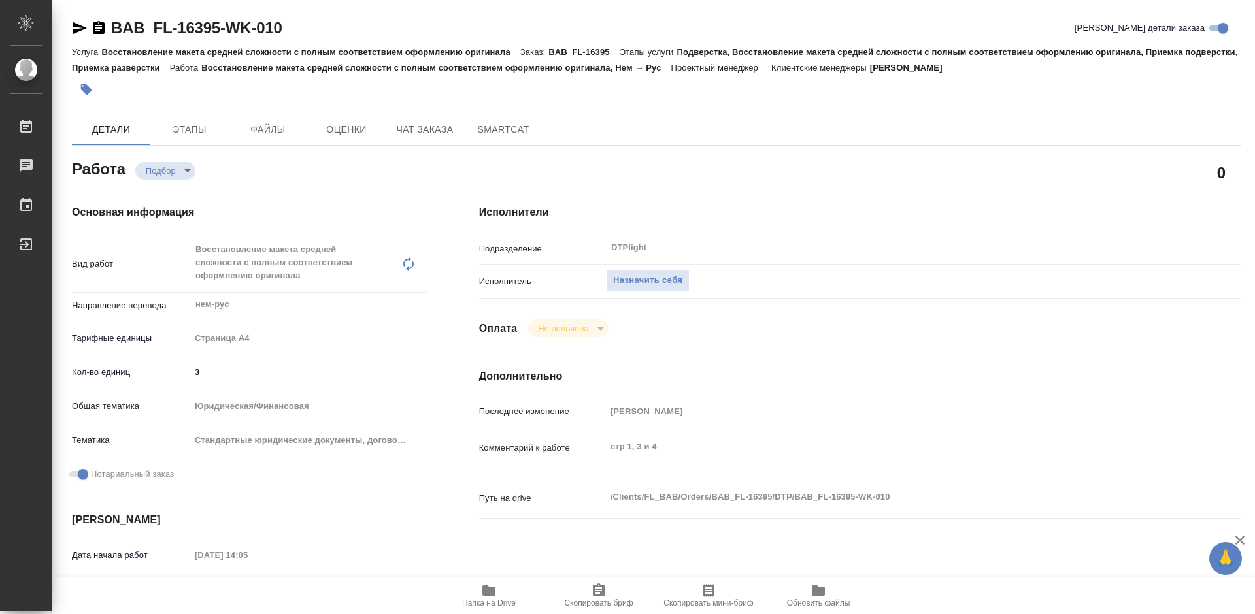
type textarea "x"
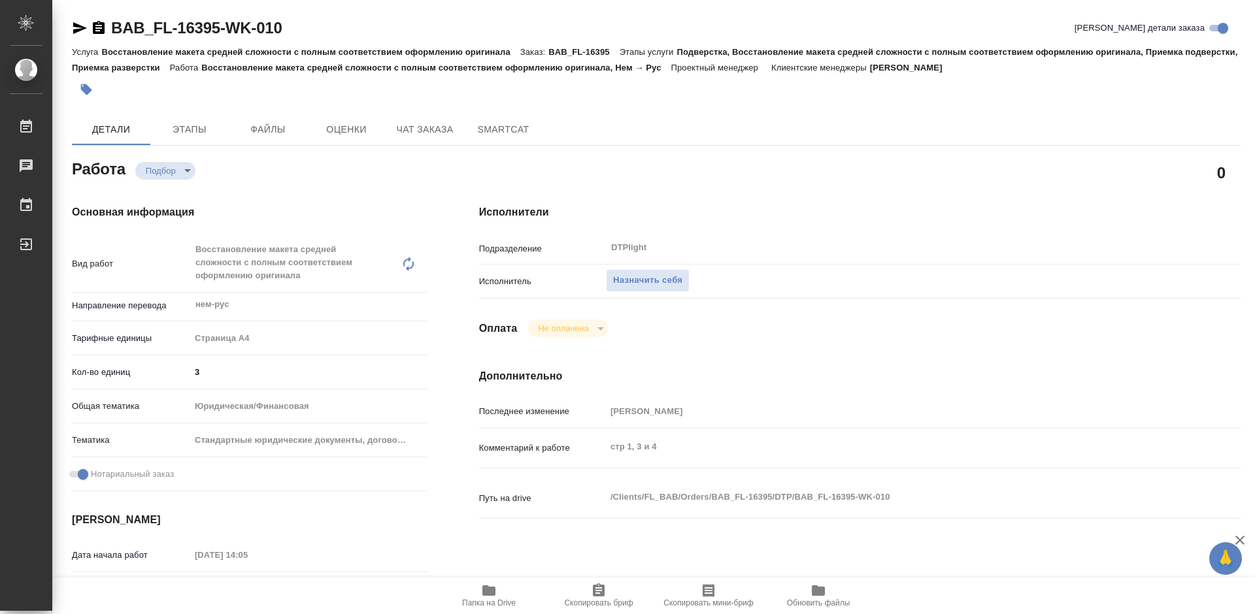
type textarea "x"
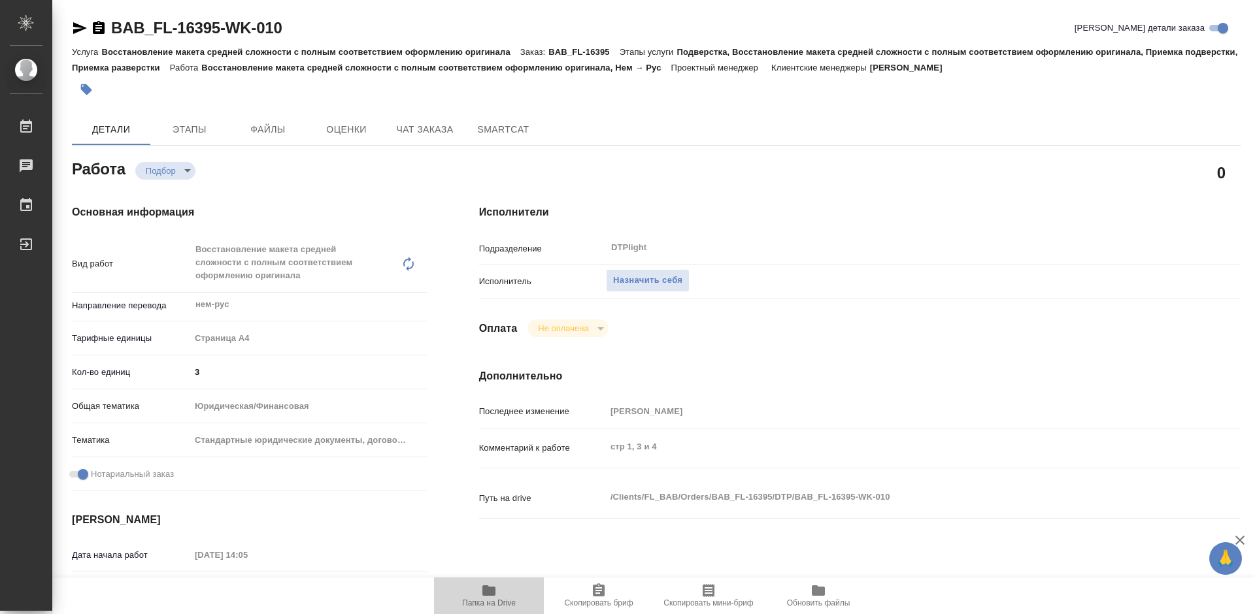
click at [488, 595] on icon "button" at bounding box center [488, 591] width 13 height 10
